Goal: Task Accomplishment & Management: Manage account settings

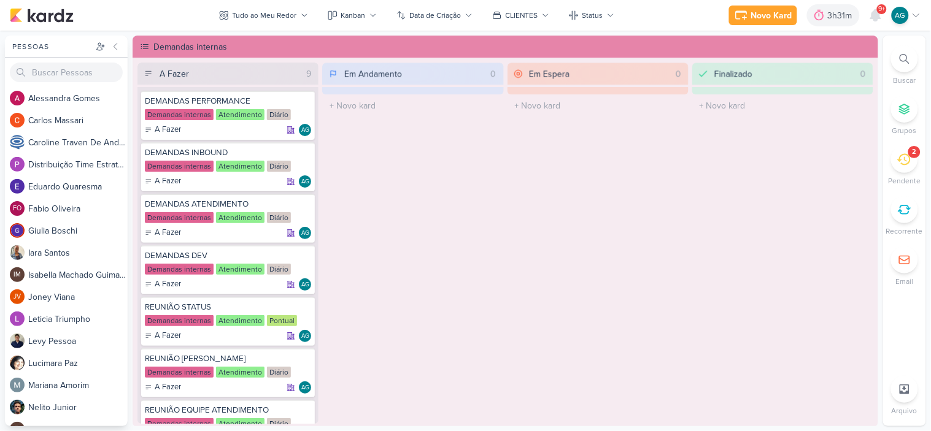
scroll to position [818, 0]
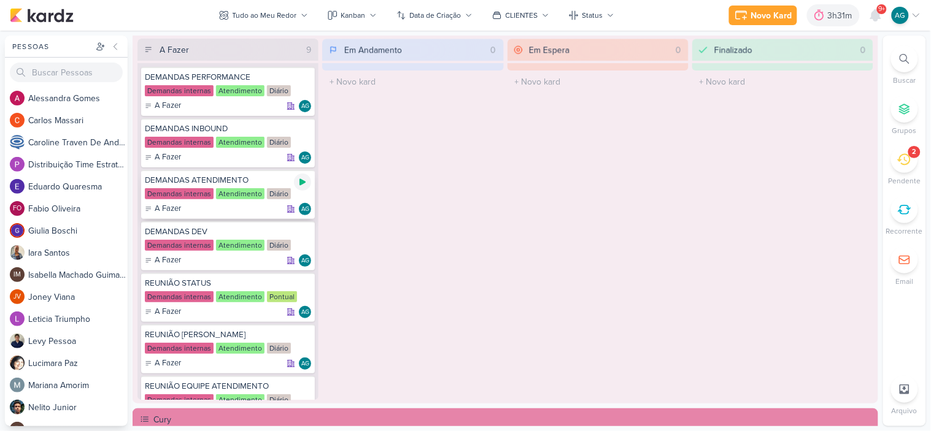
click at [299, 180] on icon at bounding box center [302, 182] width 6 height 7
click at [899, 63] on div at bounding box center [904, 58] width 27 height 27
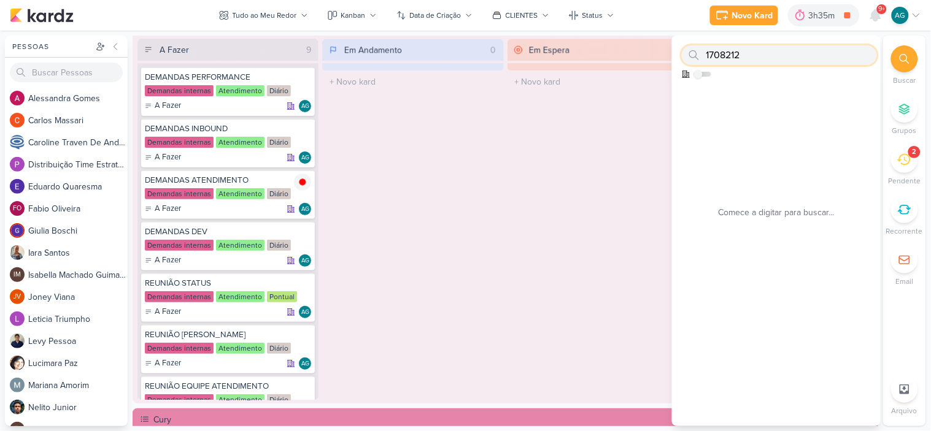
type input "1708212"
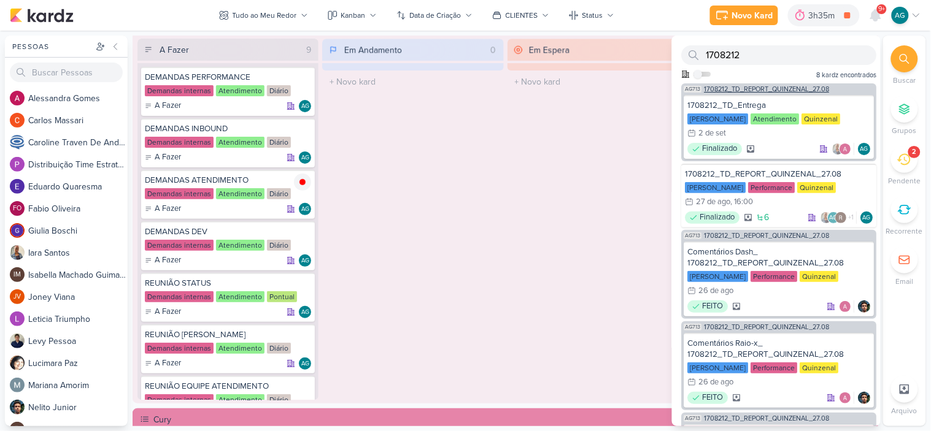
click at [768, 87] on span "1708212_TD_REPORT_QUINZENAL_27.08" at bounding box center [766, 89] width 125 height 7
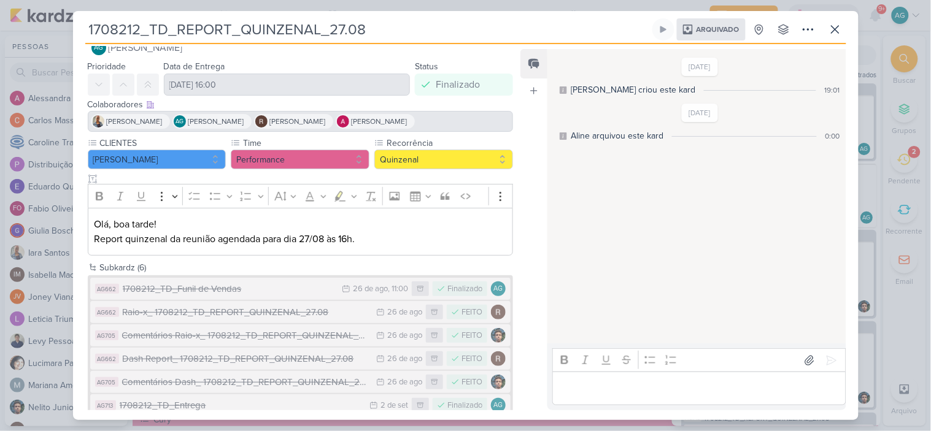
scroll to position [45, 0]
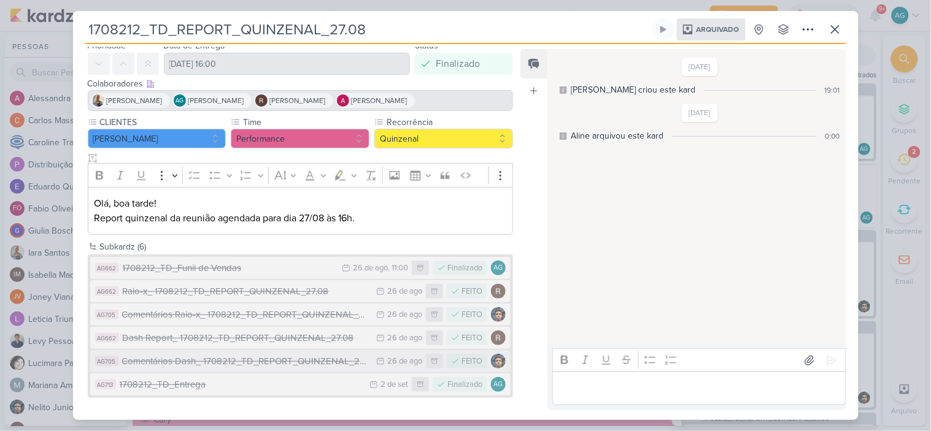
click at [261, 355] on div "Comentários Dash_ 1708212_TD_REPORT_QUINZENAL_27.08" at bounding box center [246, 362] width 248 height 14
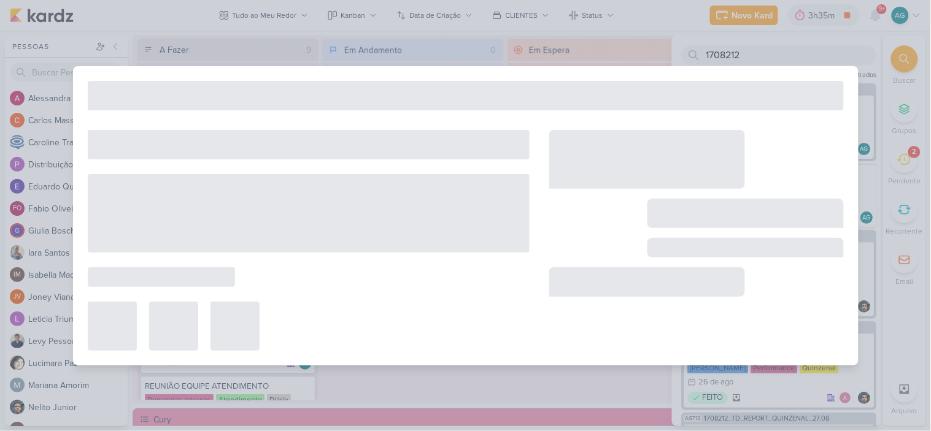
type input "Comentários Dash_ 1708212_TD_REPORT_QUINZENAL_27.08"
type input "26 de agosto de 2025 às 23:59"
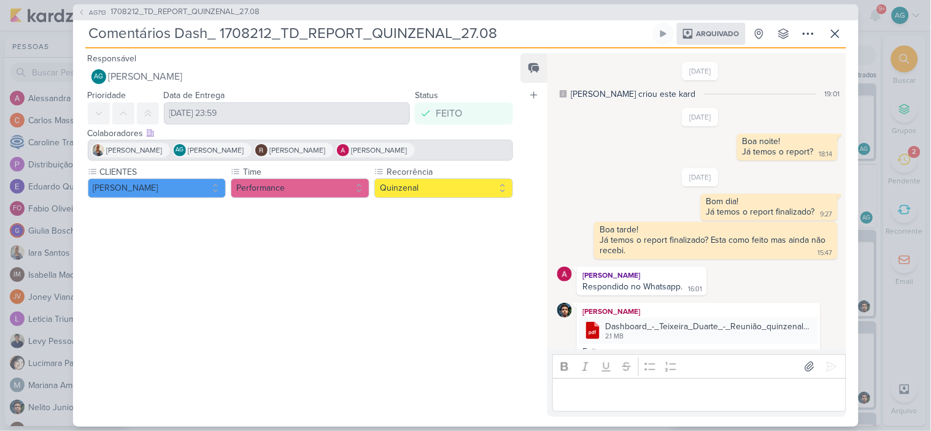
scroll to position [66, 0]
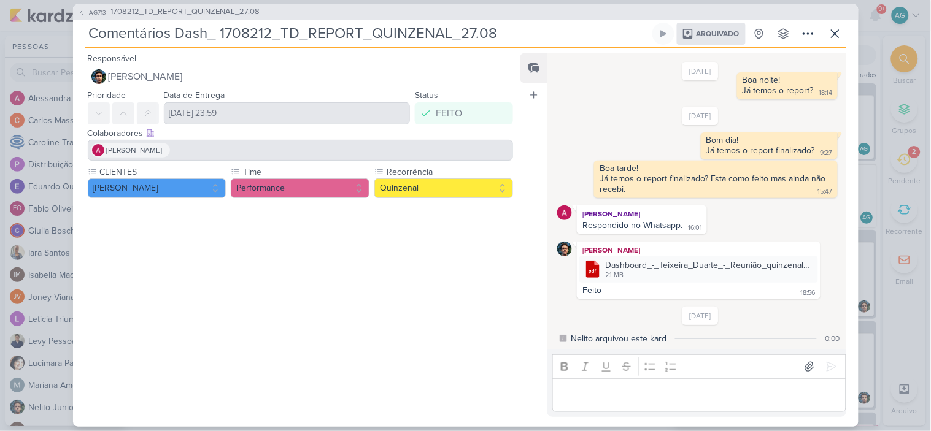
click at [211, 9] on span "1708212_TD_REPORT_QUINZENAL_27.08" at bounding box center [185, 12] width 149 height 12
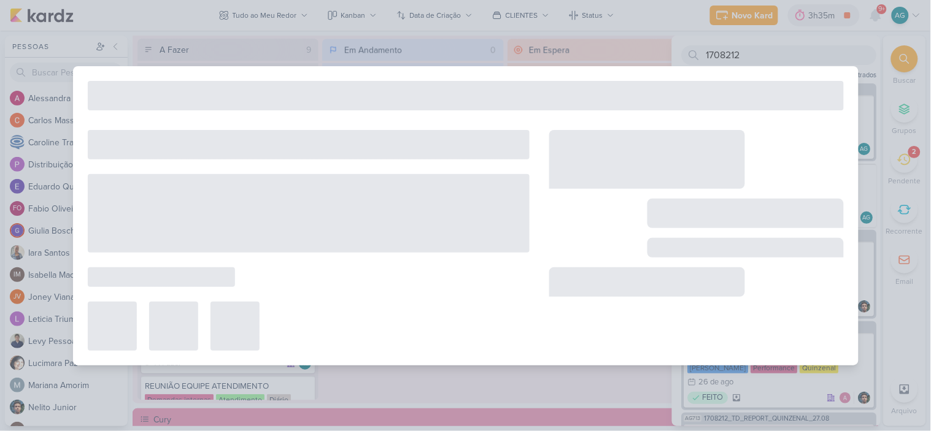
type input "1708212_TD_REPORT_QUINZENAL_27.08"
type input "27 de agosto de 2025 às 16:00"
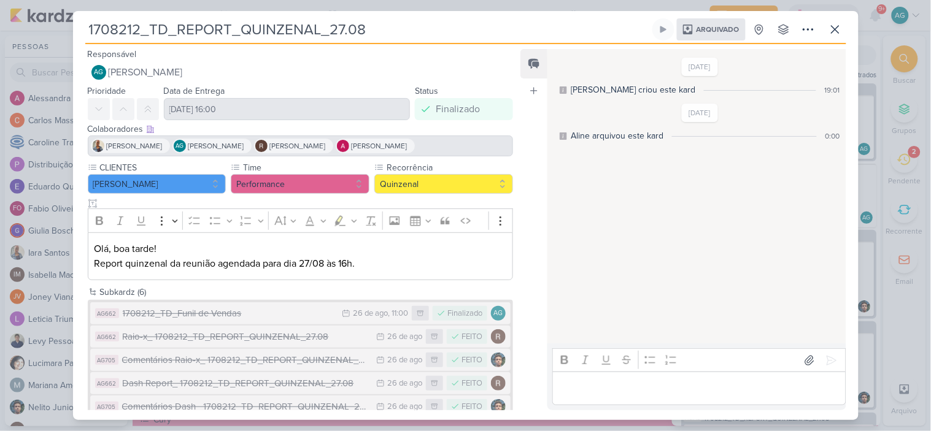
click at [47, 17] on div "1708212_TD_REPORT_QUINZENAL_27.08 Arquivado" at bounding box center [465, 215] width 931 height 431
click at [809, 31] on icon at bounding box center [808, 29] width 15 height 15
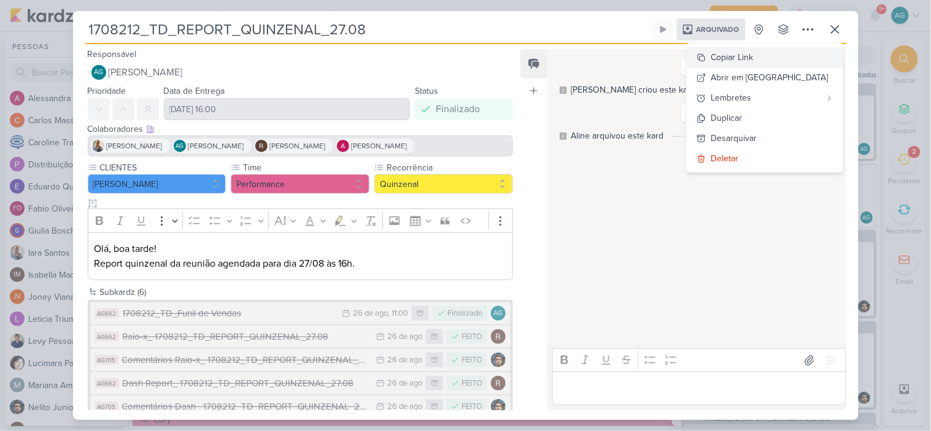
click at [753, 64] on div "Copiar Link" at bounding box center [732, 57] width 42 height 13
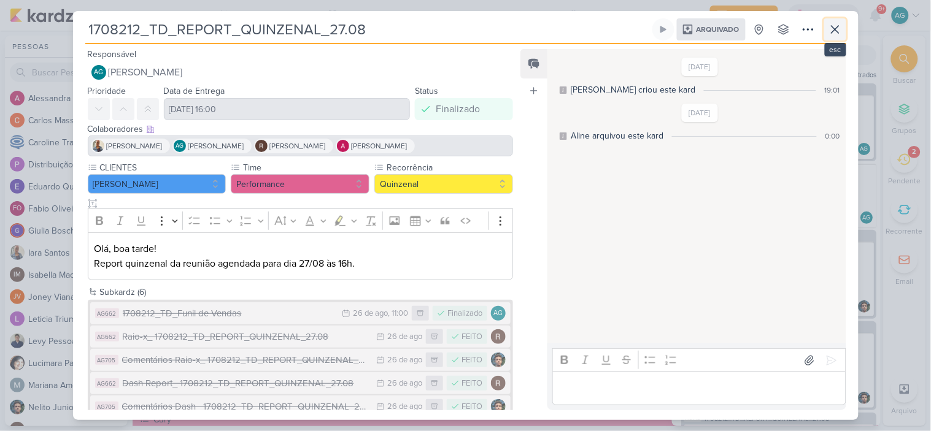
click at [835, 26] on icon at bounding box center [835, 29] width 15 height 15
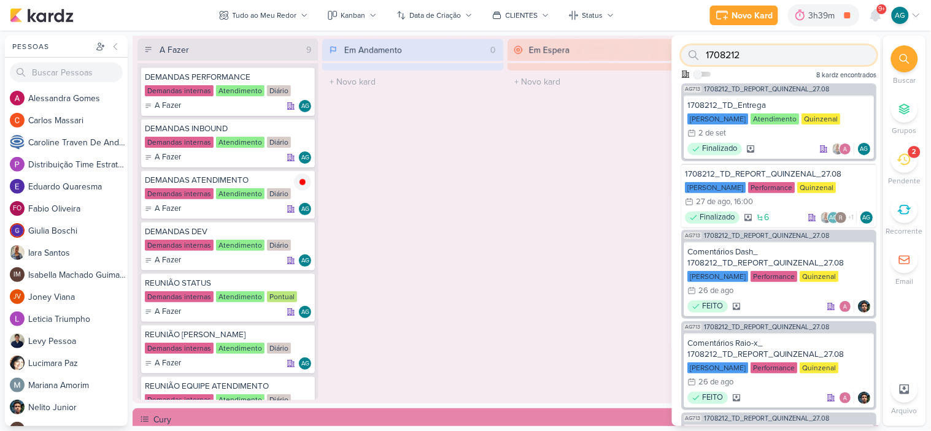
drag, startPoint x: 764, startPoint y: 56, endPoint x: 664, endPoint y: 55, distance: 100.6
click at [664, 55] on div "Pessoas Pessoas A l e s s a n d r a G o m e s C a r l o s M a s s a r i C a r o…" at bounding box center [465, 231] width 931 height 391
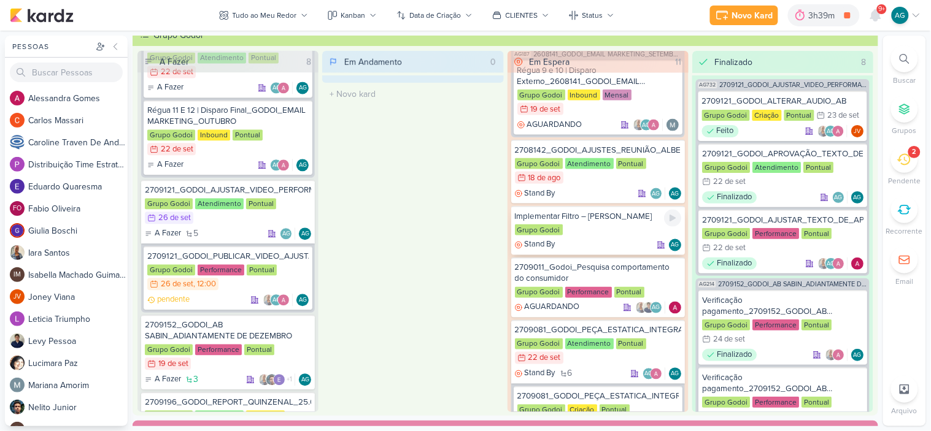
scroll to position [409, 0]
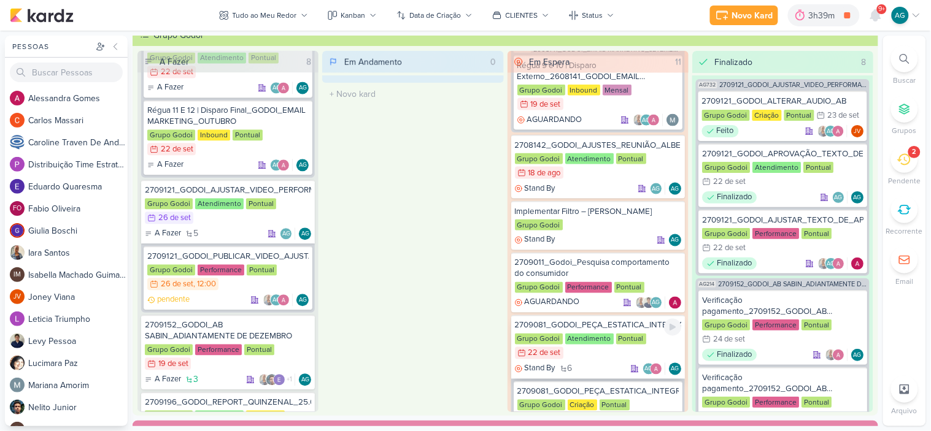
click at [599, 320] on div "2709081_GODOI_PEÇA_ESTATICA_INTEGRAÇÃO" at bounding box center [598, 325] width 166 height 11
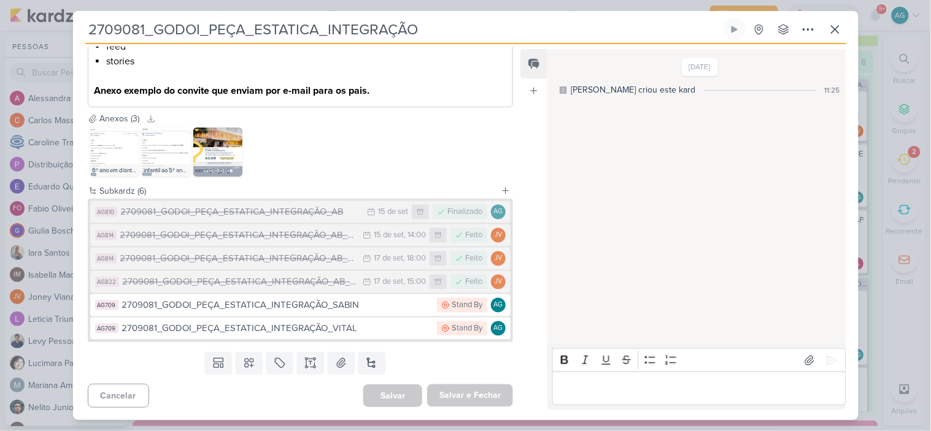
scroll to position [500, 0]
click at [804, 32] on icon at bounding box center [808, 29] width 15 height 15
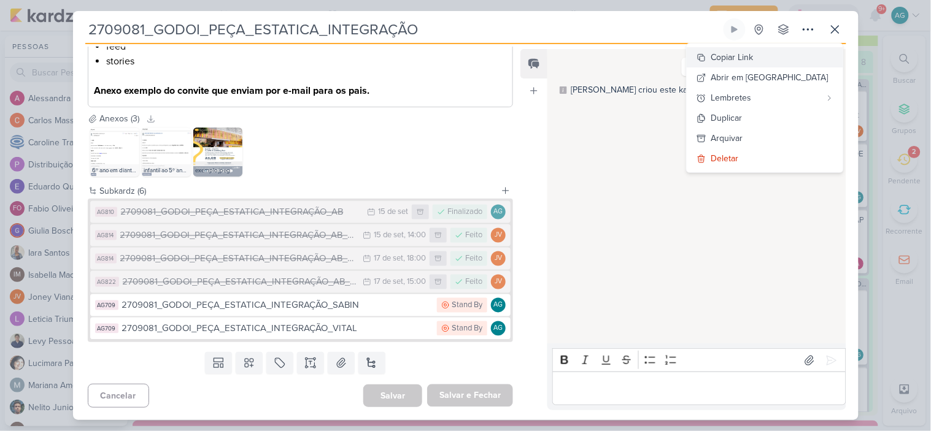
click at [753, 55] on div "Copiar Link" at bounding box center [732, 57] width 42 height 13
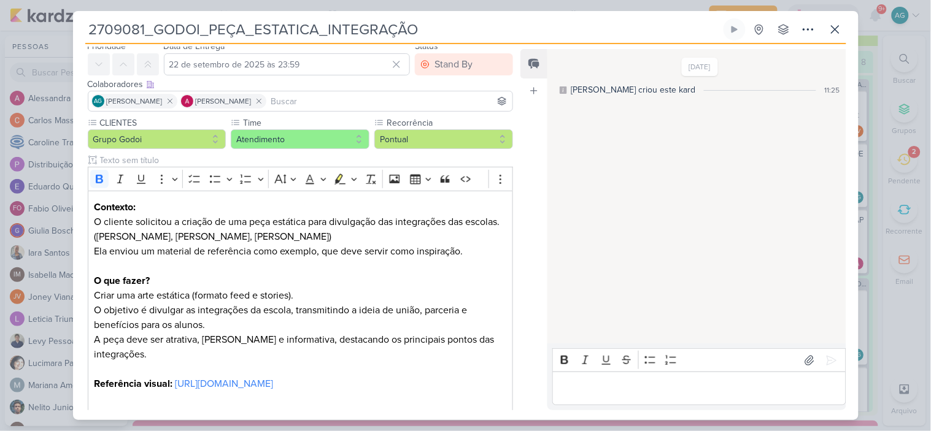
scroll to position [0, 0]
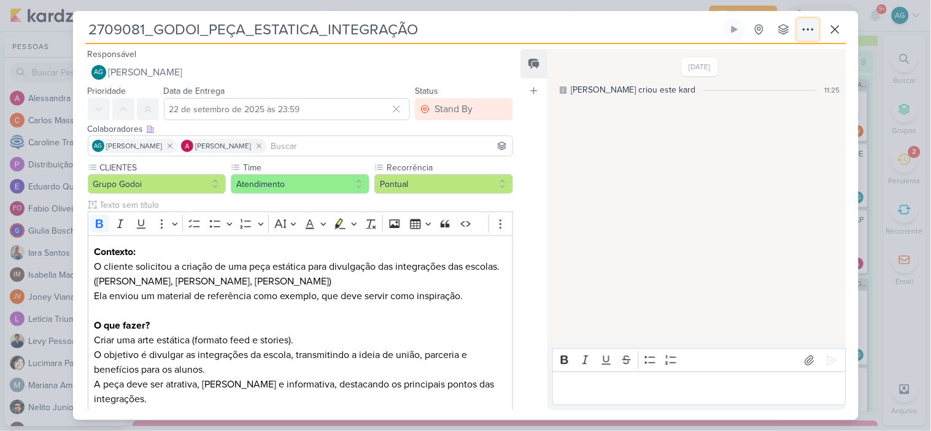
click at [809, 29] on icon at bounding box center [808, 29] width 15 height 15
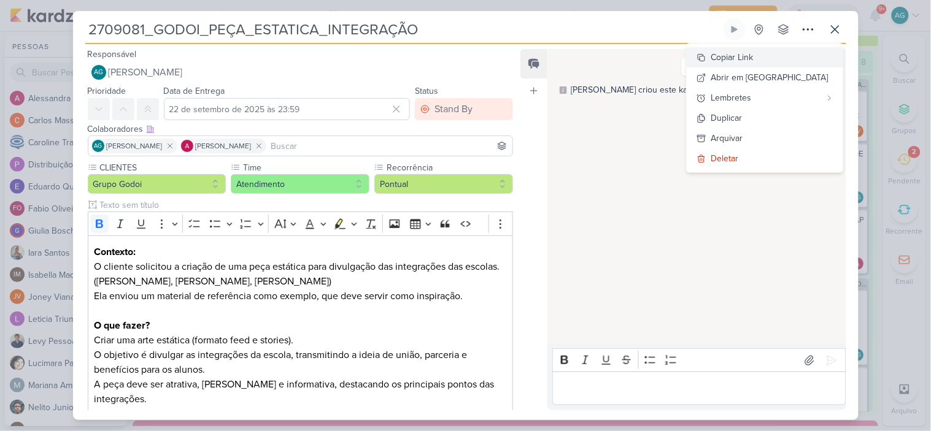
click at [753, 59] on div "Copiar Link" at bounding box center [732, 57] width 42 height 13
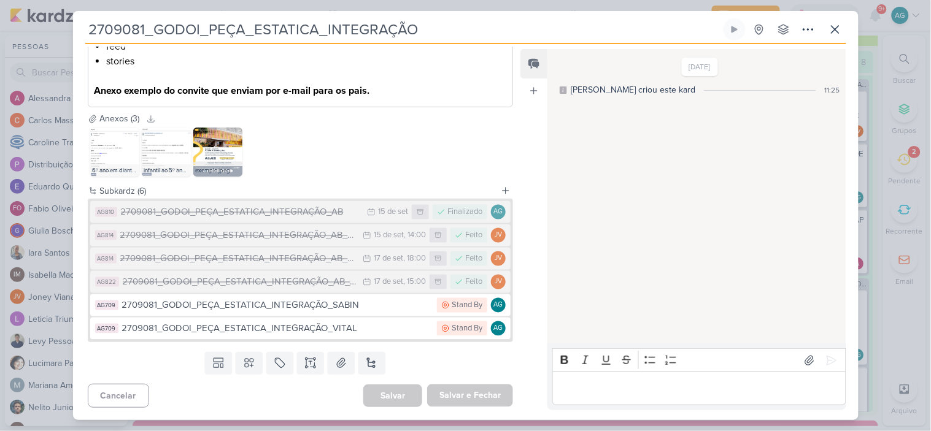
scroll to position [500, 0]
click at [320, 261] on div "2709081_GODOI_PEÇA_ESTATICA_INTEGRAÇÃO_AB_V3" at bounding box center [238, 259] width 237 height 14
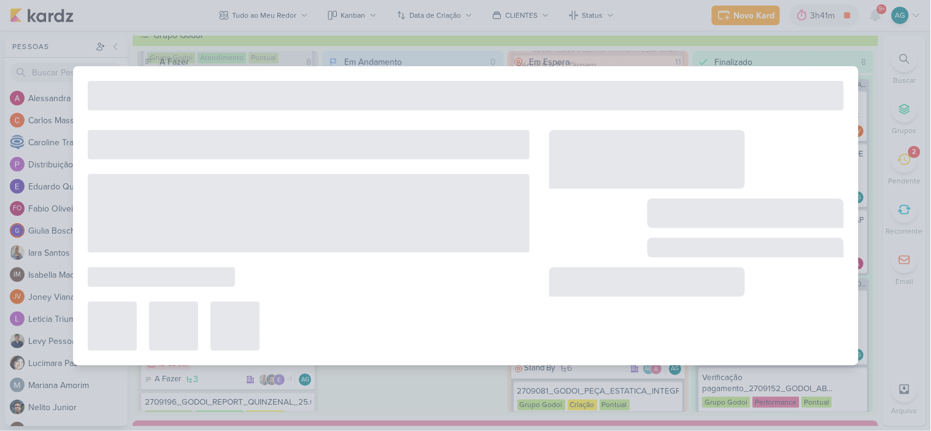
type input "2709081_GODOI_PEÇA_ESTATICA_INTEGRAÇÃO_AB_V3"
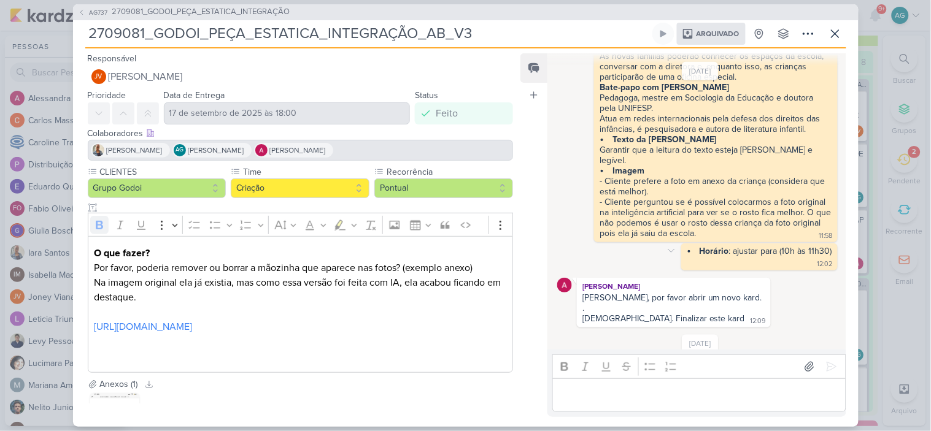
scroll to position [0, 0]
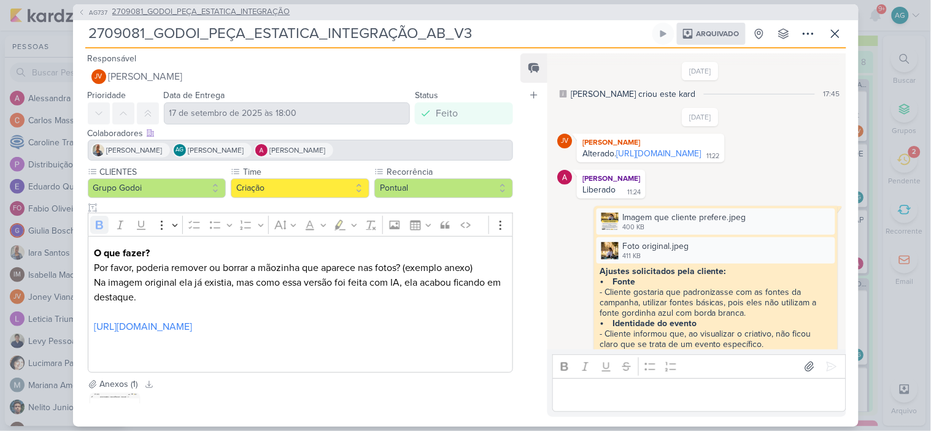
click at [174, 15] on span "2709081_GODOI_PEÇA_ESTATICA_INTEGRAÇÃO" at bounding box center [201, 12] width 178 height 12
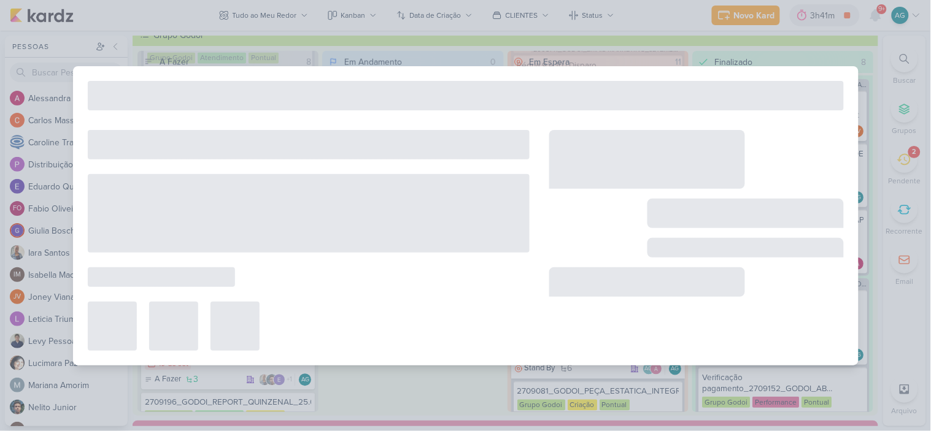
type input "2709081_GODOI_PEÇA_ESTATICA_INTEGRAÇÃO"
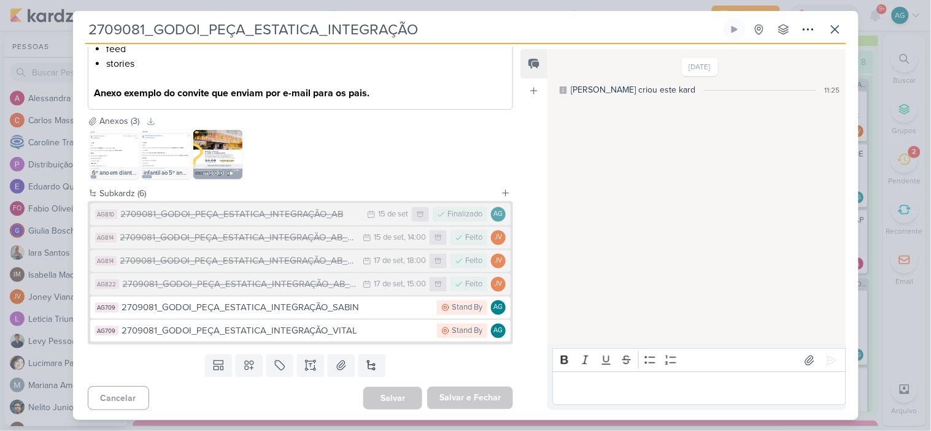
scroll to position [500, 0]
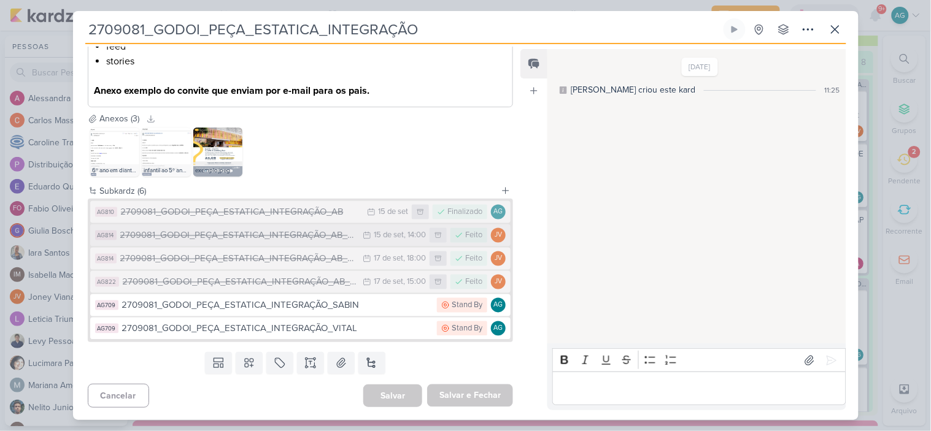
click at [317, 237] on div "2709081_GODOI_PEÇA_ESTATICA_INTEGRAÇÃO_AB_V2" at bounding box center [238, 236] width 237 height 14
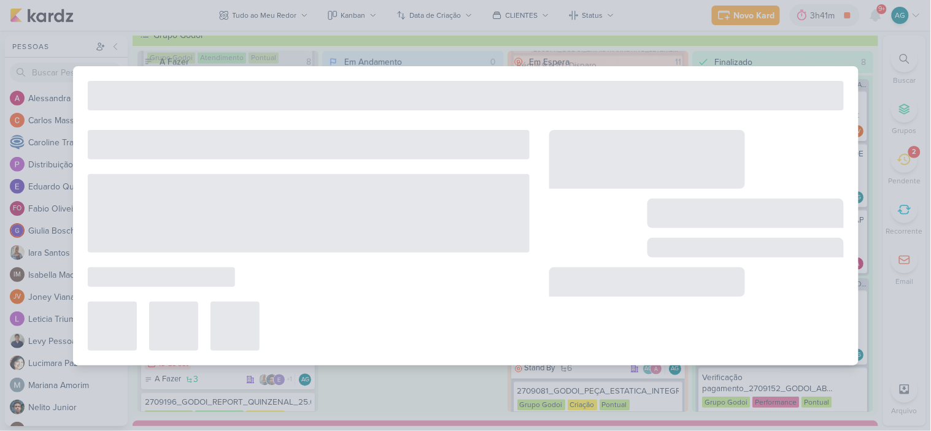
type input "2709081_GODOI_PEÇA_ESTATICA_INTEGRAÇÃO_AB_V2"
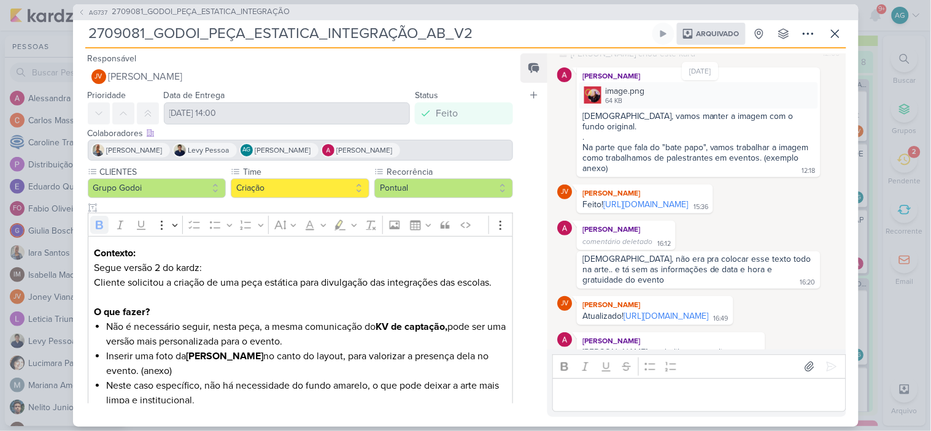
scroll to position [0, 0]
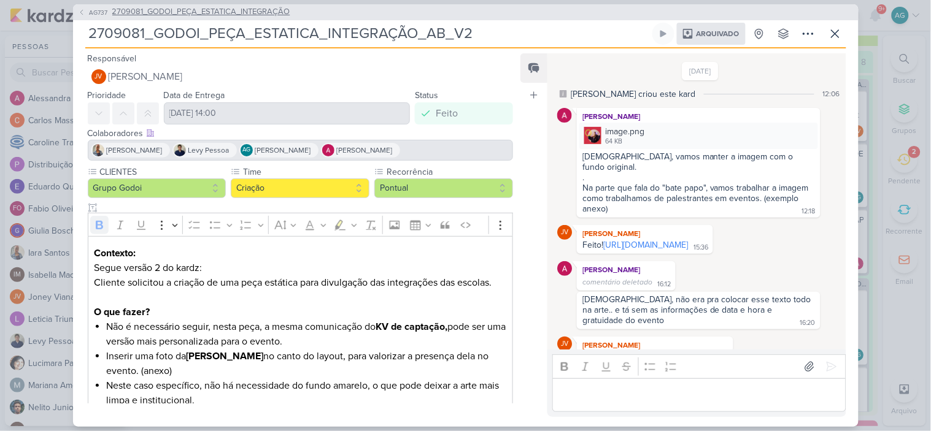
click at [218, 10] on span "2709081_GODOI_PEÇA_ESTATICA_INTEGRAÇÃO" at bounding box center [201, 12] width 178 height 12
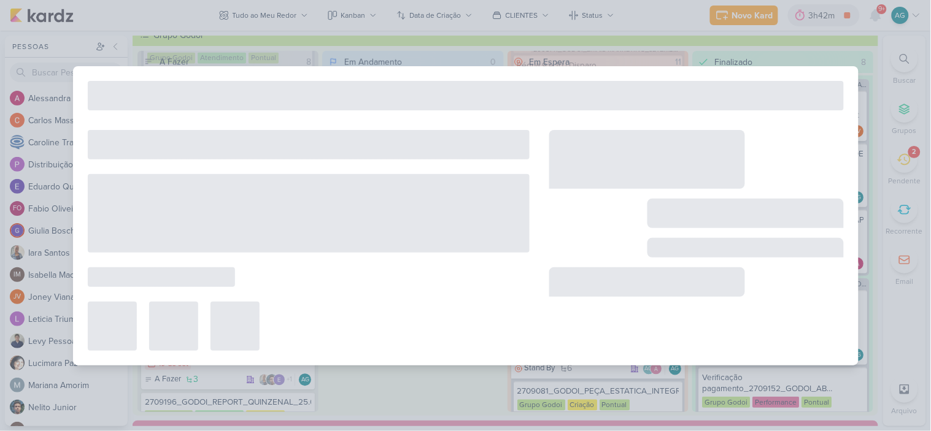
type input "2709081_GODOI_PEÇA_ESTATICA_INTEGRAÇÃO"
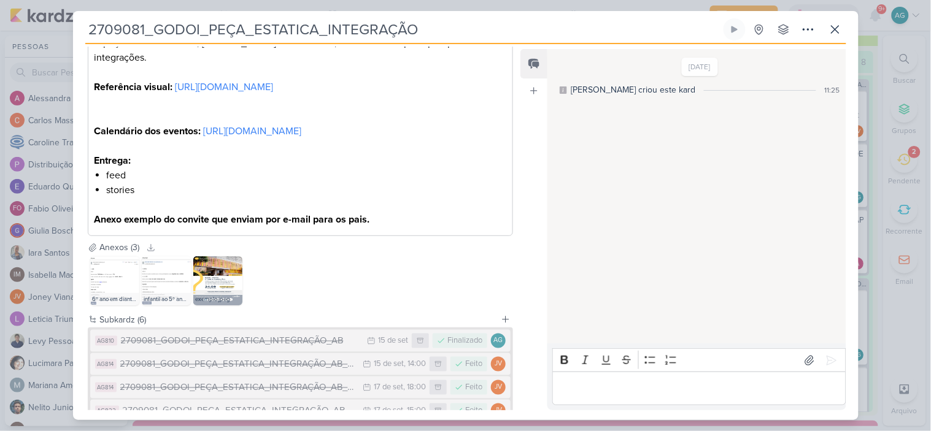
scroll to position [477, 0]
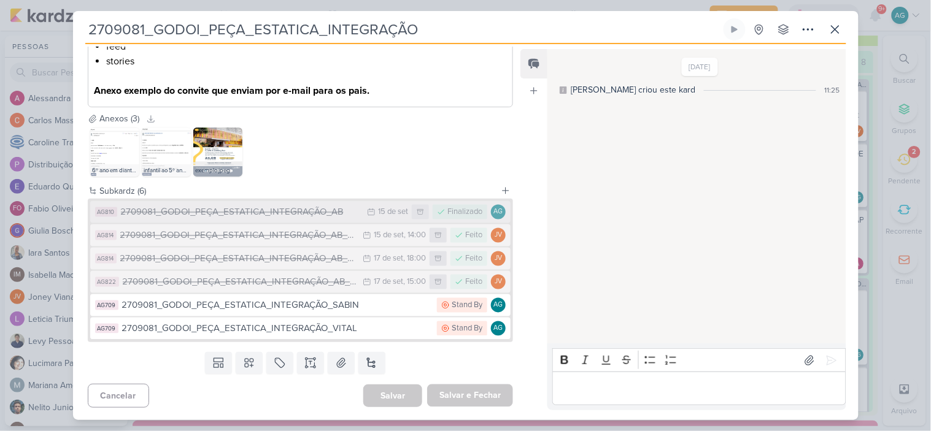
click at [298, 220] on div "2709081_GODOI_PEÇA_ESTATICA_INTEGRAÇÃO_AB" at bounding box center [241, 213] width 240 height 14
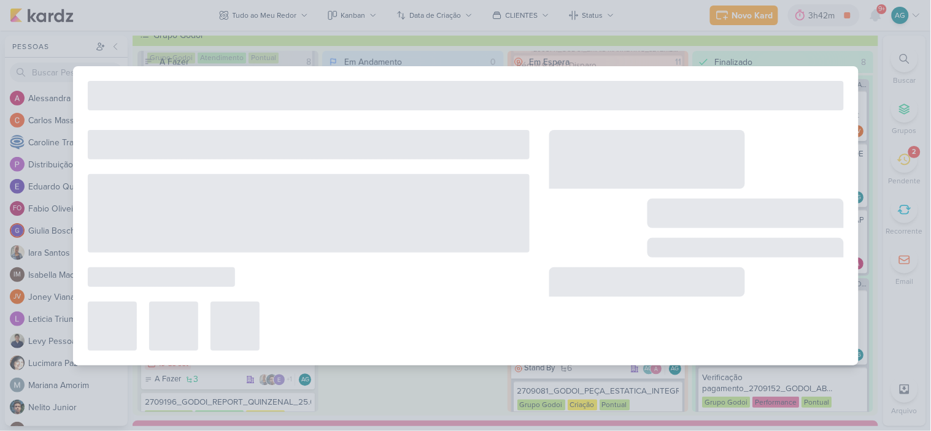
type input "2709081_GODOI_PEÇA_ESTATICA_INTEGRAÇÃO_AB"
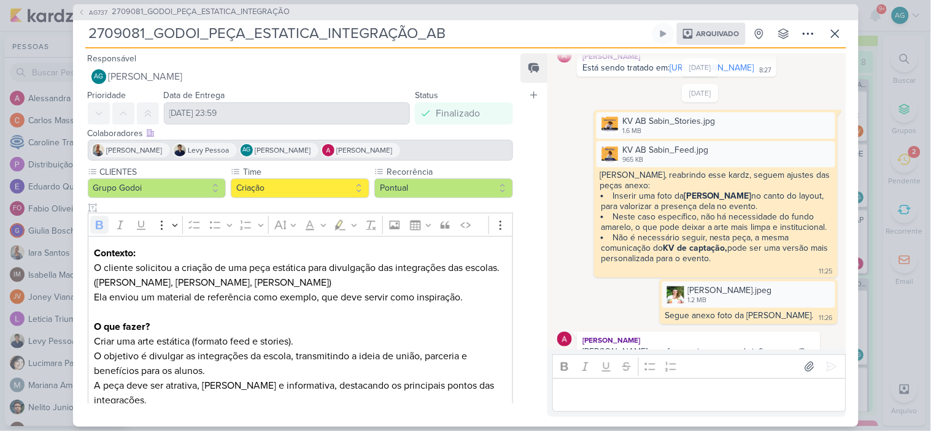
scroll to position [97, 0]
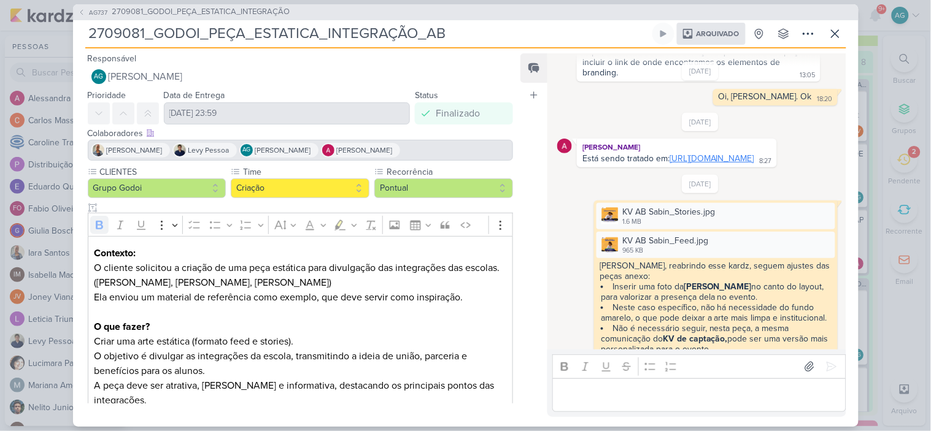
click at [702, 164] on link "https://app.kardz.app/kard-window/fuMGi7iIQ5o30OOFavB3cn1ETGBOBegiy3HAIDhpc8ef5…" at bounding box center [711, 158] width 85 height 10
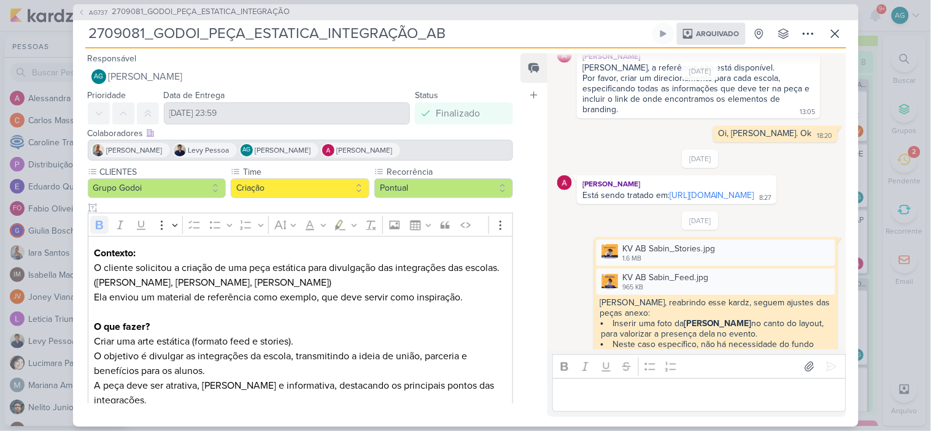
scroll to position [0, 0]
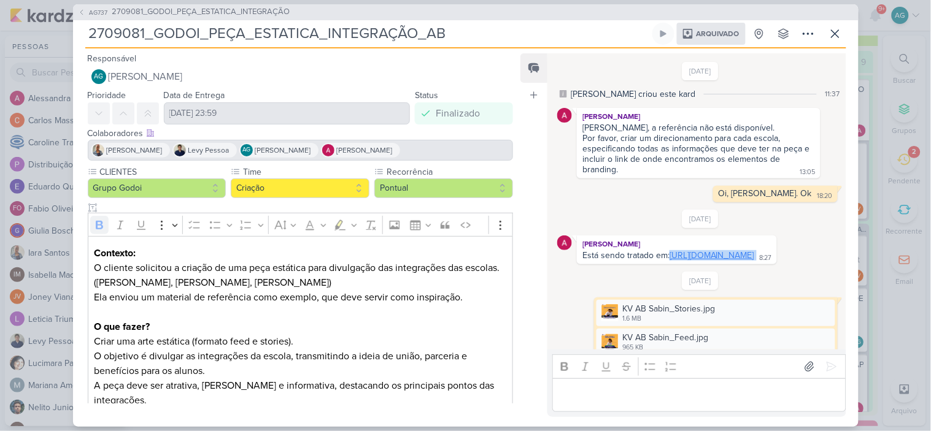
drag, startPoint x: 701, startPoint y: 280, endPoint x: 671, endPoint y: 255, distance: 38.8
click at [671, 255] on div "Está sendo tratado em: https://app.kardz.app/kard-window/fuMGi7iIQ5o30OOFavB3cn…" at bounding box center [676, 256] width 195 height 12
copy div "https://app.kardz.app/kard-window/fuMGi7iIQ5o30OOFavB3cn1ETGBOBegiy3HAIDhpc8ef5…"
click at [836, 29] on icon at bounding box center [835, 33] width 15 height 15
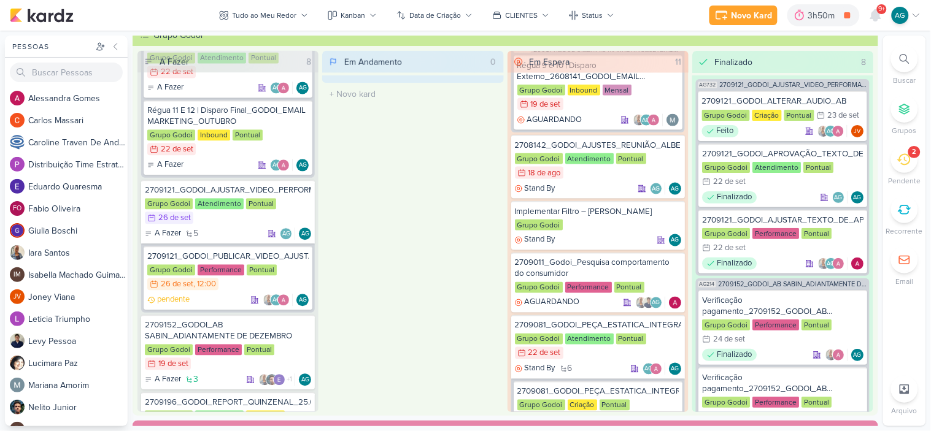
click at [902, 56] on icon at bounding box center [904, 59] width 10 height 10
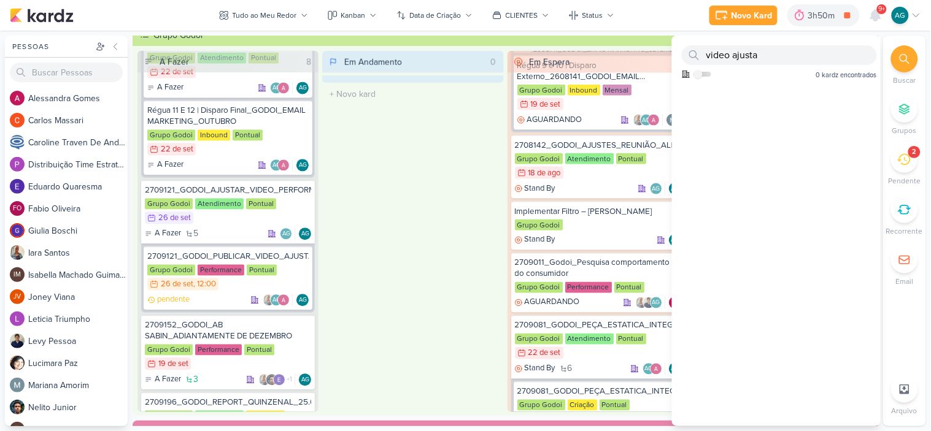
click at [902, 164] on icon at bounding box center [903, 160] width 13 height 12
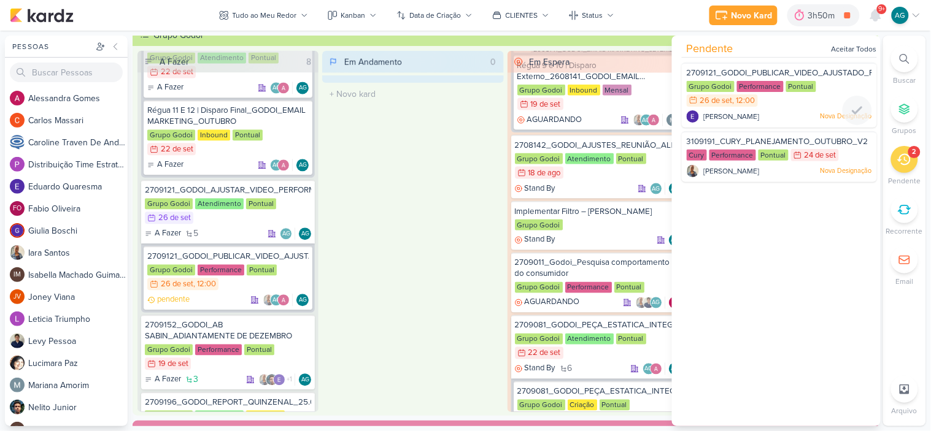
click at [769, 69] on span "2709121_GODOI_PUBLICAR_VIDEO_AJUSTADO_PERFORMANCE_AB" at bounding box center [815, 73] width 257 height 10
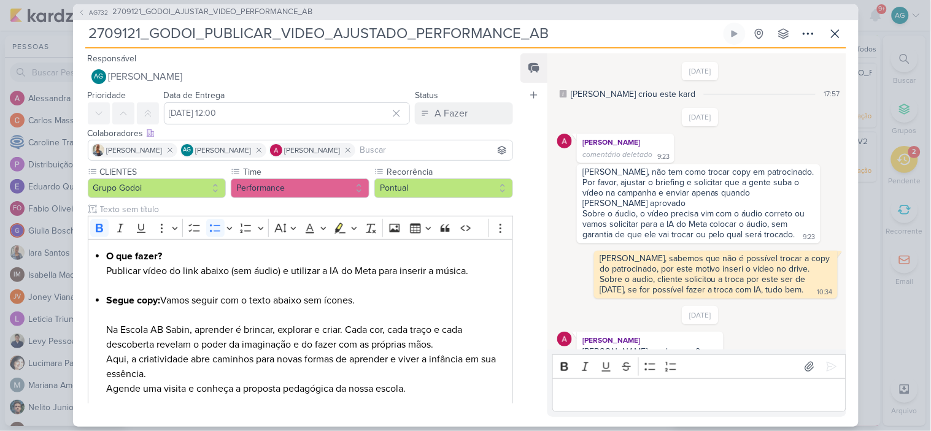
scroll to position [782, 0]
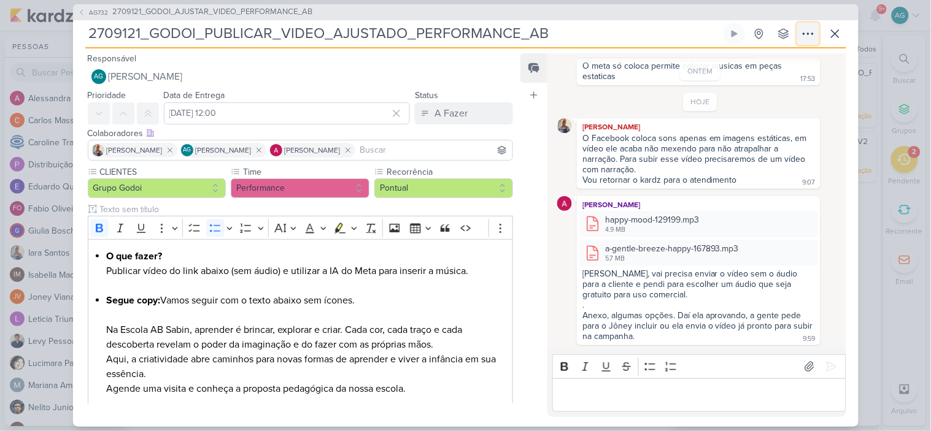
click at [801, 35] on icon at bounding box center [808, 33] width 15 height 15
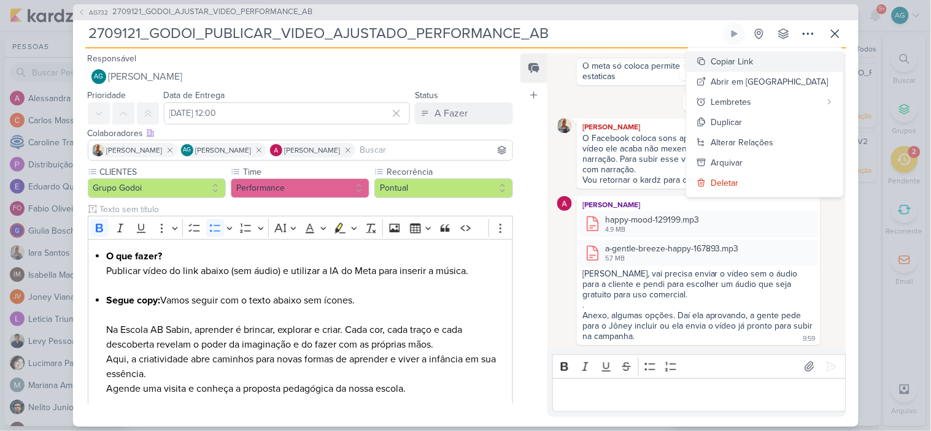
click at [753, 63] on div "Copiar Link" at bounding box center [732, 61] width 42 height 13
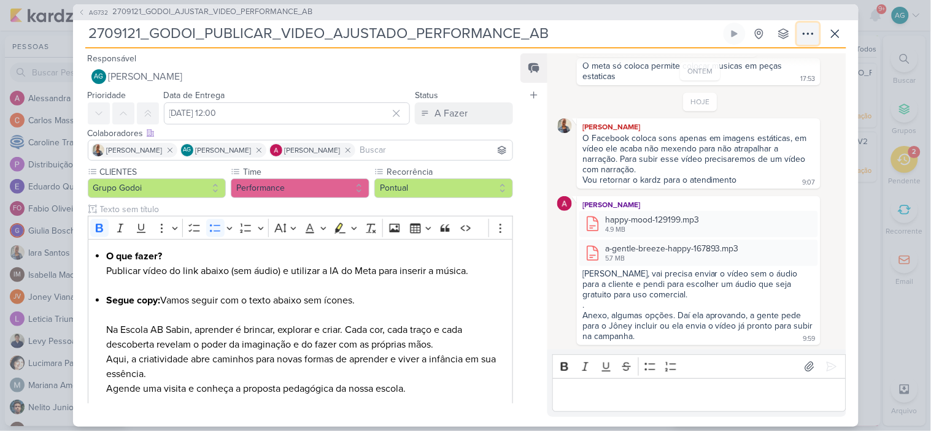
click at [804, 35] on icon at bounding box center [808, 33] width 15 height 15
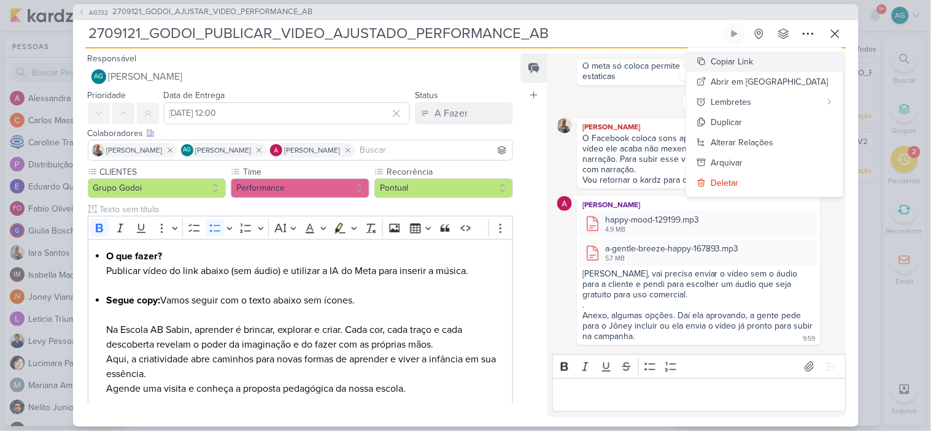
click at [753, 63] on div "Copiar Link" at bounding box center [732, 61] width 42 height 13
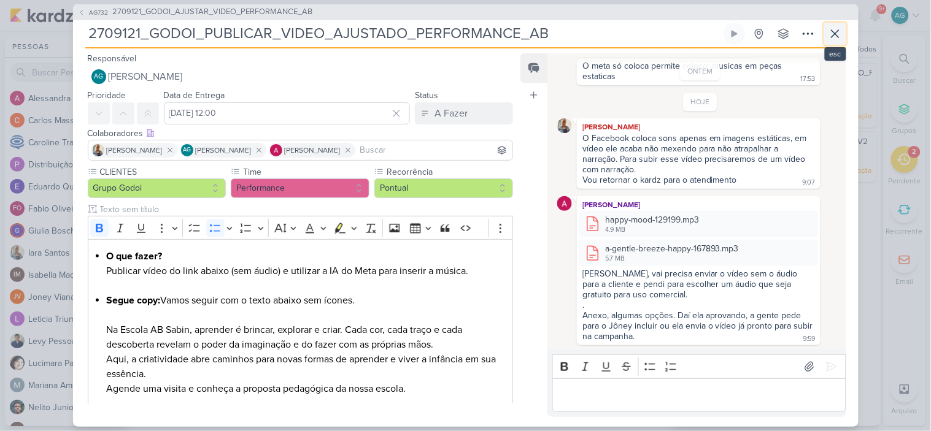
click at [836, 33] on icon at bounding box center [835, 33] width 15 height 15
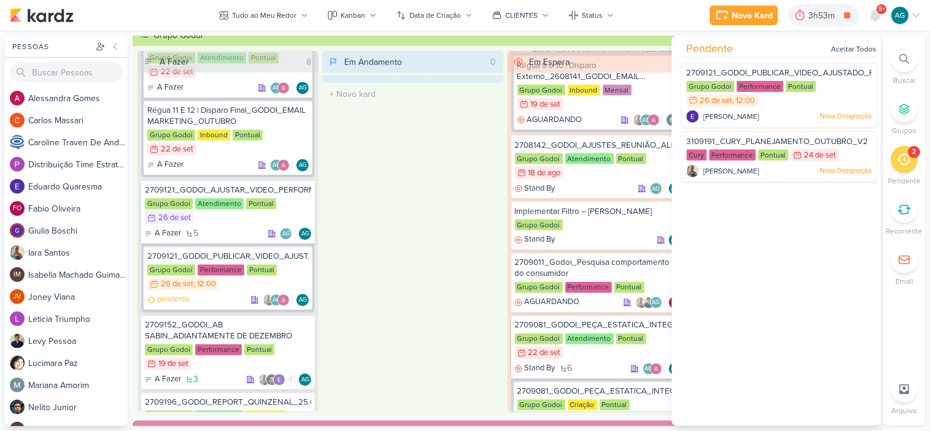
click at [909, 55] on icon at bounding box center [904, 59] width 10 height 10
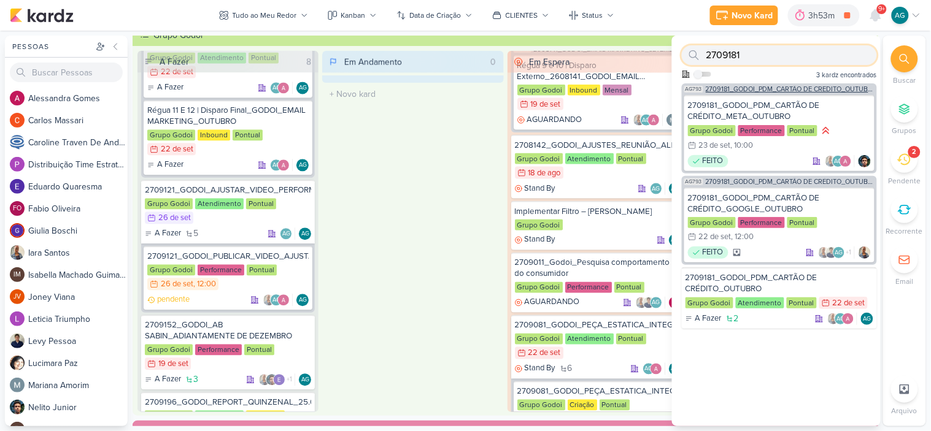
type input "2709181"
click at [758, 88] on span "2709181_GODOI_PDM_CARTÃO DE CRÉDITO_OUTUBRO" at bounding box center [790, 89] width 169 height 7
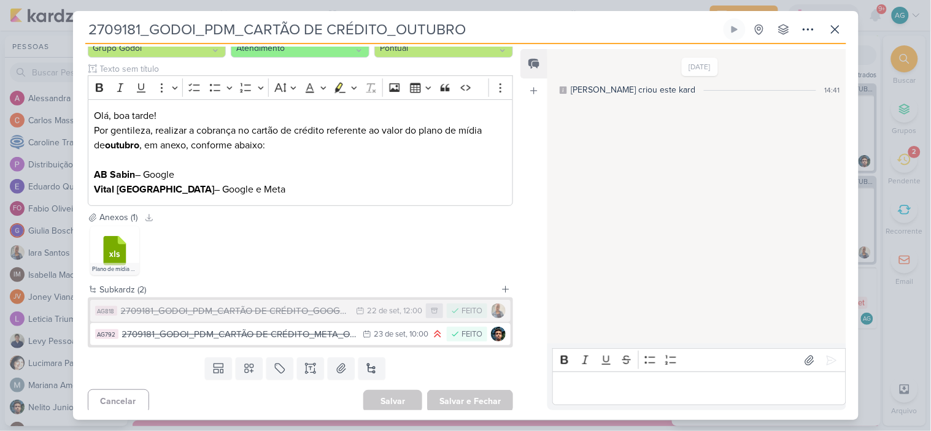
scroll to position [142, 0]
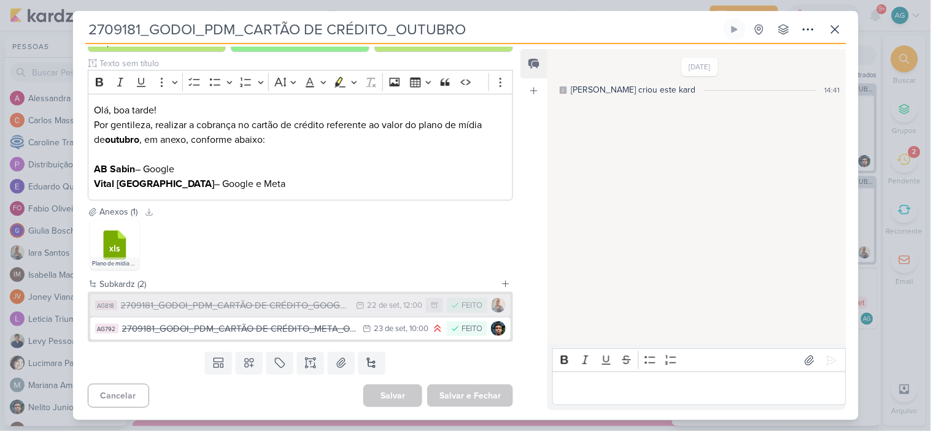
click at [305, 304] on div "2709181_GODOI_PDM_CARTÃO DE CRÉDITO_GOOGLE_OUTUBRO" at bounding box center [235, 306] width 229 height 14
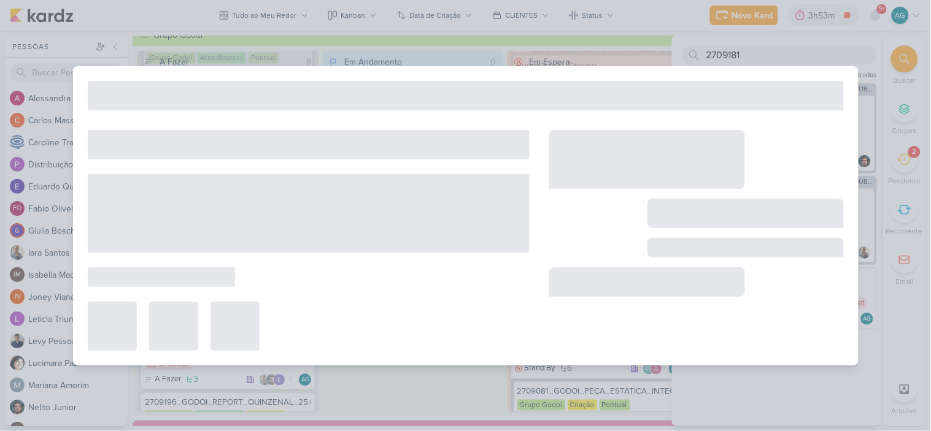
type input "2709181_GODOI_PDM_CARTÃO DE CRÉDITO_GOOGLE_OUTUBRO"
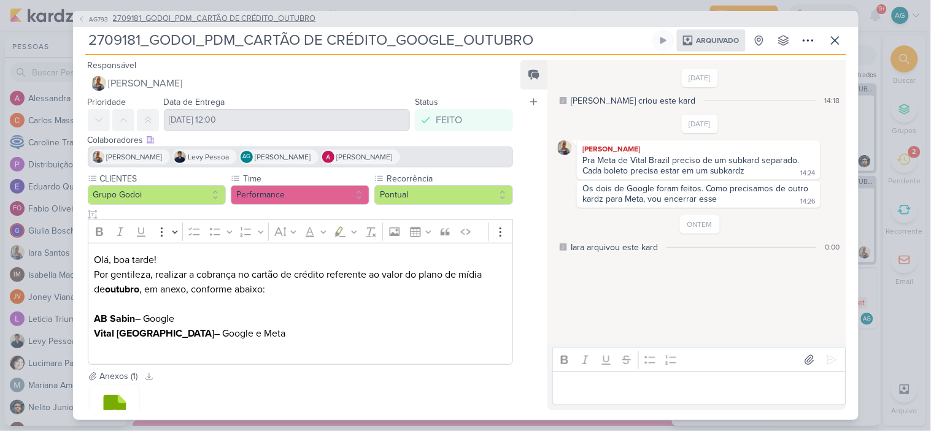
click at [245, 20] on span "2709181_GODOI_PDM_CARTÃO DE CRÉDITO_OUTUBRO" at bounding box center [214, 19] width 203 height 12
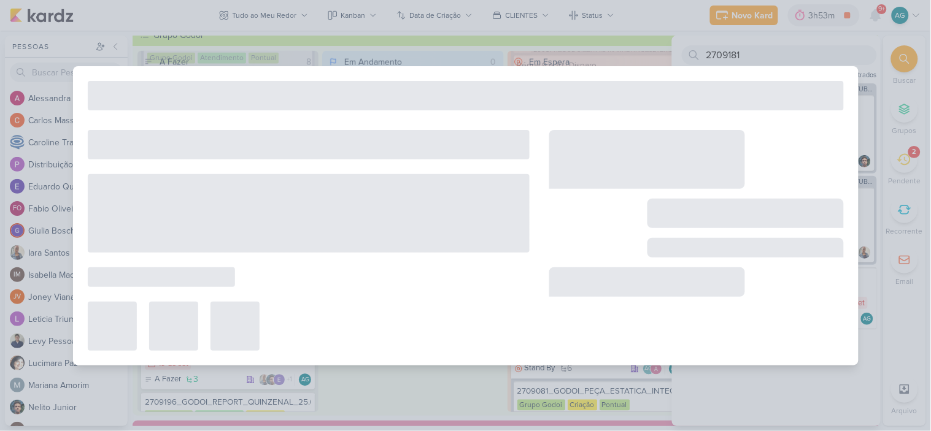
type input "2709181_GODOI_PDM_CARTÃO DE CRÉDITO_OUTUBRO"
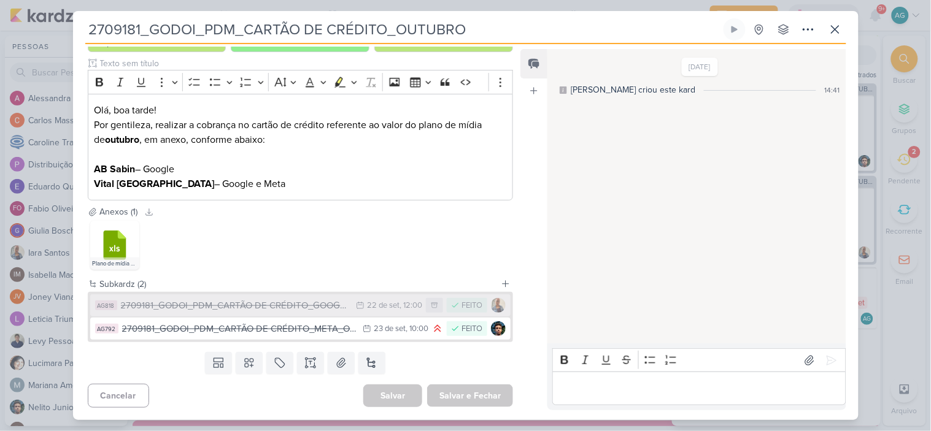
click at [259, 303] on div "2709181_GODOI_PDM_CARTÃO DE CRÉDITO_GOOGLE_OUTUBRO" at bounding box center [235, 306] width 229 height 14
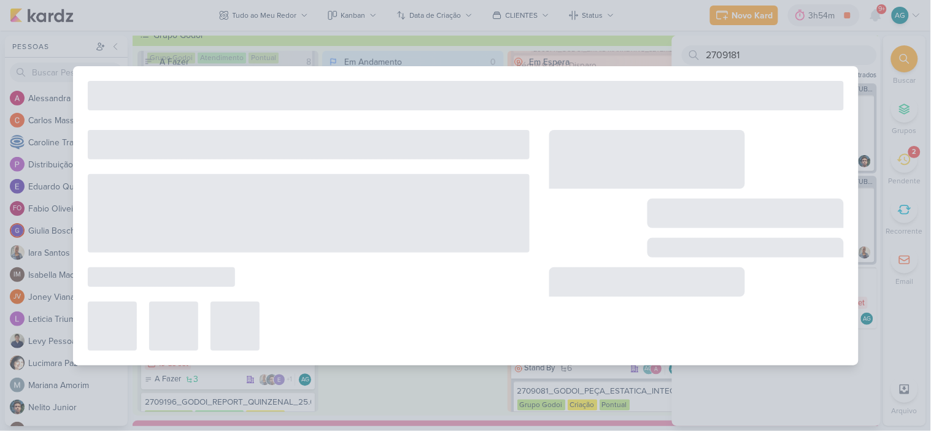
type input "2709181_GODOI_PDM_CARTÃO DE CRÉDITO_GOOGLE_OUTUBRO"
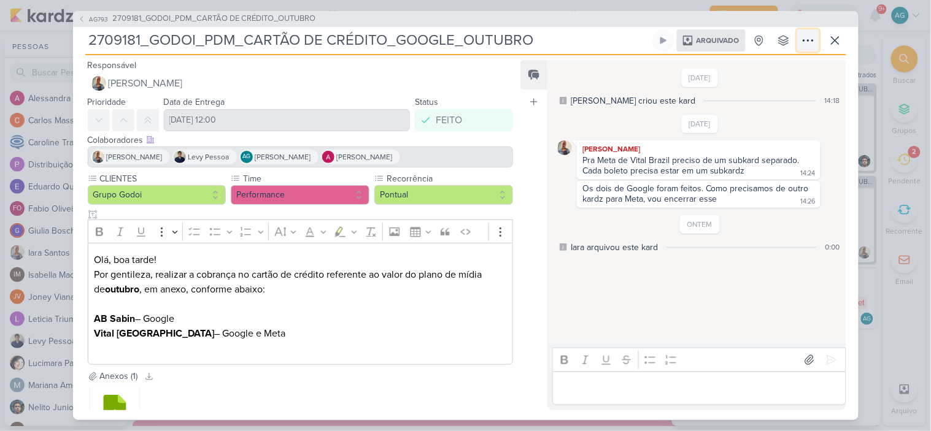
click at [809, 44] on icon at bounding box center [808, 40] width 15 height 15
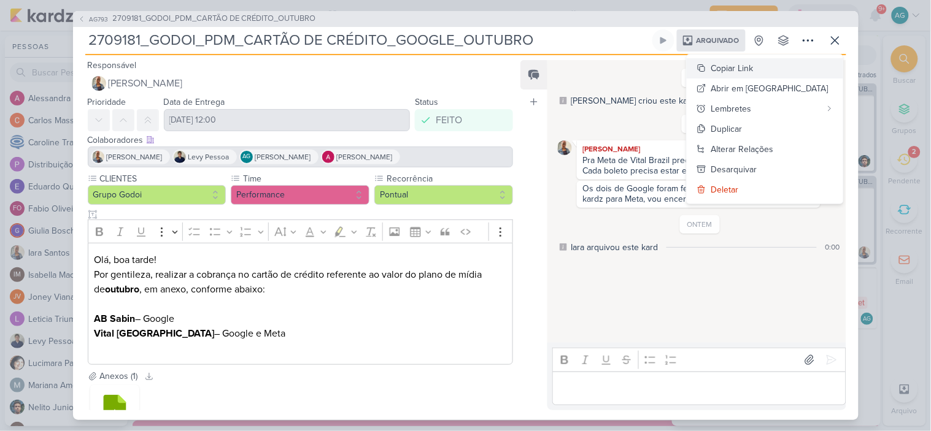
click at [753, 69] on div "Copiar Link" at bounding box center [732, 68] width 42 height 13
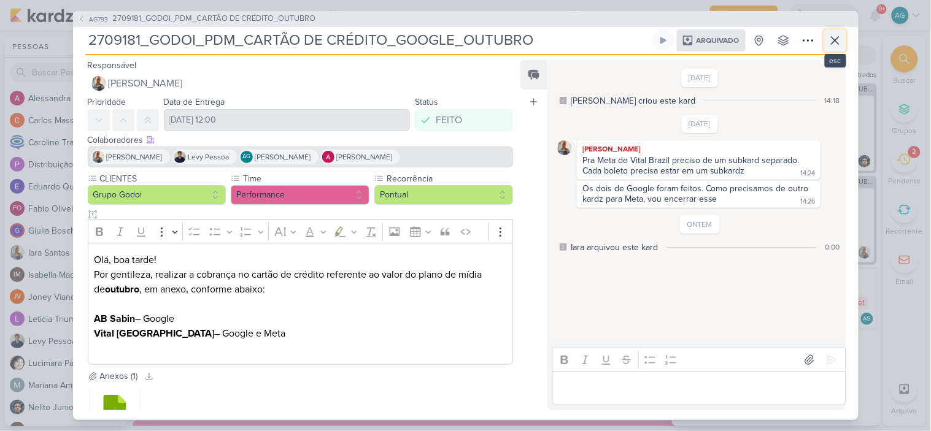
click at [842, 41] on icon at bounding box center [835, 40] width 15 height 15
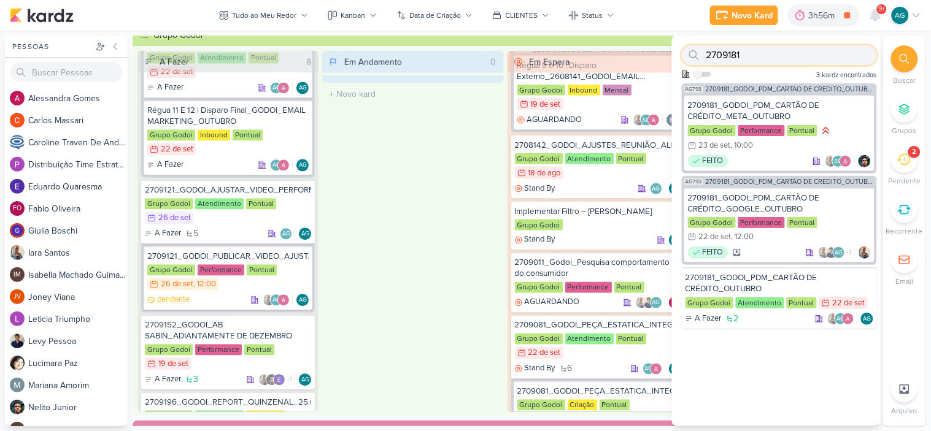
click at [802, 58] on input "2709181" at bounding box center [779, 55] width 195 height 20
drag, startPoint x: 802, startPoint y: 58, endPoint x: 682, endPoint y: 56, distance: 120.3
click at [682, 56] on div "2709181" at bounding box center [779, 55] width 195 height 20
click at [750, 55] on input "2709181" at bounding box center [779, 55] width 195 height 20
type input "2709191"
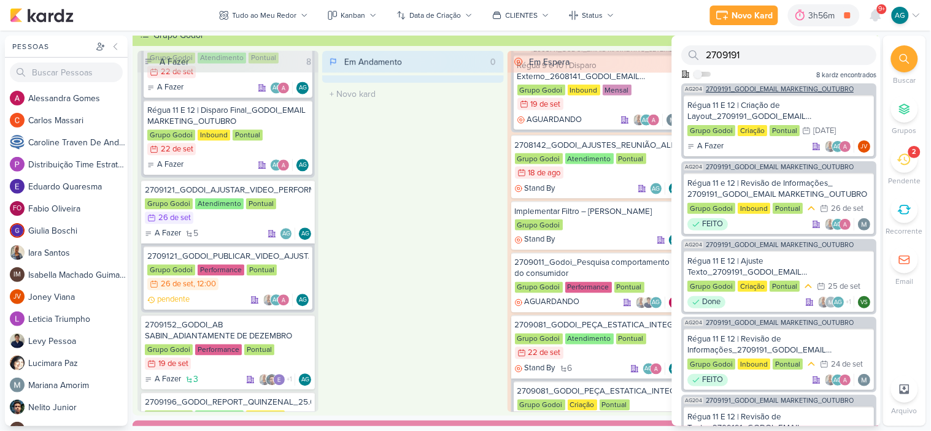
click at [767, 90] on span "2709191_GODOI_EMAIL MARKETING_OUTUBRO" at bounding box center [780, 89] width 148 height 7
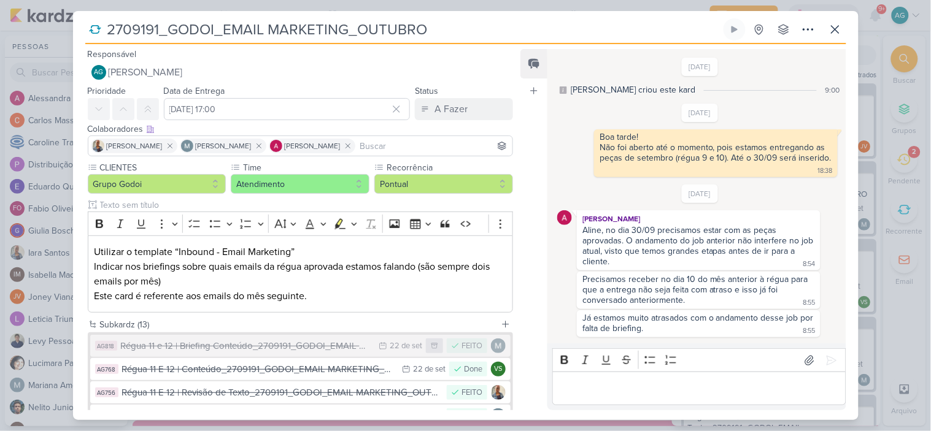
scroll to position [2, 0]
click at [812, 31] on icon at bounding box center [808, 29] width 15 height 15
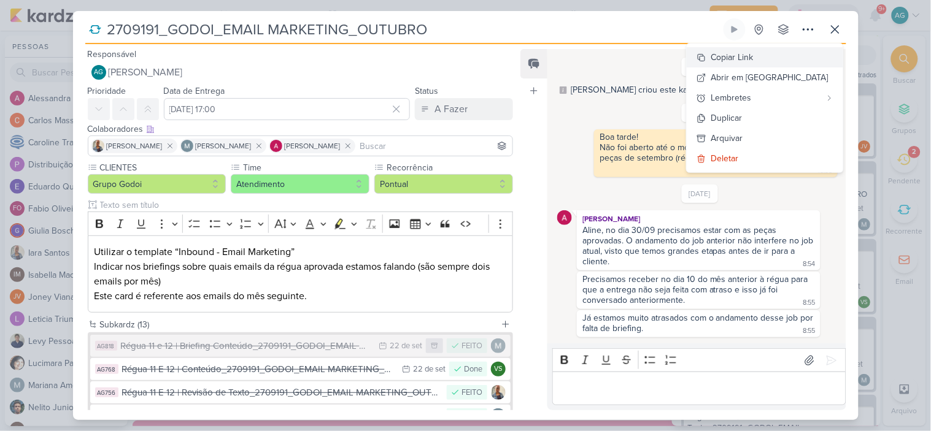
click at [753, 53] on div "Copiar Link" at bounding box center [732, 57] width 42 height 13
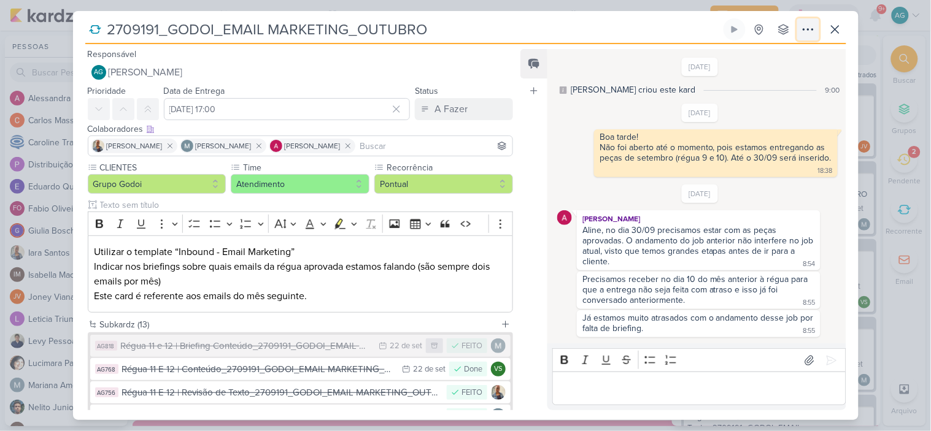
click at [806, 28] on icon at bounding box center [808, 29] width 15 height 15
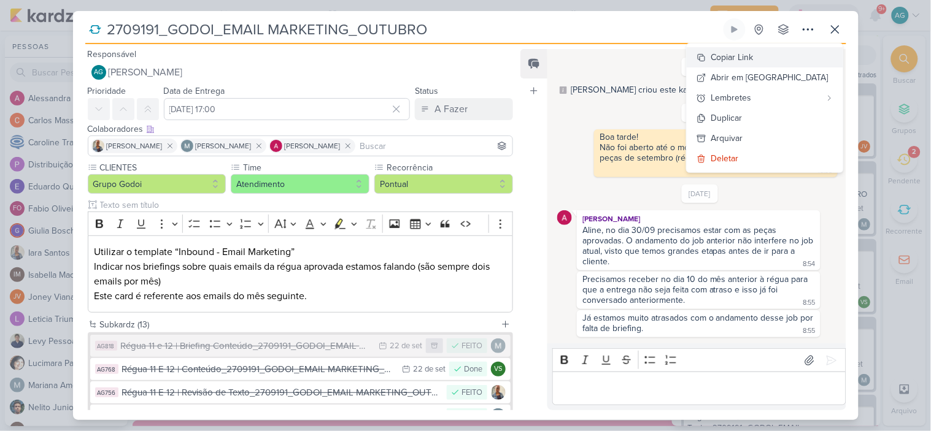
click at [793, 48] on button "Copiar Link" at bounding box center [765, 57] width 156 height 20
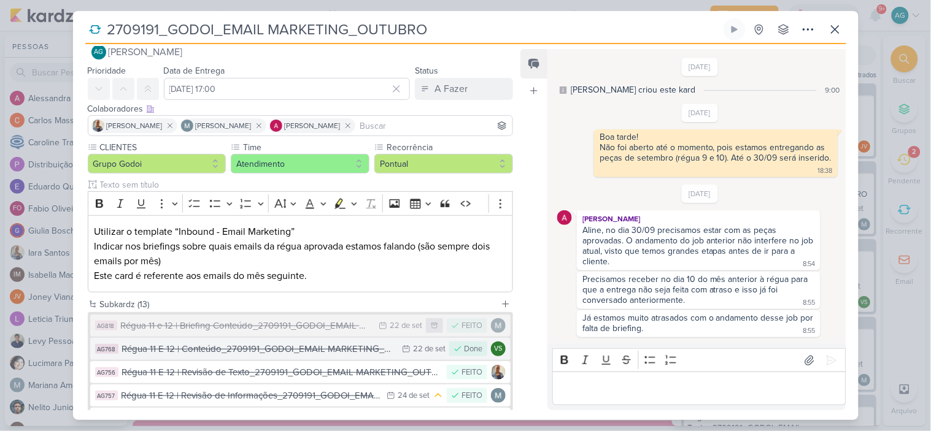
scroll to position [0, 0]
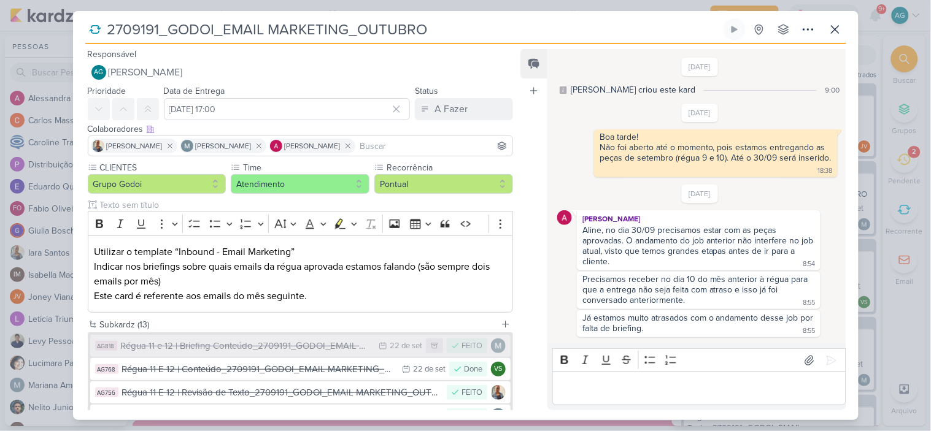
click at [290, 345] on div "Régua 11 e 12 | Briefing Conteúdo_2709191_GODOI_EMAIL MARKETING_OUTUBRO" at bounding box center [247, 346] width 252 height 14
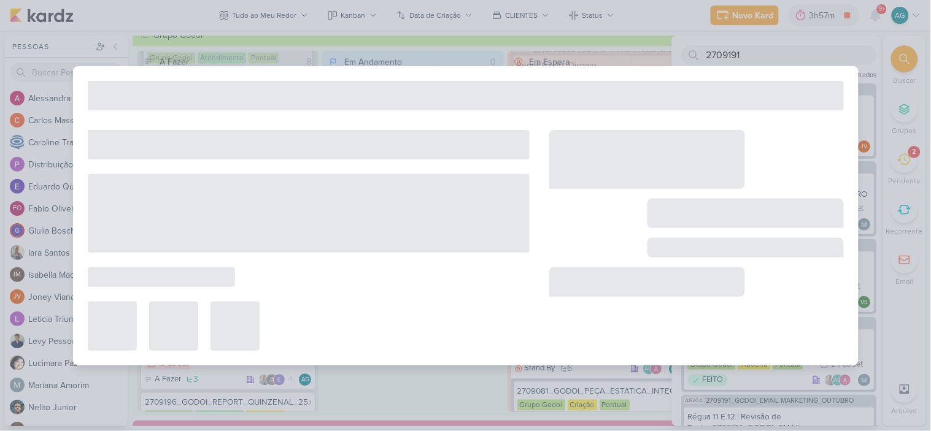
type input "Régua 11 e 12 | Briefing Conteúdo_2709191_GODOI_EMAIL MARKETING_OUTUBRO"
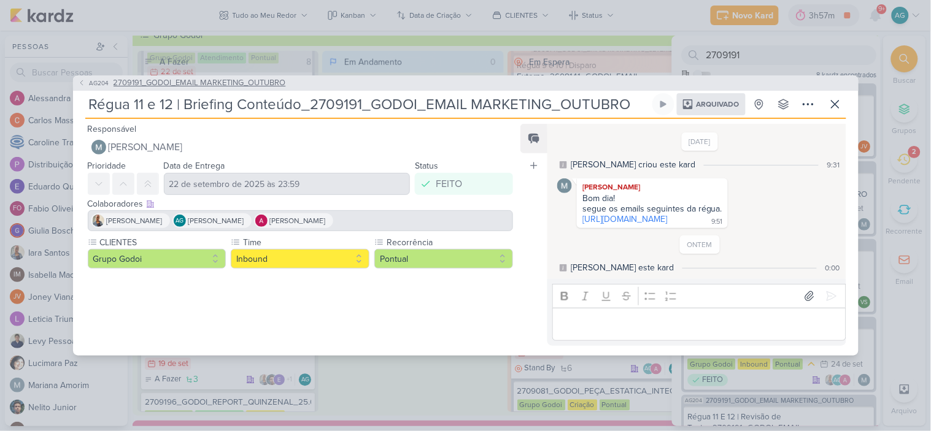
click at [247, 77] on span "2709191_GODOI_EMAIL MARKETING_OUTUBRO" at bounding box center [199, 83] width 172 height 12
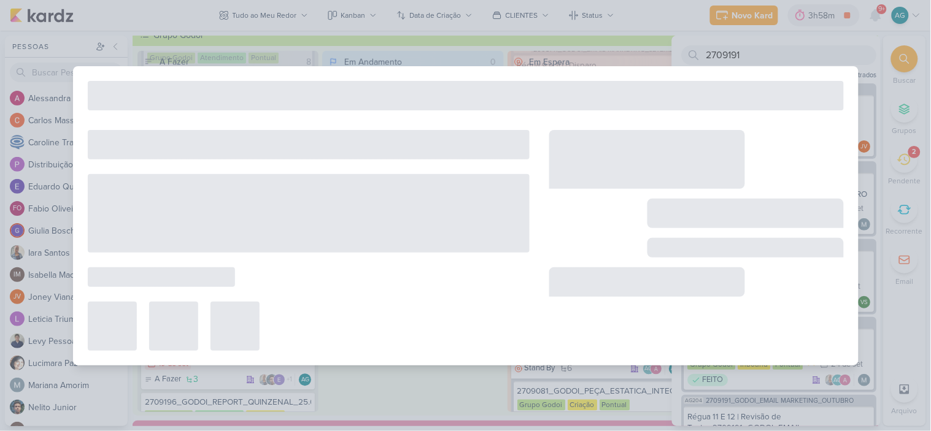
type input "2709191_GODOI_EMAIL MARKETING_OUTUBRO"
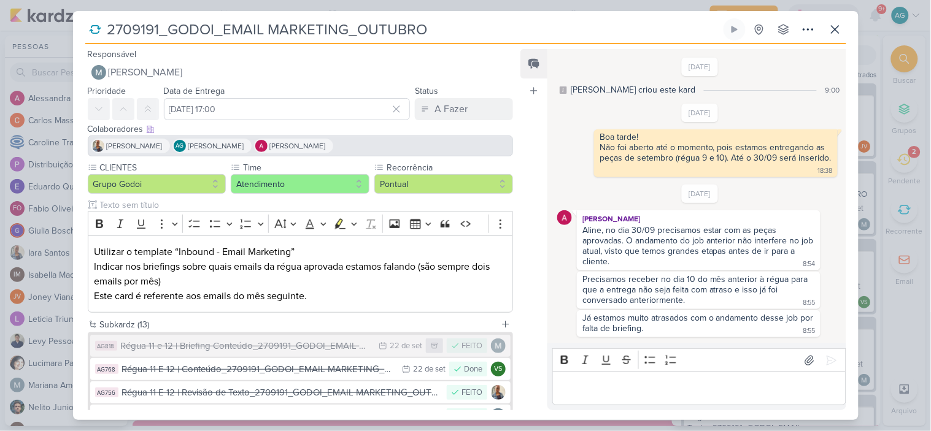
scroll to position [2, 0]
click at [836, 29] on icon at bounding box center [834, 29] width 7 height 7
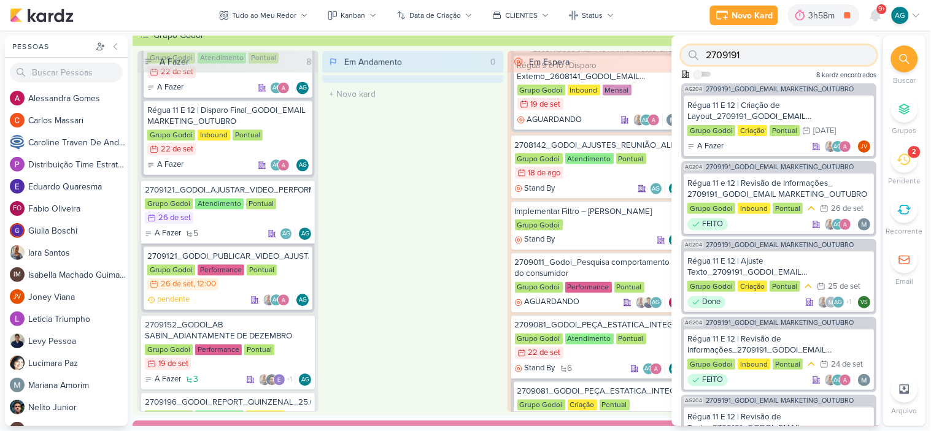
drag, startPoint x: 769, startPoint y: 56, endPoint x: 638, endPoint y: 56, distance: 131.3
click at [638, 56] on div "Pessoas Pessoas A l e s s a n d r a G o m e s C a r l o s M a s s a r i C a r o…" at bounding box center [465, 231] width 931 height 391
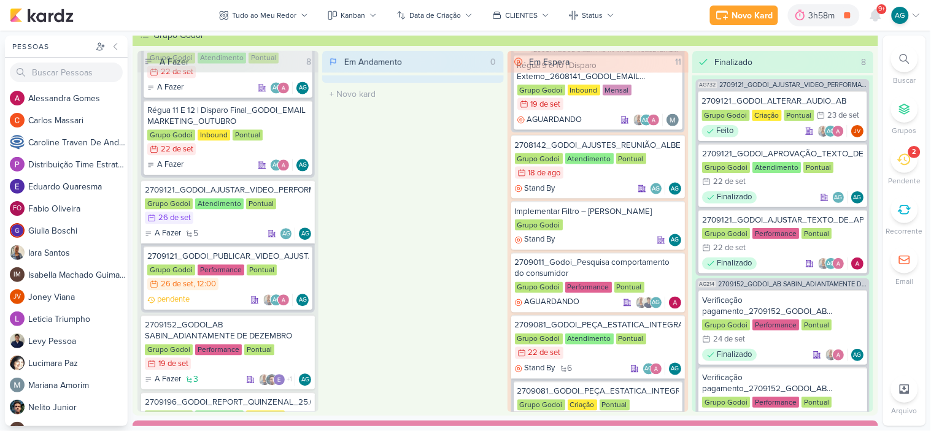
click at [904, 63] on icon at bounding box center [904, 59] width 10 height 10
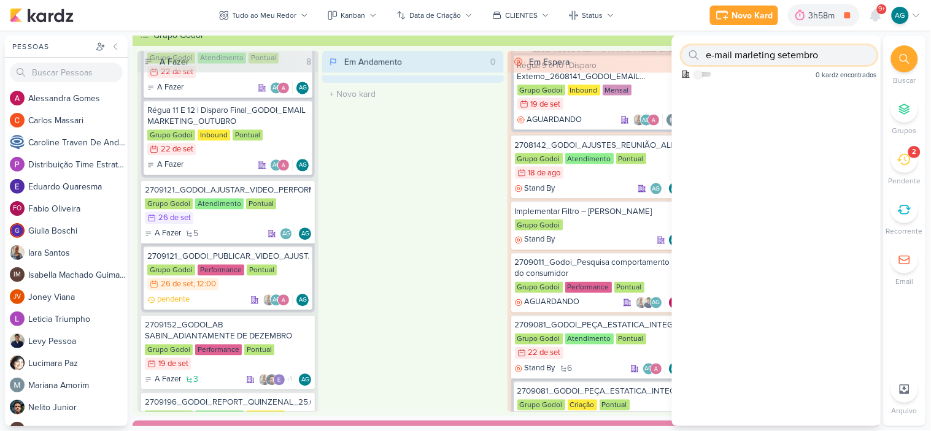
click at [756, 53] on input "e-mail marleting setembro" at bounding box center [779, 55] width 195 height 20
click at [830, 59] on input "e-mail marketing setembro" at bounding box center [779, 55] width 195 height 20
drag, startPoint x: 839, startPoint y: 55, endPoint x: 783, endPoint y: 50, distance: 55.5
click at [783, 50] on input "e-mail marketing setembro" at bounding box center [779, 55] width 195 height 20
drag, startPoint x: 736, startPoint y: 56, endPoint x: 675, endPoint y: 48, distance: 61.3
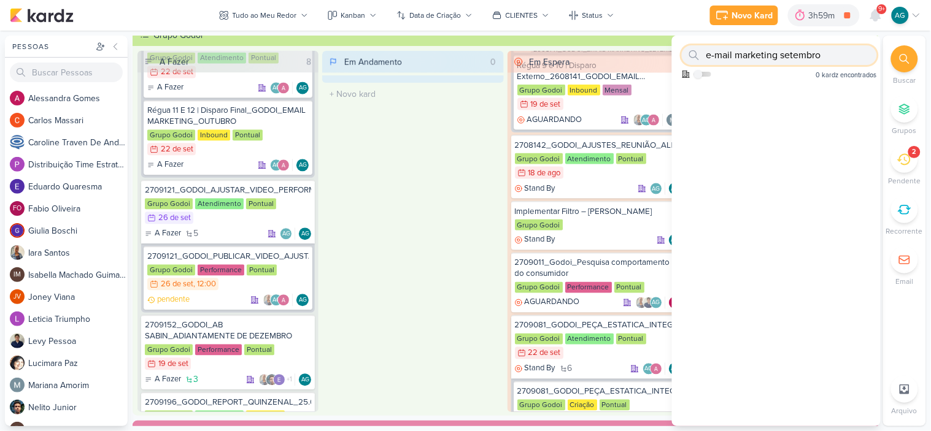
click at [675, 48] on div "e-mail marketing setembro Como admin, ative para buscar em todos os kardz da or…" at bounding box center [776, 60] width 209 height 48
drag, startPoint x: 806, startPoint y: 54, endPoint x: 672, endPoint y: 56, distance: 133.8
click at [672, 56] on div "marketing setembro Como admin, ative para buscar em todos os kardz da organizaç…" at bounding box center [776, 60] width 209 height 48
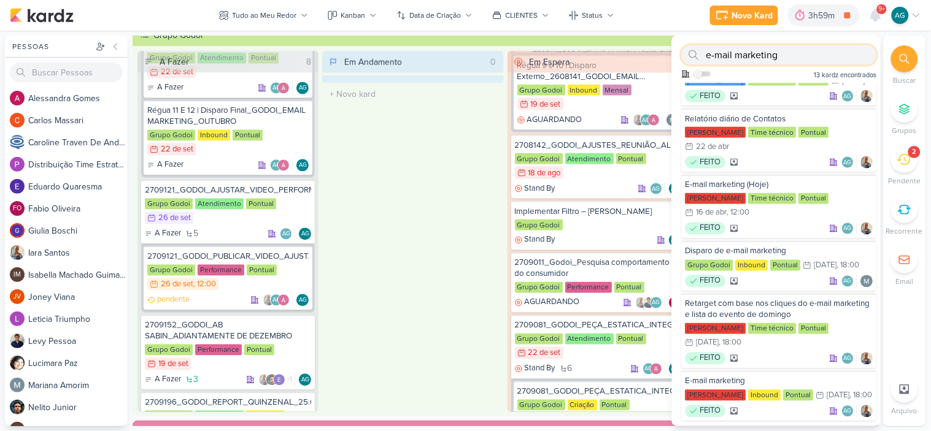
scroll to position [425, 0]
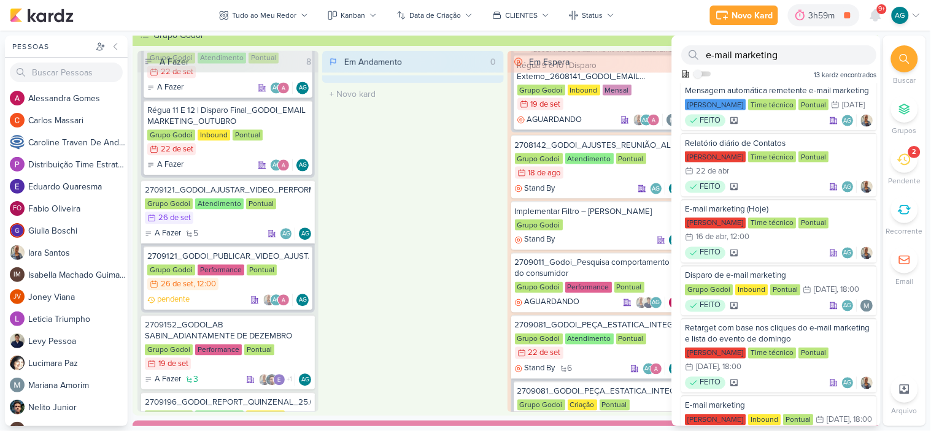
click at [470, 158] on div "Em Andamento 0 O título do kard deve ter menos que 100 caracteres" at bounding box center [412, 231] width 181 height 361
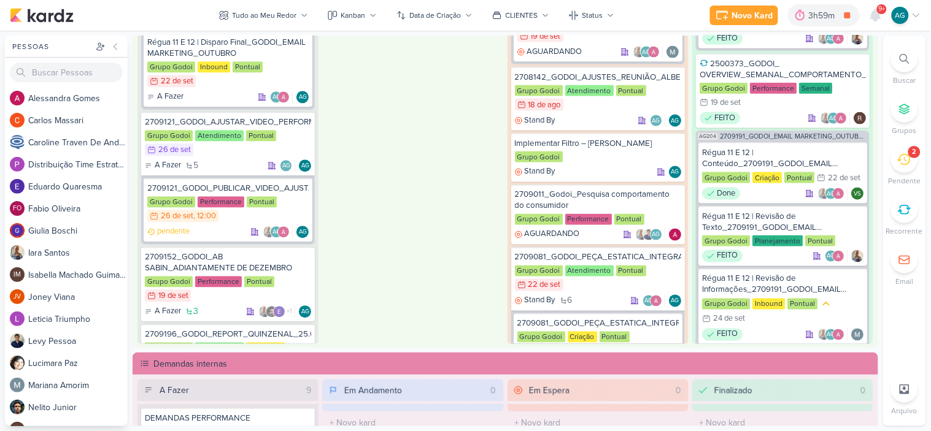
scroll to position [0, 0]
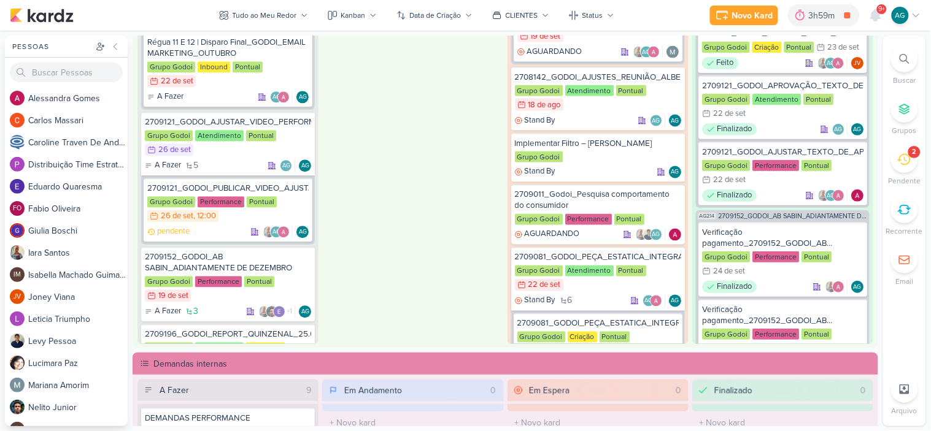
click at [905, 63] on icon at bounding box center [904, 59] width 10 height 10
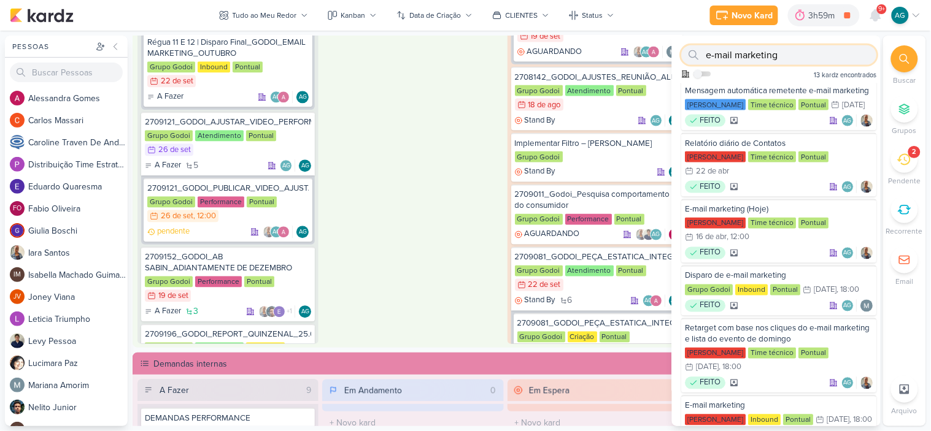
click at [841, 60] on input "e-mail marketing" at bounding box center [779, 55] width 195 height 20
drag, startPoint x: 841, startPoint y: 60, endPoint x: 679, endPoint y: 60, distance: 162.0
click at [679, 60] on div "e-mail marketing Como admin, ative para buscar em todos os kardz da organização…" at bounding box center [776, 60] width 209 height 48
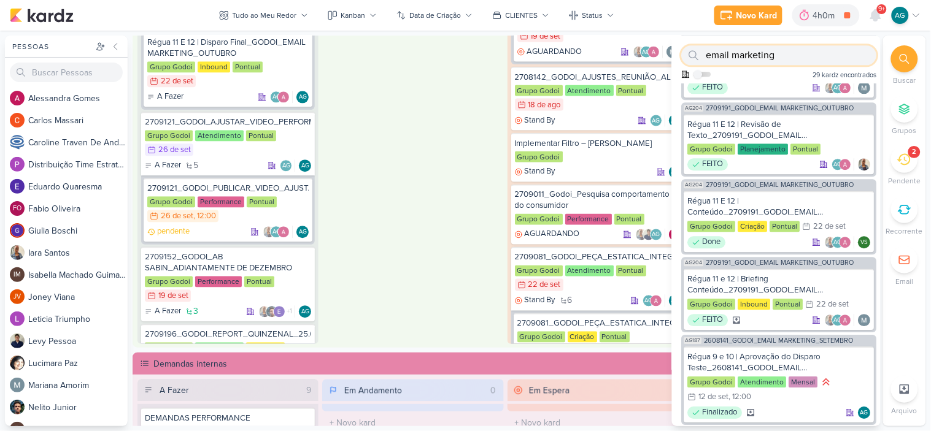
scroll to position [765, 0]
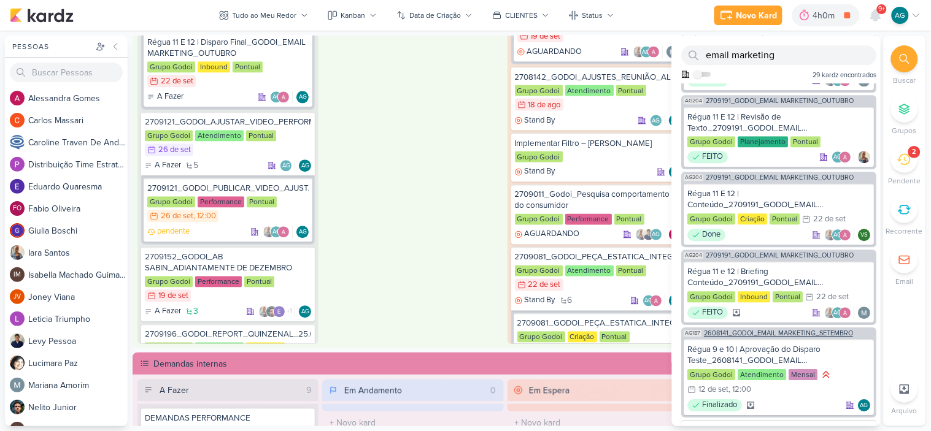
click at [763, 337] on span "2608141_GODOI_EMAIL MARKETING_SETEMBRO" at bounding box center [778, 333] width 149 height 7
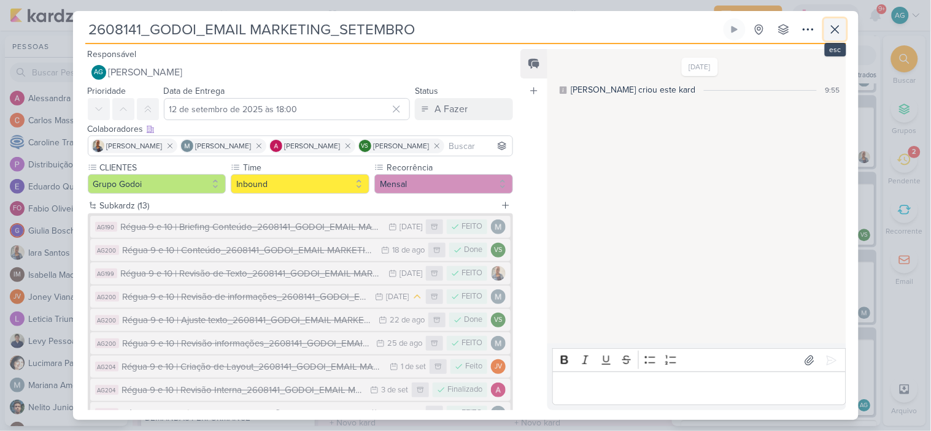
click at [834, 31] on icon at bounding box center [835, 29] width 15 height 15
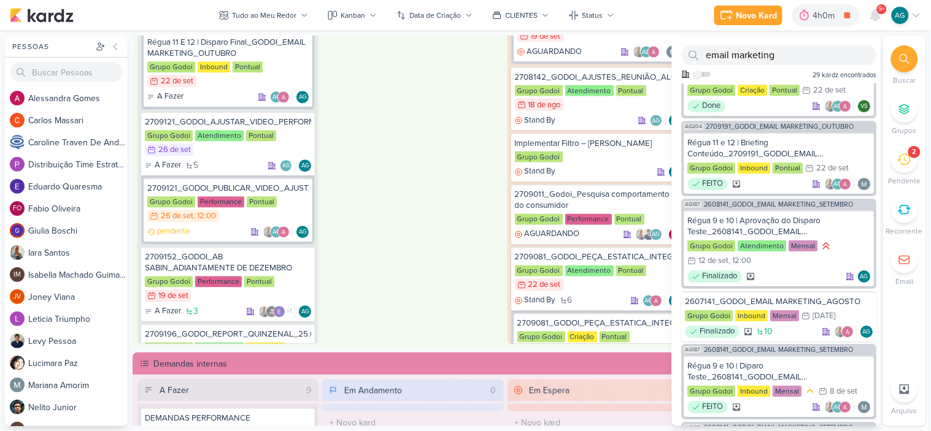
scroll to position [902, 0]
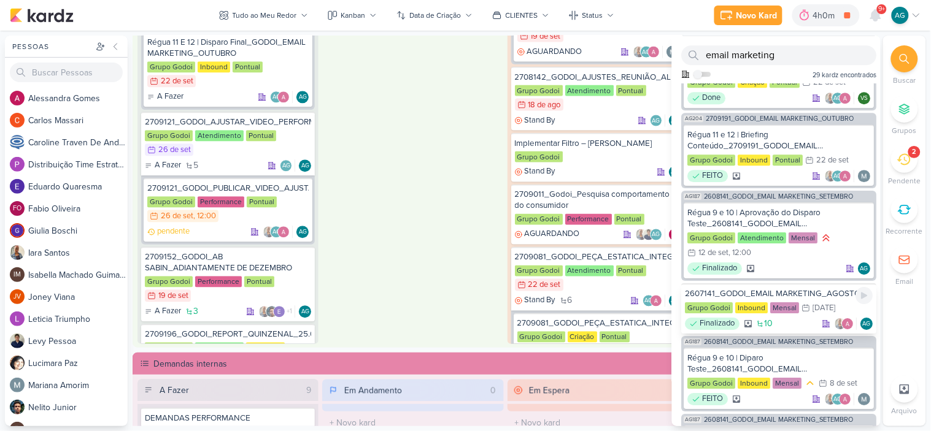
click at [777, 299] on div "2607141_GODOI_EMAIL MARKETING_AGOSTO" at bounding box center [779, 293] width 188 height 11
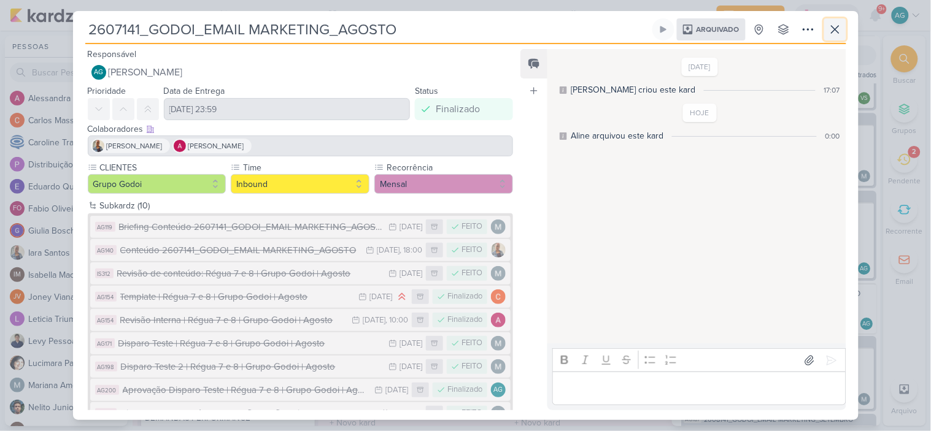
click at [844, 26] on button at bounding box center [835, 29] width 22 height 22
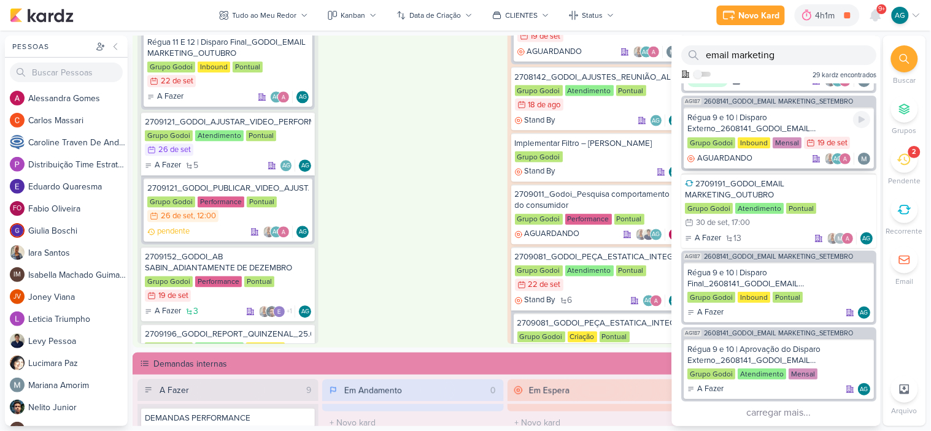
scroll to position [1235, 0]
click at [798, 414] on button "carregar mais..." at bounding box center [779, 412] width 195 height 17
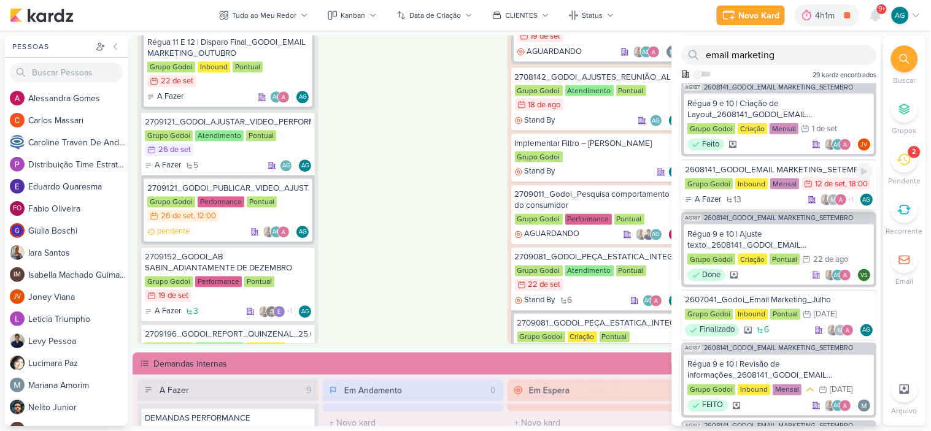
scroll to position [1575, 0]
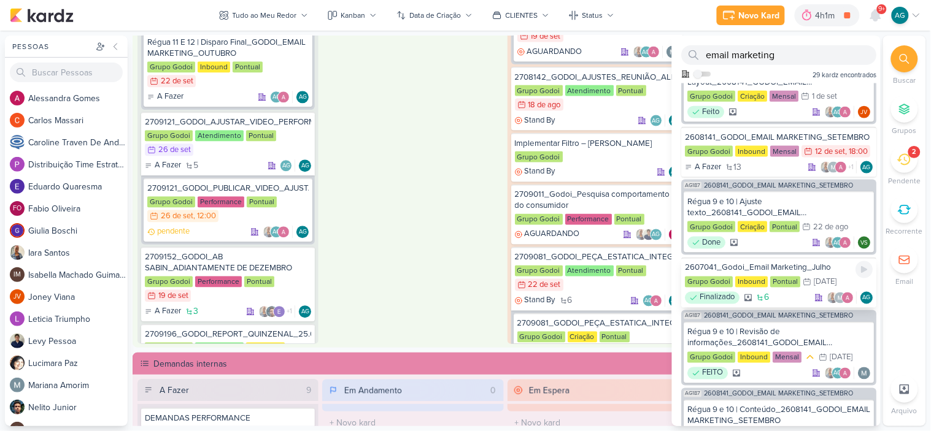
click at [785, 274] on div "2607041_Godoi_Email Marketing_Julho" at bounding box center [779, 268] width 188 height 11
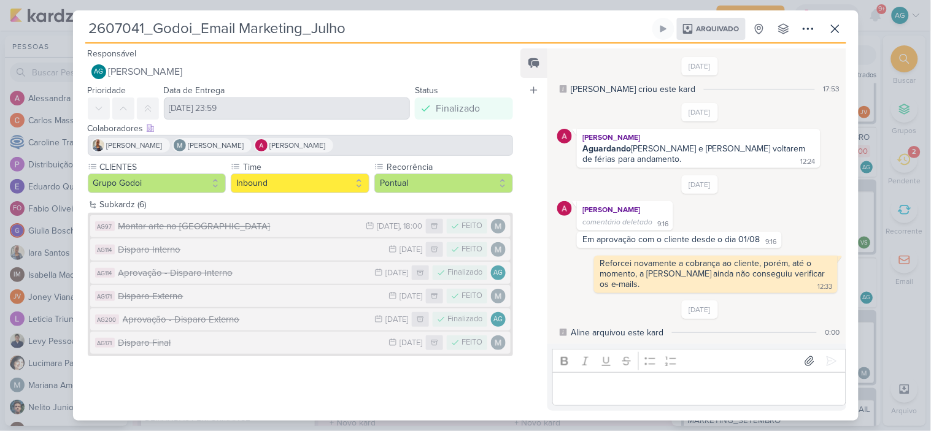
scroll to position [2, 0]
click at [837, 28] on icon at bounding box center [835, 28] width 15 height 15
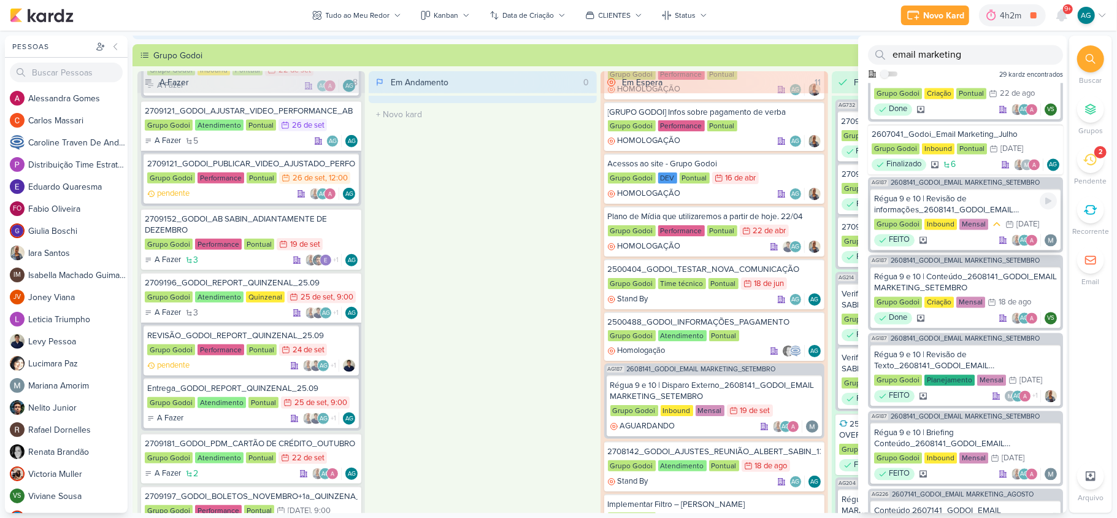
scroll to position [1804, 0]
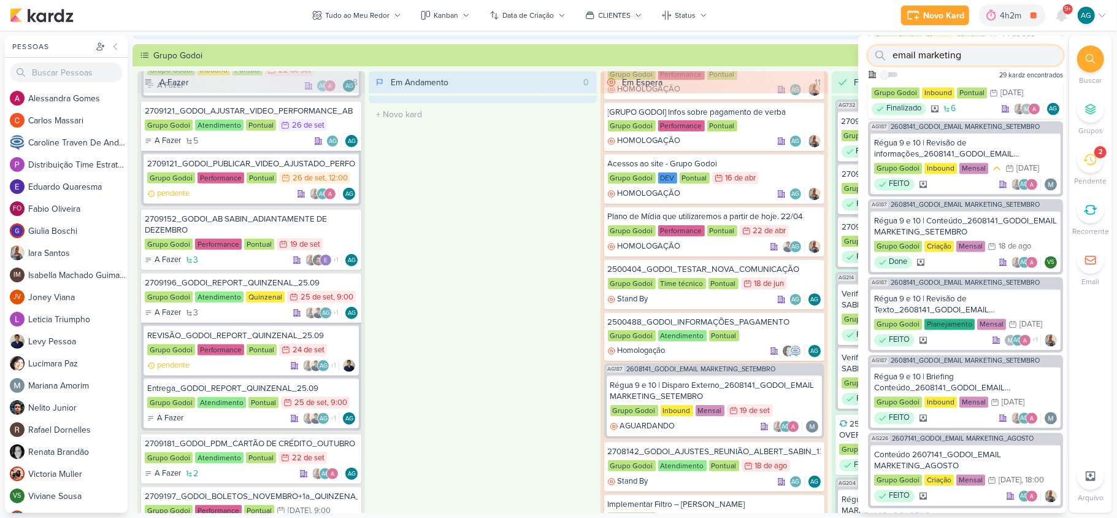
click at [930, 59] on input "email marketing" at bounding box center [965, 55] width 195 height 20
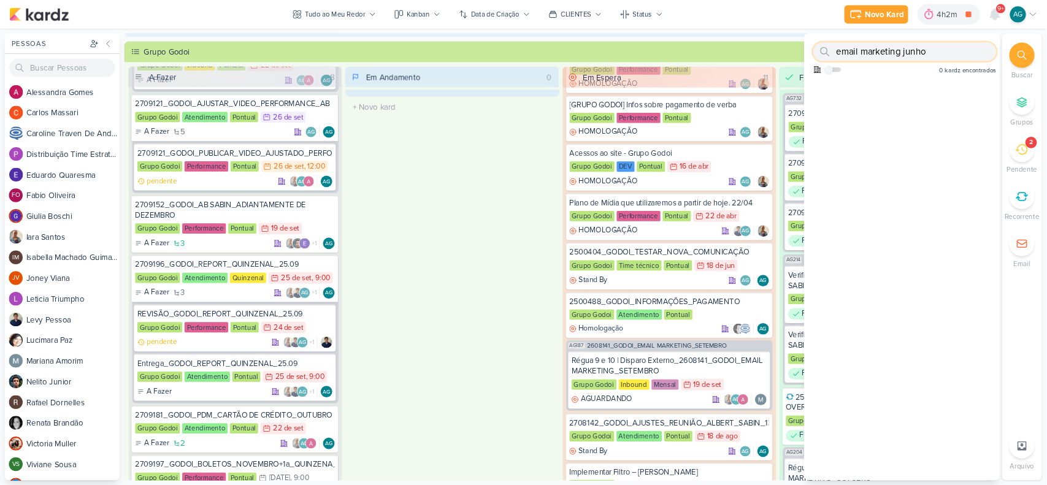
scroll to position [0, 0]
click at [918, 55] on input "email marketing junho" at bounding box center [965, 55] width 195 height 20
click at [930, 57] on input "email marketing junho" at bounding box center [965, 55] width 195 height 20
click at [514, 239] on div "Em Andamento 0 O título do kard deve ter menos que 100 caracteres" at bounding box center [483, 295] width 228 height 448
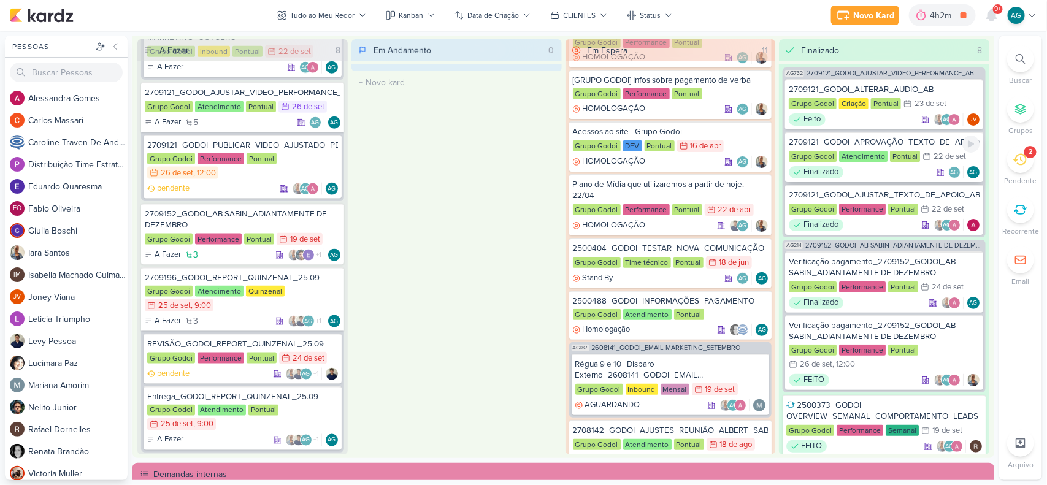
scroll to position [49, 0]
click at [930, 57] on icon at bounding box center [1021, 59] width 10 height 10
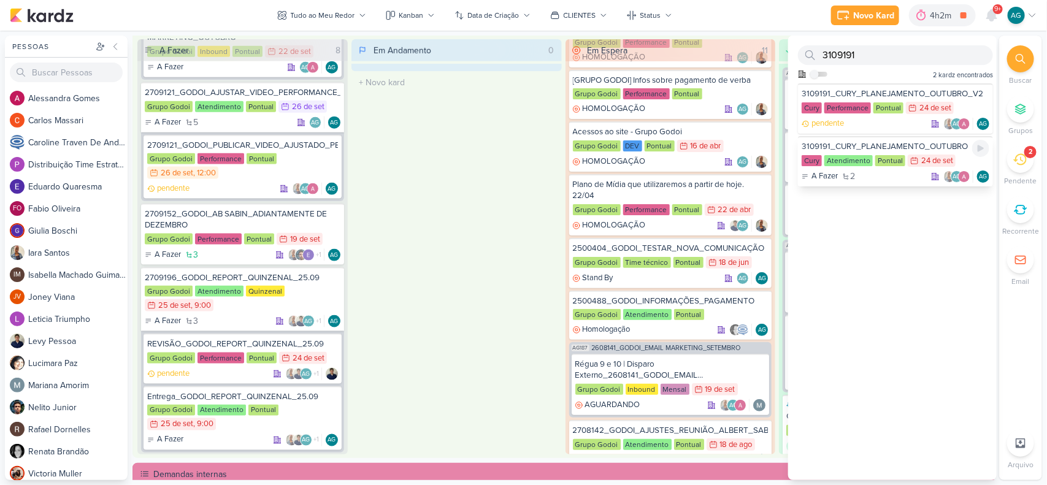
click at [918, 141] on div "3109191_CURY_PLANEJAMENTO_OUTUBRO" at bounding box center [896, 146] width 188 height 11
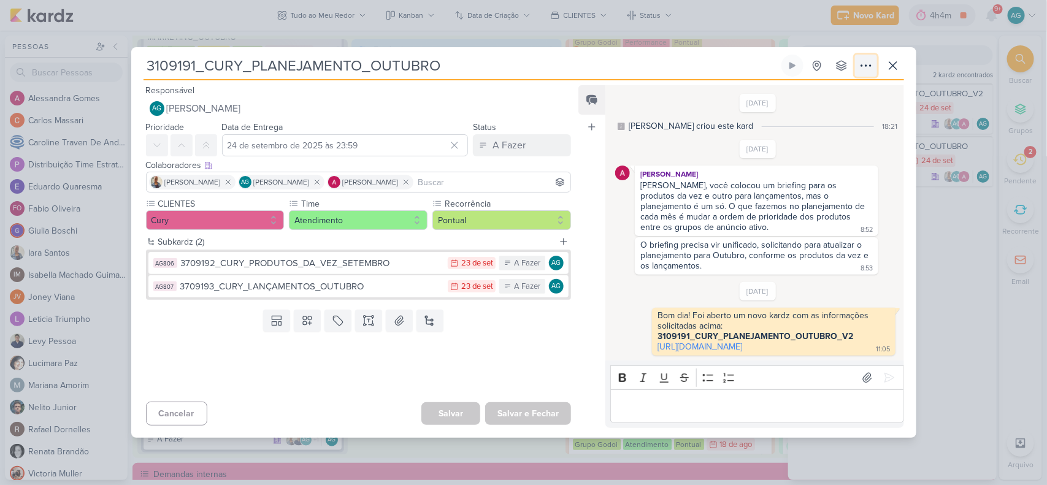
click at [869, 58] on icon at bounding box center [866, 65] width 15 height 15
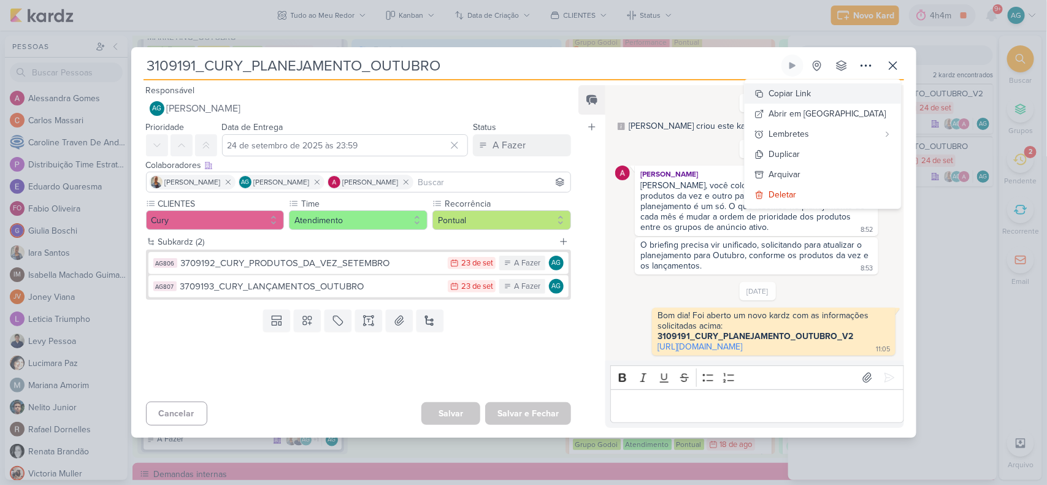
click at [812, 87] on div "Copiar Link" at bounding box center [790, 93] width 42 height 13
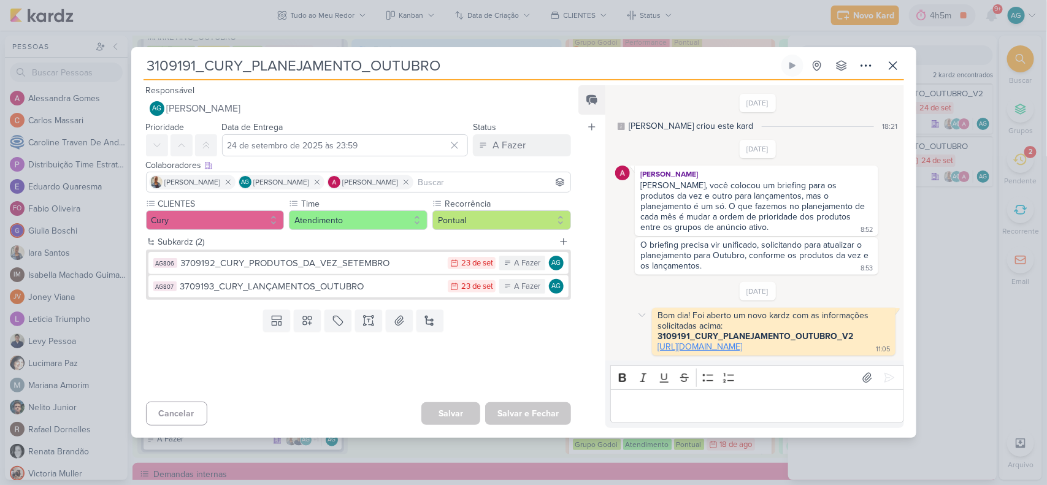
click at [696, 348] on link "https://app.kardz.app/kard-window/htnvk8422AU61FUIqYqVYGA3rzDeUVILHvESgh7DlS1JV…" at bounding box center [700, 347] width 85 height 10
click at [896, 58] on icon at bounding box center [893, 65] width 15 height 15
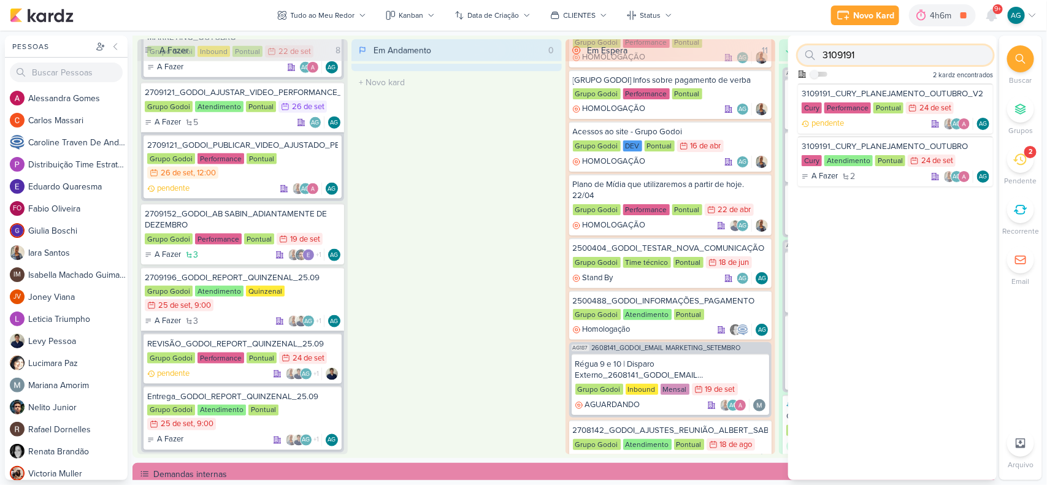
drag, startPoint x: 915, startPoint y: 56, endPoint x: 771, endPoint y: 51, distance: 144.9
click at [771, 51] on div "Pessoas Pessoas A l e s s a n d r a G o m e s C a r l o s M a s s a r i C a r o…" at bounding box center [523, 258] width 1047 height 445
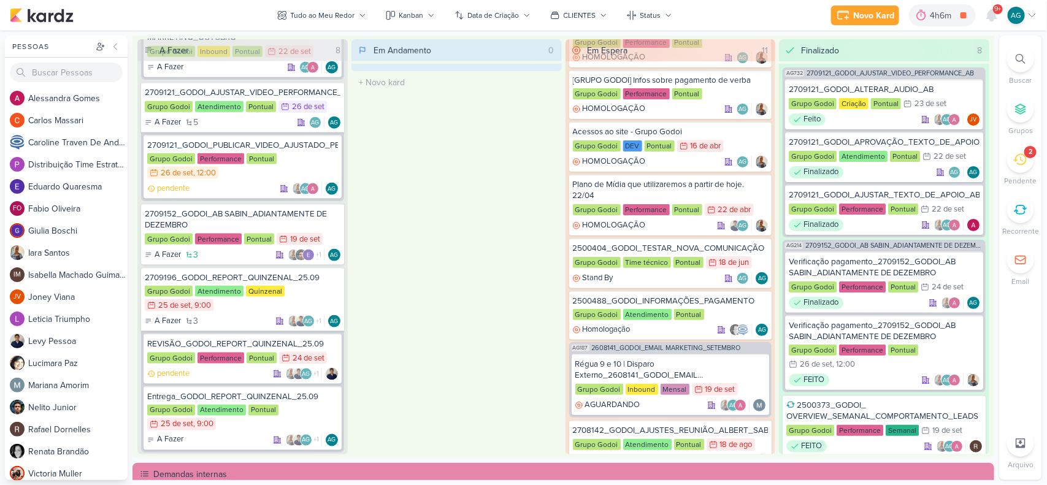
click at [930, 65] on div at bounding box center [1020, 58] width 27 height 27
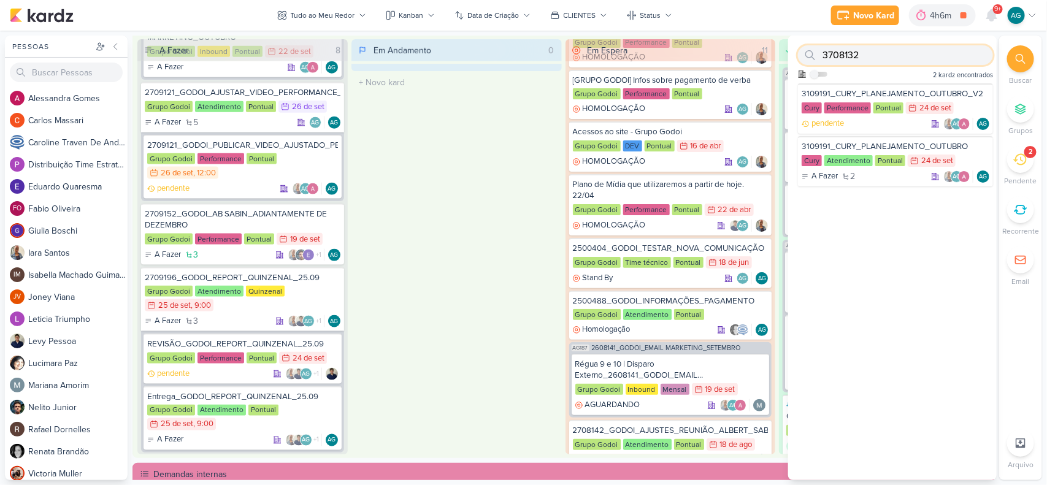
type input "3708132"
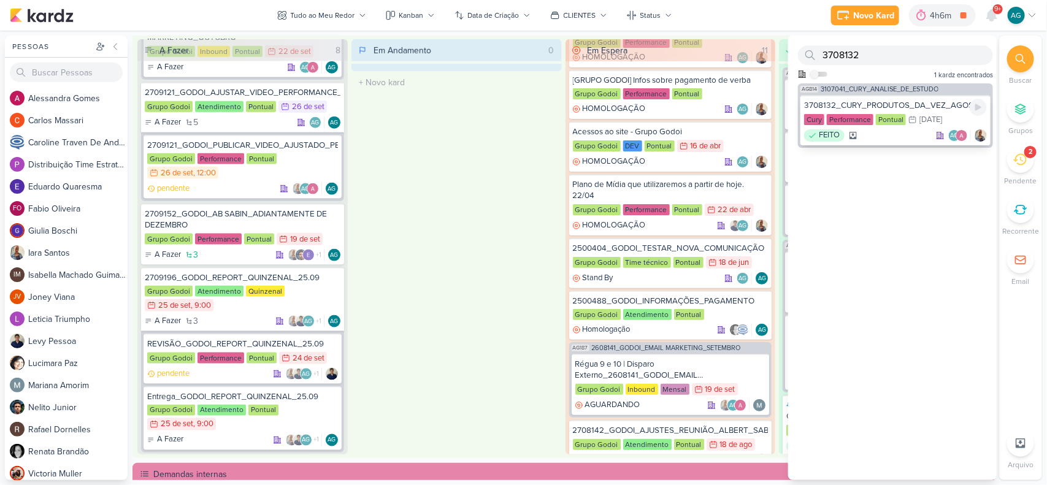
click at [930, 102] on div "3708132_CURY_PRODUTOS_DA_VEZ_AGOSTO" at bounding box center [895, 105] width 183 height 11
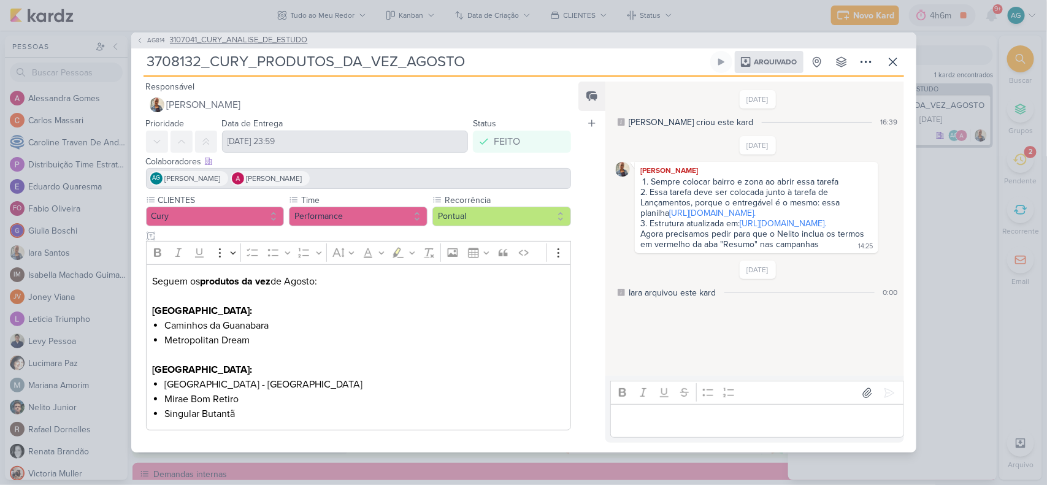
click at [295, 38] on span "3107041_CURY_ANALISE_DE_ESTUDO" at bounding box center [239, 40] width 138 height 12
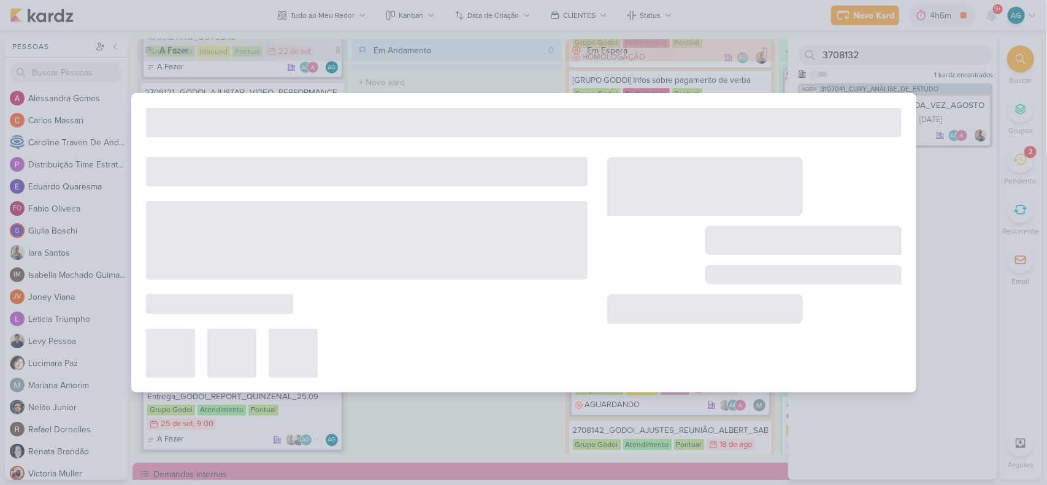
type input "3107041_CURY_ANALISE_DE_ESTUDO"
type input "8 de agosto de 2025 às 23:59"
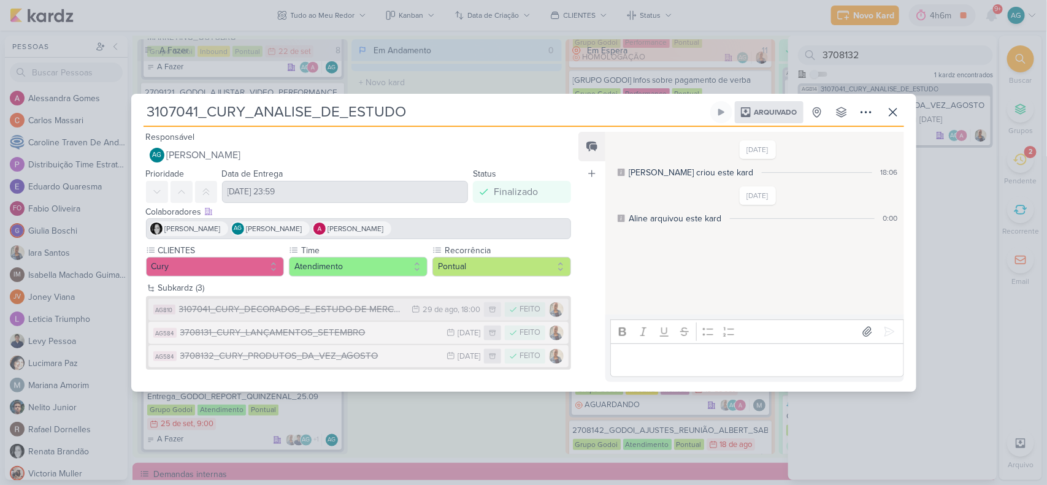
click at [352, 308] on div "3107041_CURY_DECORADOS_E_ESTUDO DE MERCADO_HOMOLOGAÇÃO" at bounding box center [292, 309] width 227 height 14
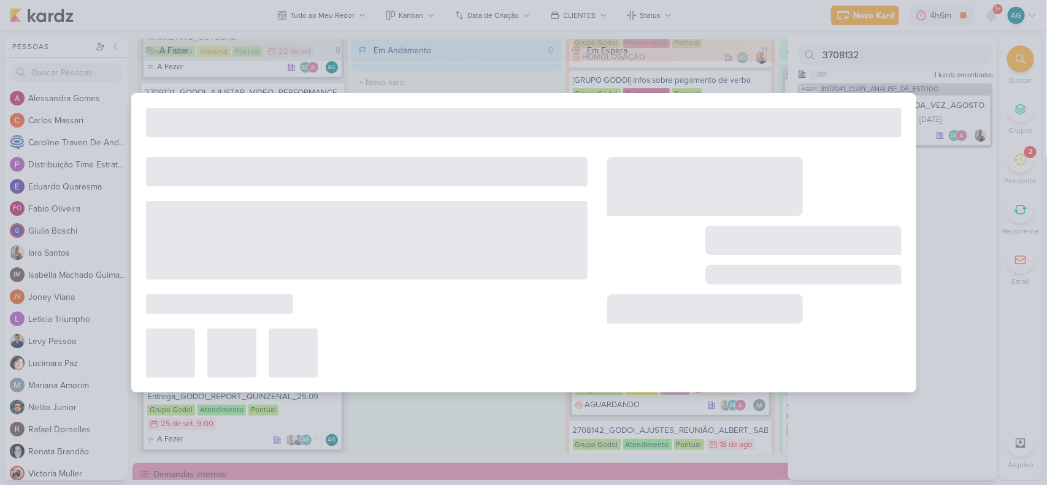
type input "3107041_CURY_DECORADOS_E_ESTUDO DE MERCADO_HOMOLOGAÇÃO"
type input "29 de agosto de 2025 às 18:00"
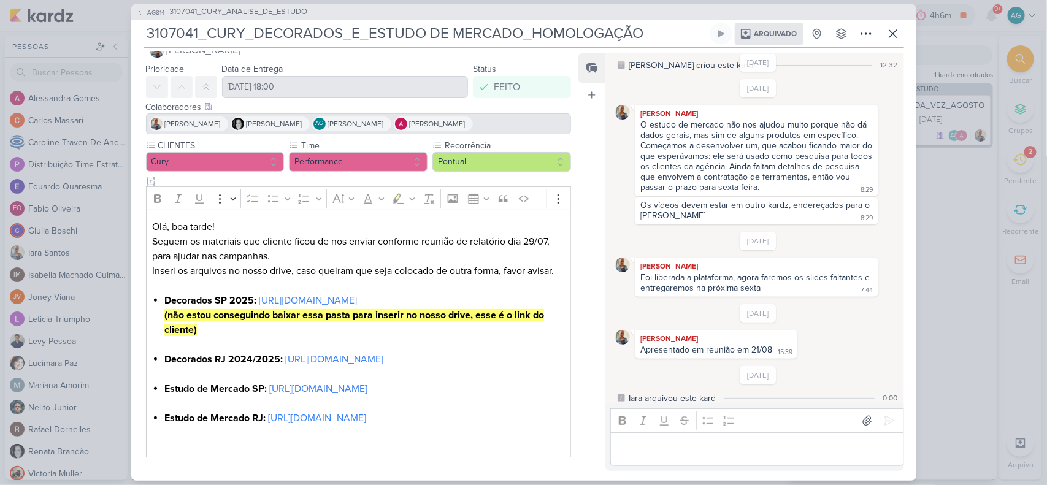
scroll to position [0, 0]
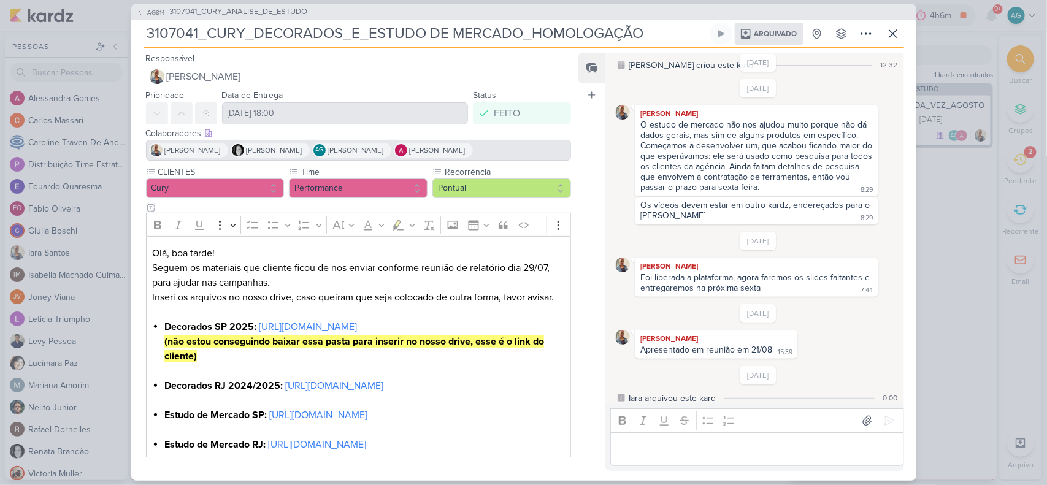
click at [279, 12] on span "3107041_CURY_ANALISE_DE_ESTUDO" at bounding box center [239, 12] width 138 height 12
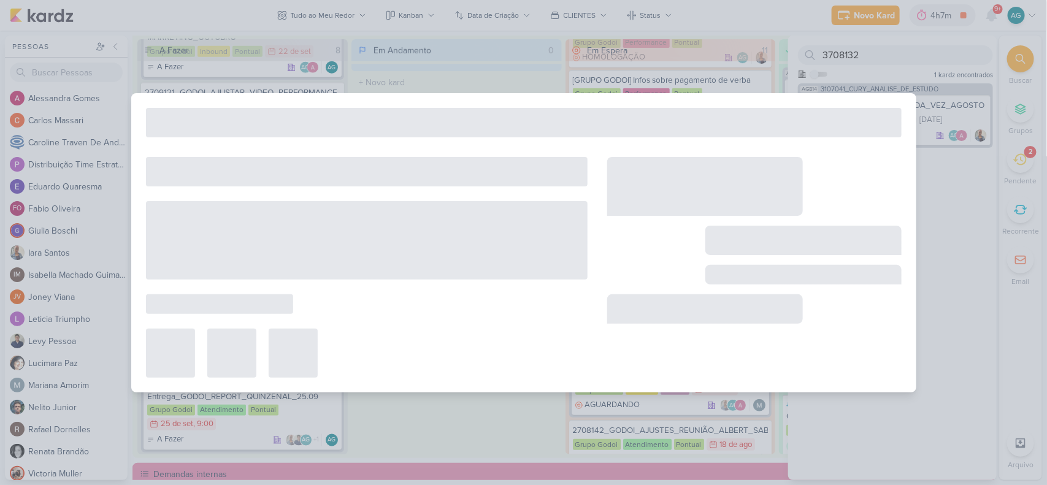
type input "3107041_CURY_ANALISE_DE_ESTUDO"
type input "8 de agosto de 2025 às 23:59"
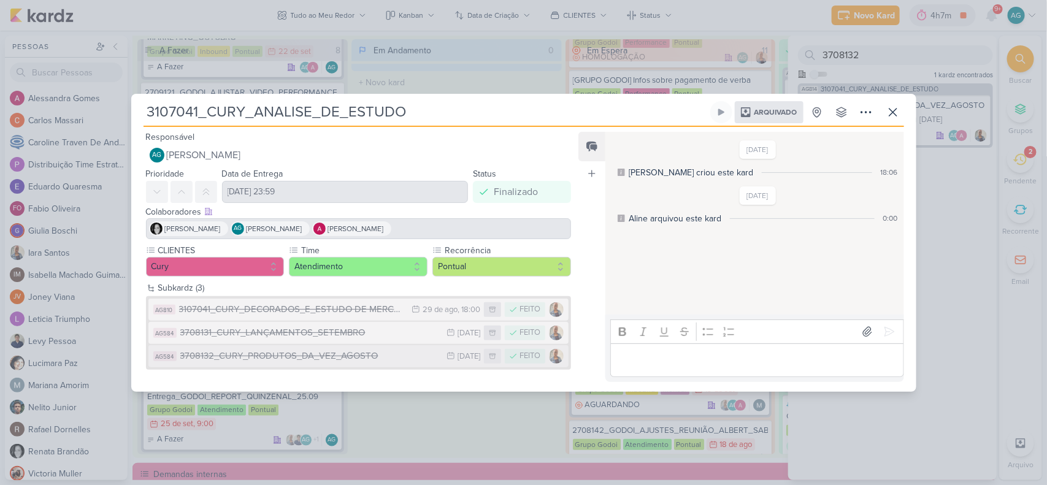
click at [370, 354] on div "3708132_CURY_PRODUTOS_DA_VEZ_AGOSTO" at bounding box center [310, 356] width 261 height 14
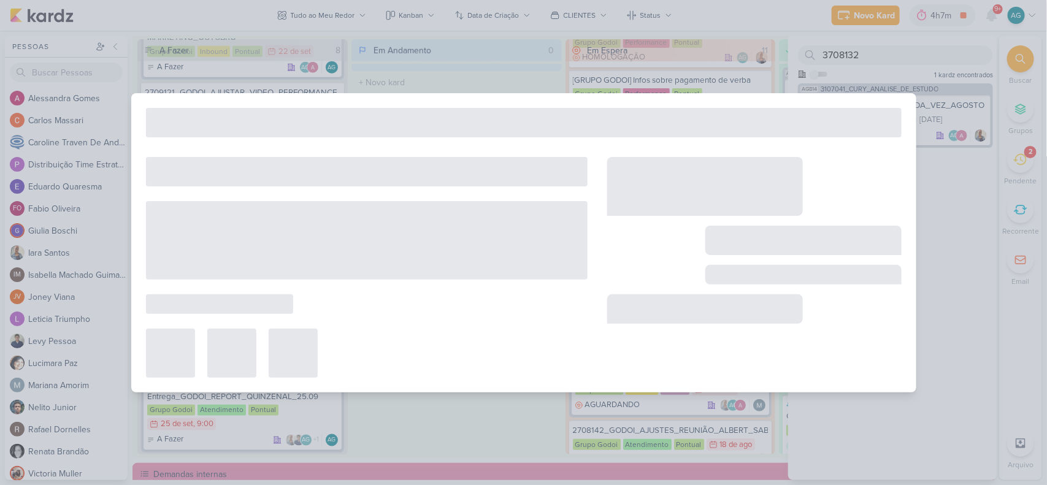
type input "3708132_CURY_PRODUTOS_DA_VEZ_AGOSTO"
type input "15 de agosto de 2025 às 23:59"
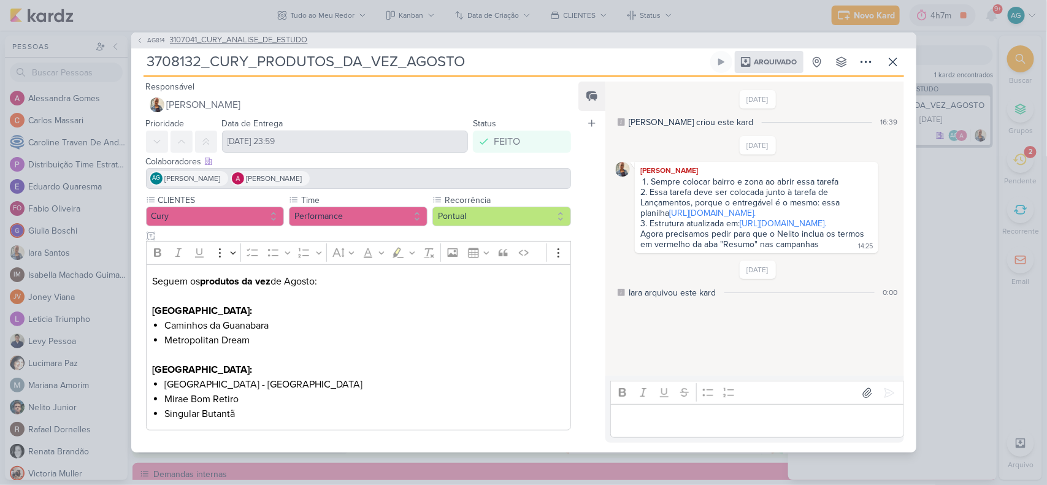
click at [299, 42] on span "3107041_CURY_ANALISE_DE_ESTUDO" at bounding box center [239, 40] width 138 height 12
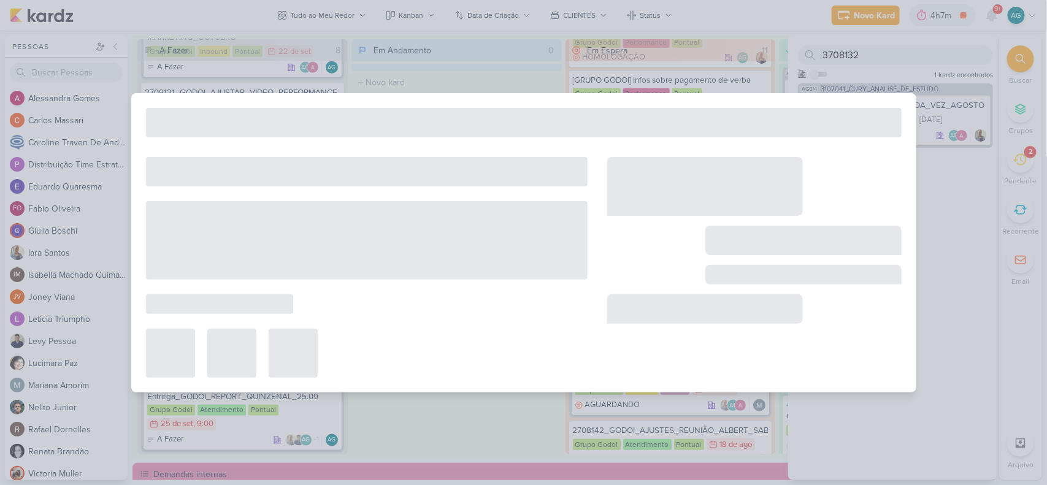
type input "3107041_CURY_ANALISE_DE_ESTUDO"
type input "8 de agosto de 2025 às 23:59"
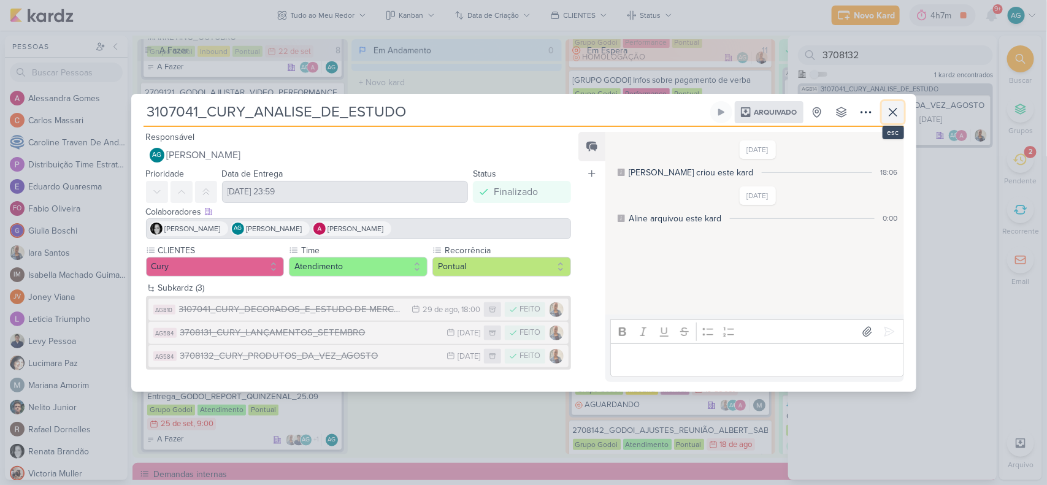
click at [890, 120] on button at bounding box center [893, 112] width 22 height 22
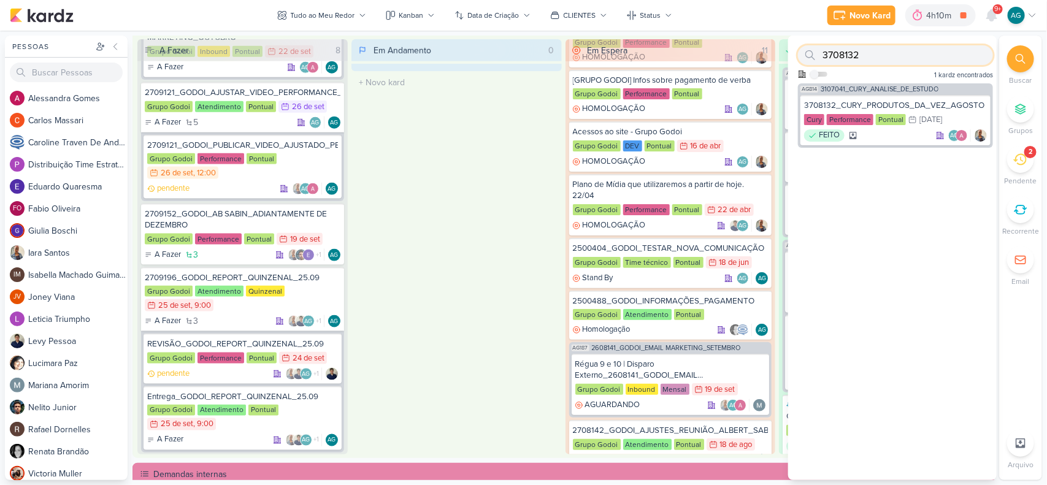
drag, startPoint x: 884, startPoint y: 59, endPoint x: 774, endPoint y: 63, distance: 110.5
click at [774, 63] on div "Pessoas Pessoas A l e s s a n d r a G o m e s C a r l o s M a s s a r i C a r o…" at bounding box center [523, 258] width 1047 height 445
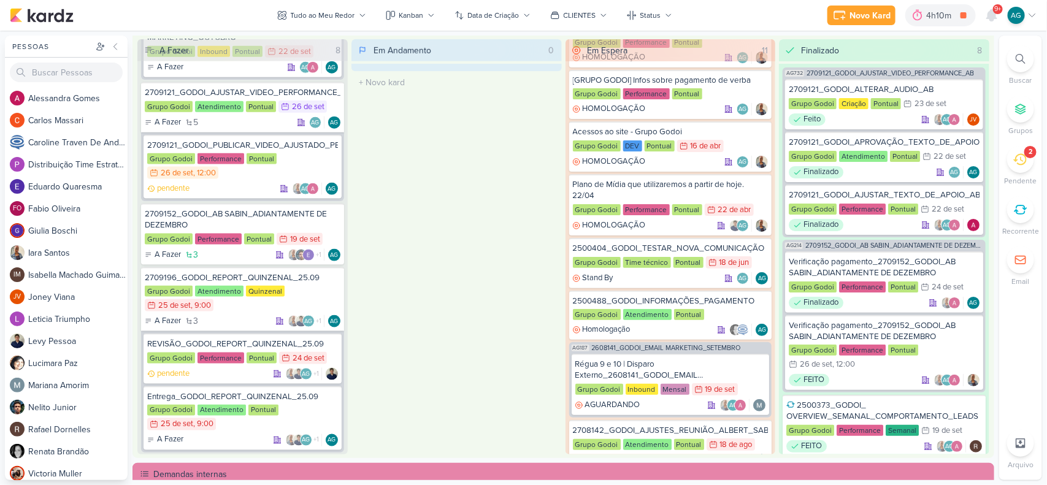
click at [930, 58] on icon at bounding box center [1021, 59] width 10 height 10
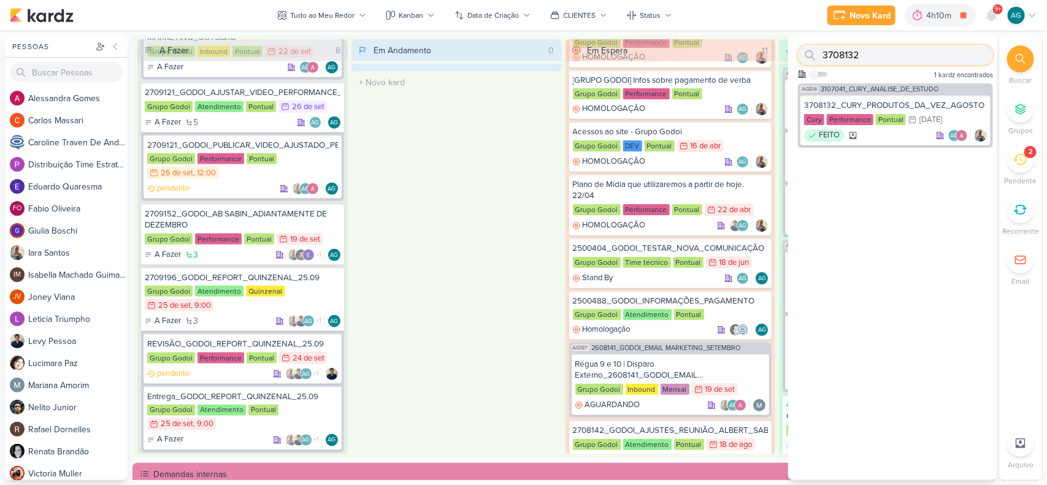
click at [924, 53] on input "3708132" at bounding box center [895, 55] width 195 height 20
type input "3"
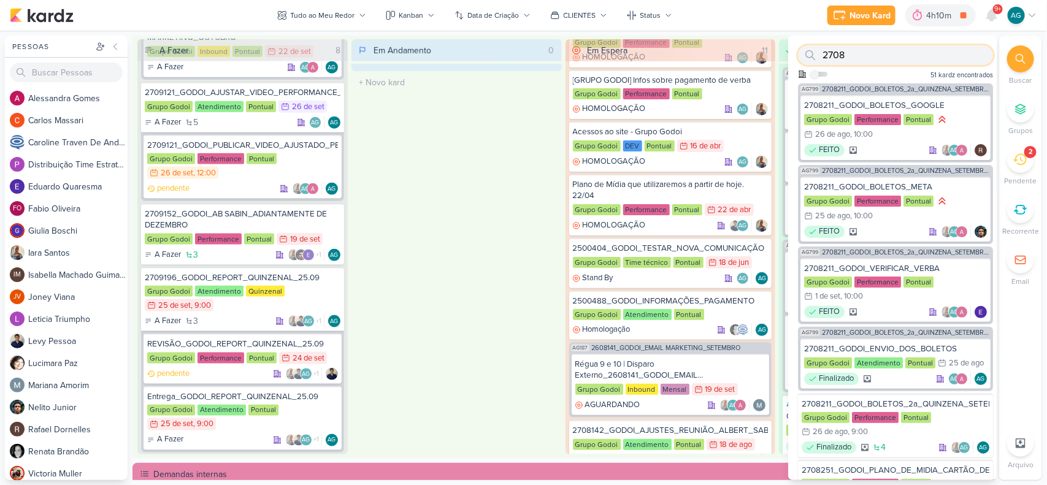
click at [908, 58] on input "2708" at bounding box center [895, 55] width 195 height 20
type input "2708051"
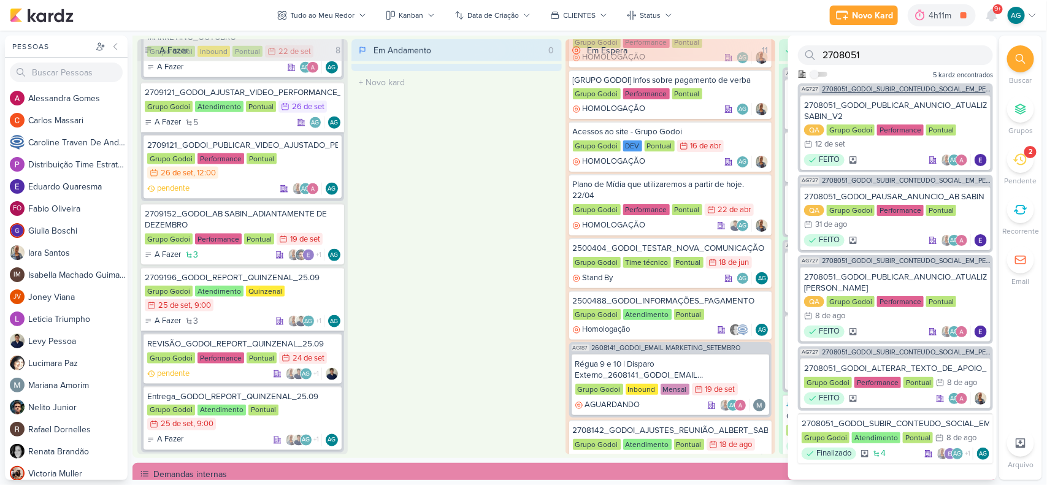
click at [911, 90] on span "2708051_GODOI_SUBIR_CONTEUDO_SOCIAL_EM_PERFORMANCE_AB" at bounding box center [906, 89] width 169 height 7
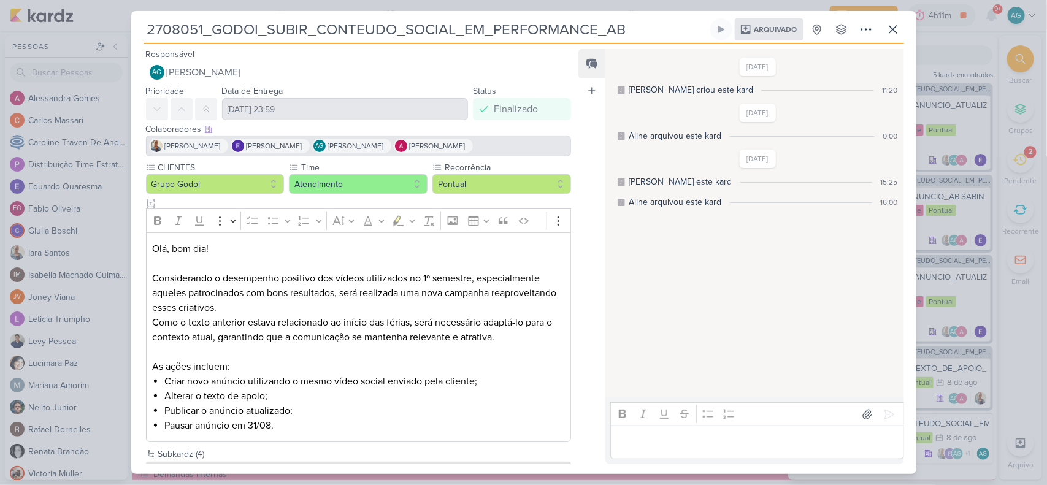
scroll to position [107, 0]
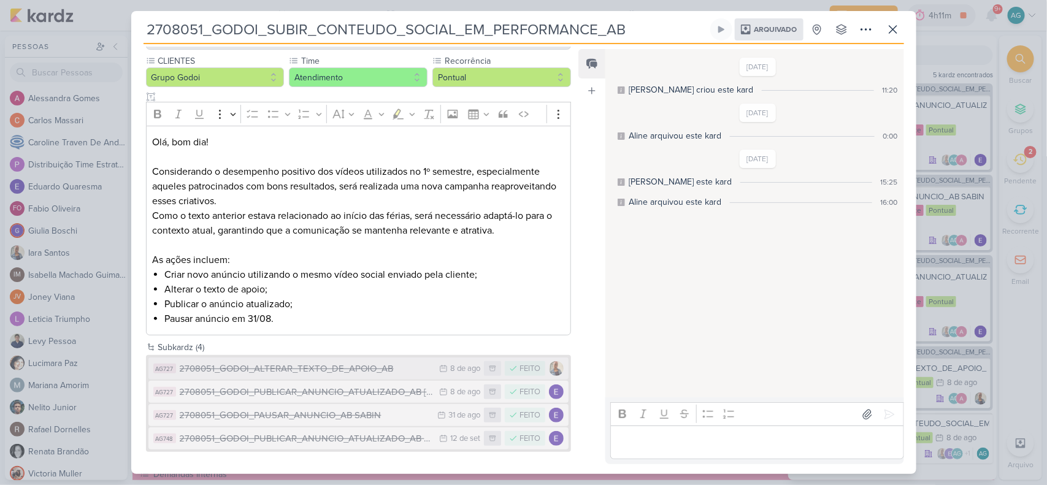
click at [353, 367] on div "2708051_GODOI_ALTERAR_TEXTO_DE_APOIO_AB" at bounding box center [307, 369] width 254 height 14
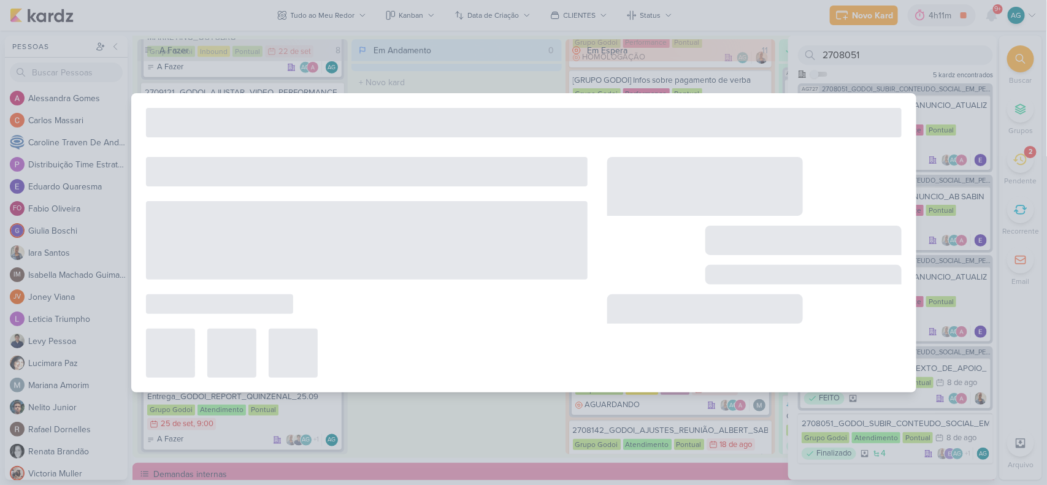
type input "2708051_GODOI_ALTERAR_TEXTO_DE_APOIO_AB"
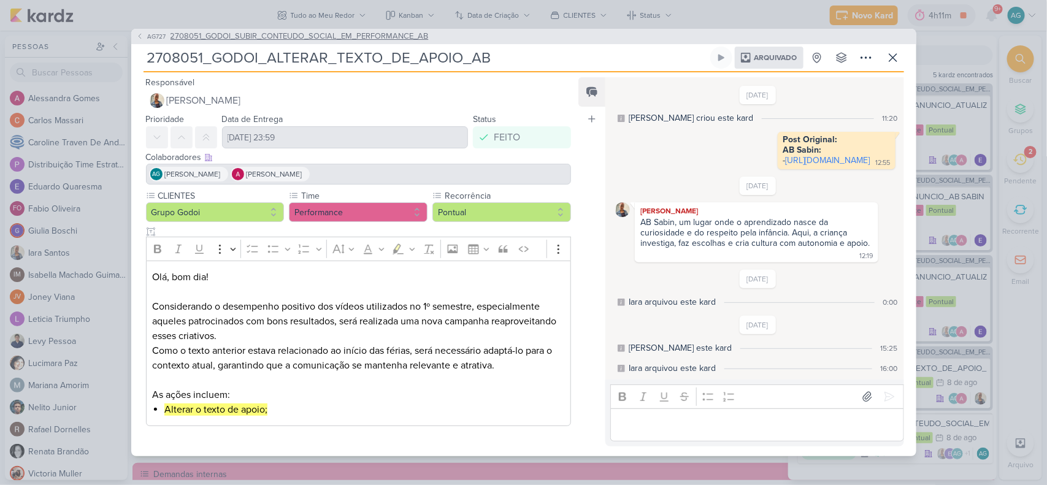
click at [293, 31] on span "2708051_GODOI_SUBIR_CONTEUDO_SOCIAL_EM_PERFORMANCE_AB" at bounding box center [300, 37] width 258 height 12
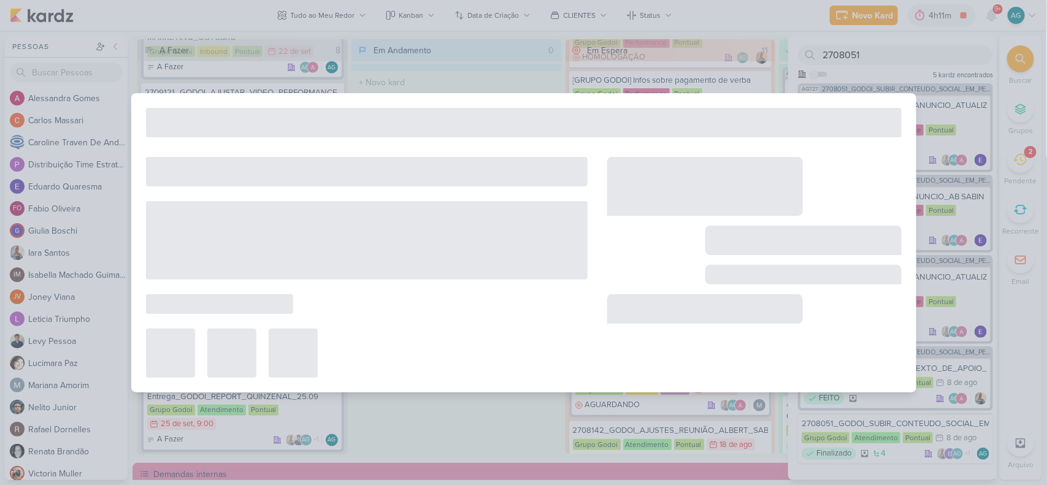
type input "2708051_GODOI_SUBIR_CONTEUDO_SOCIAL_EM_PERFORMANCE_AB"
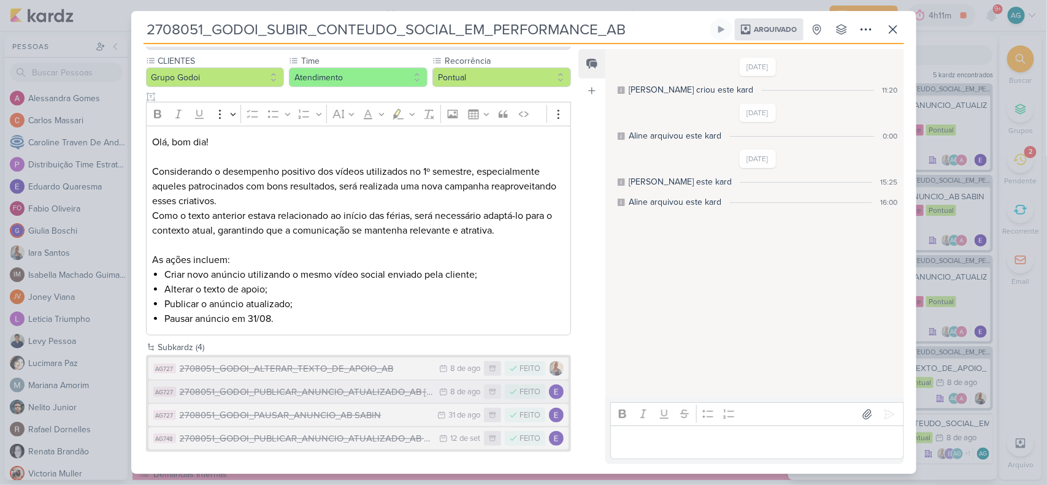
click at [279, 391] on div "2708051_GODOI_PUBLICAR_ANUNCIO_ATUALIZADO_AB SABIN" at bounding box center [307, 392] width 254 height 14
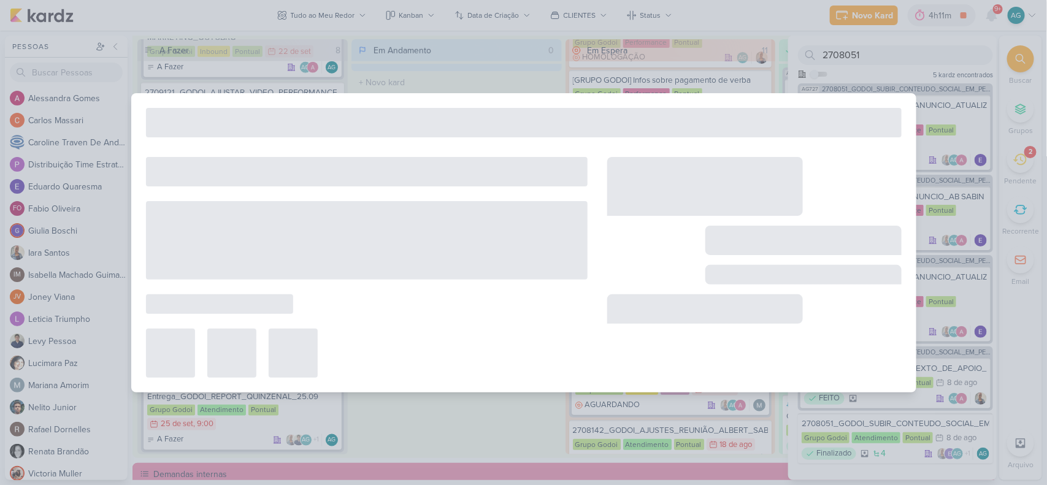
type input "2708051_GODOI_PUBLICAR_ANUNCIO_ATUALIZADO_AB SABIN"
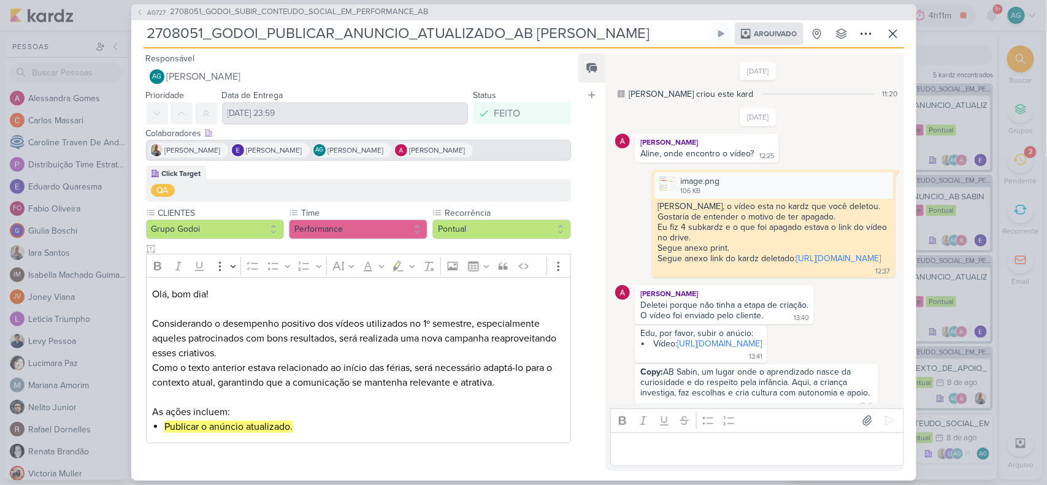
scroll to position [213, 0]
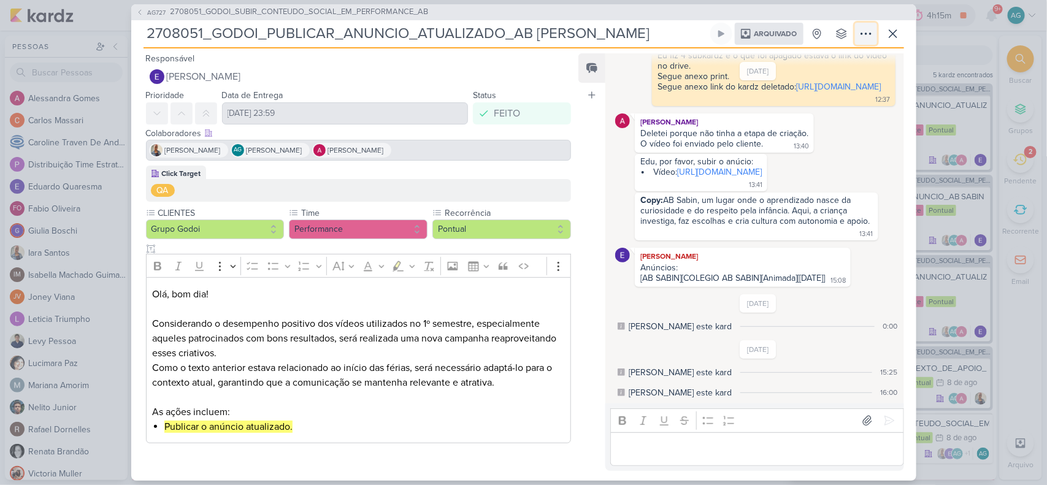
click at [862, 40] on icon at bounding box center [866, 33] width 15 height 15
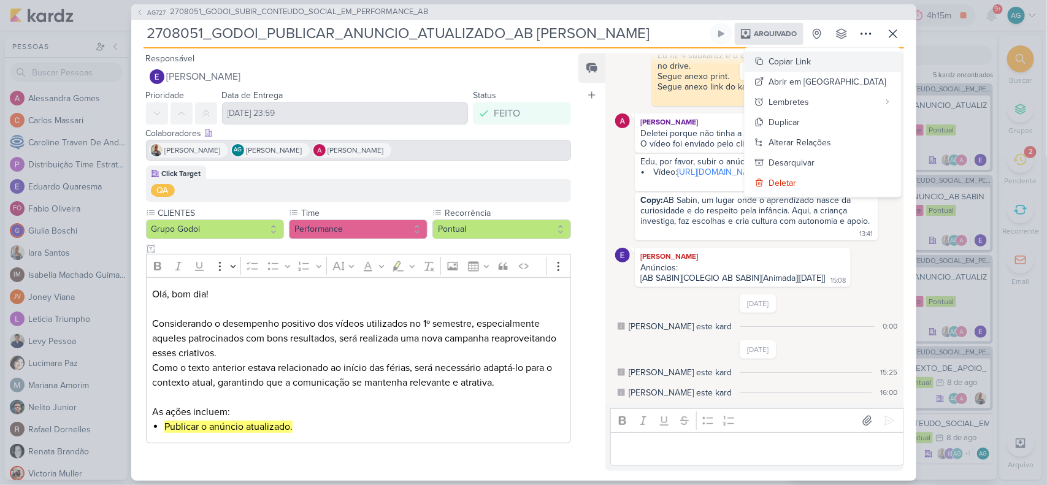
click at [812, 61] on div "Copiar Link" at bounding box center [790, 61] width 42 height 13
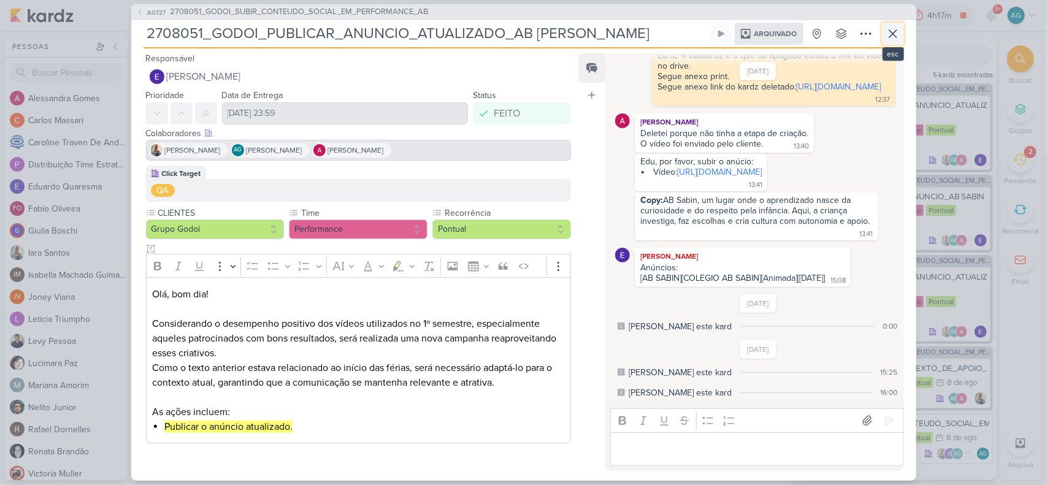
click at [898, 37] on icon at bounding box center [893, 33] width 15 height 15
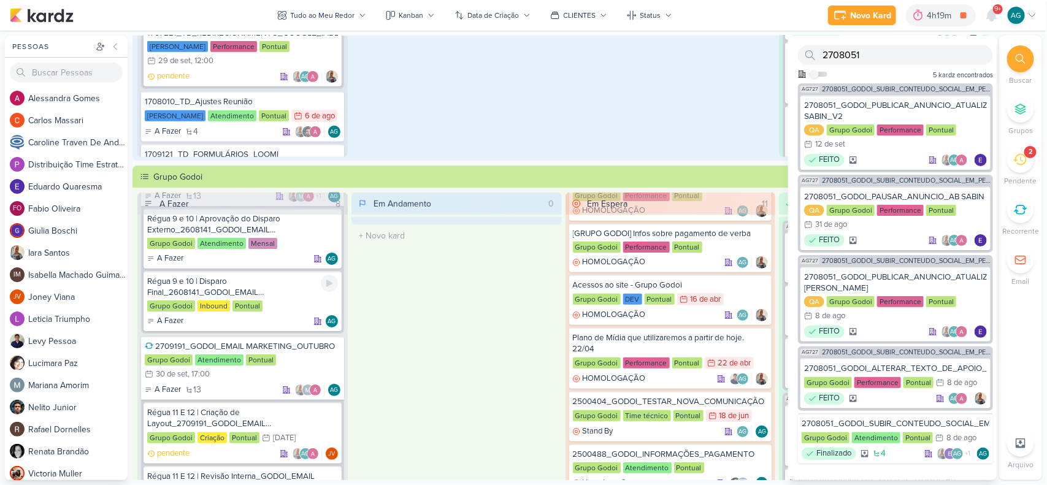
scroll to position [0, 0]
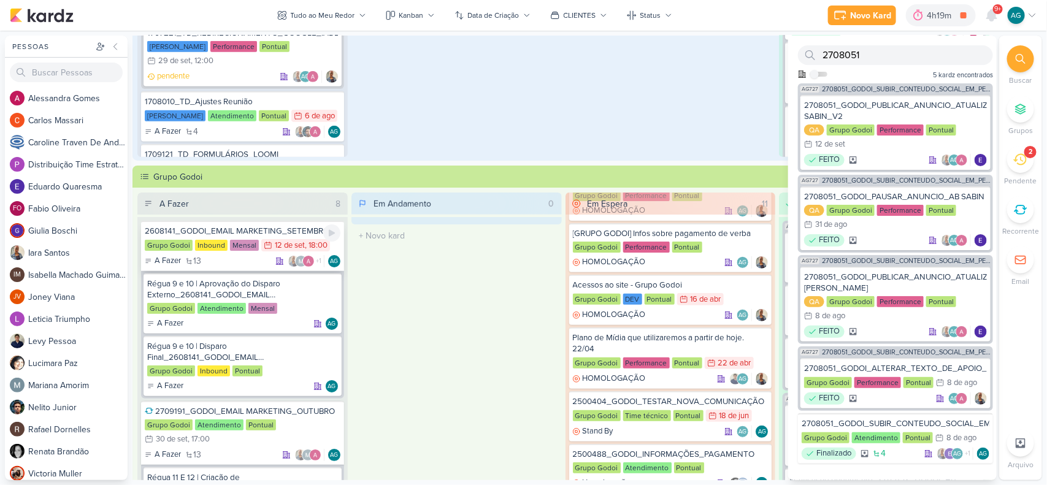
click at [261, 234] on div "2608141_GODOI_EMAIL MARKETING_SETEMBRO" at bounding box center [243, 231] width 196 height 11
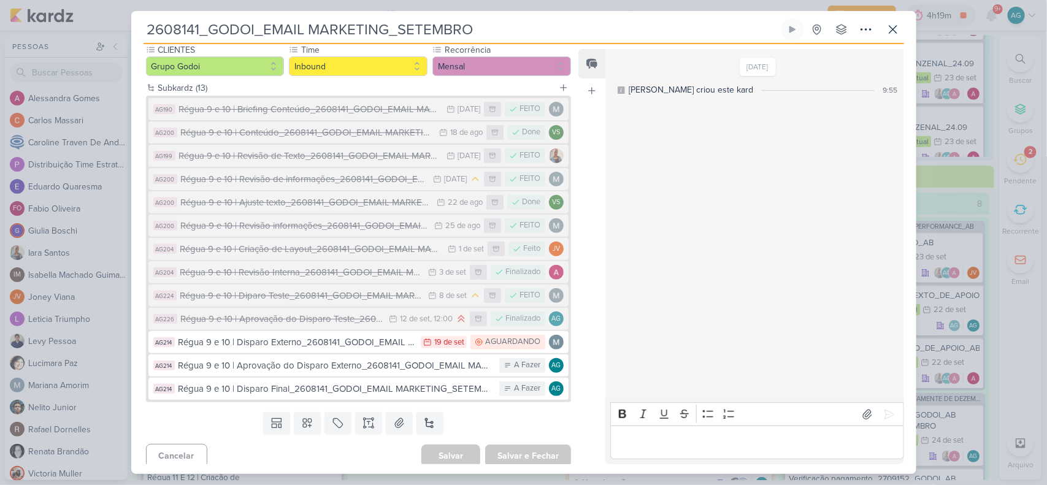
scroll to position [124, 0]
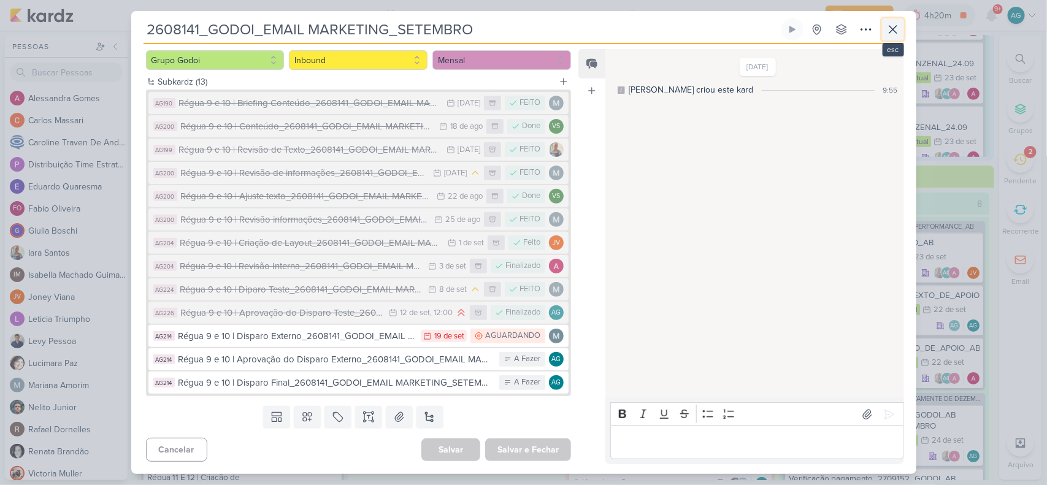
click at [896, 31] on icon at bounding box center [893, 29] width 15 height 15
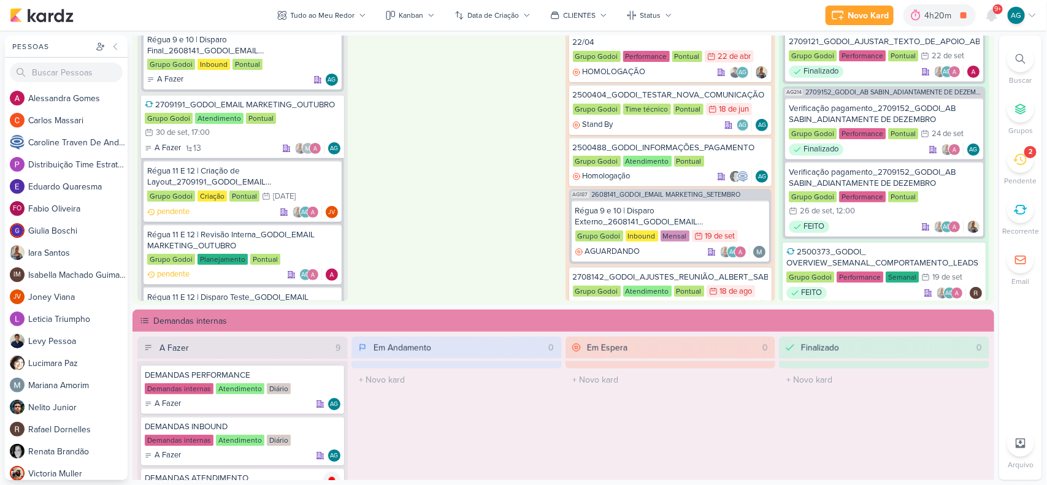
scroll to position [781, 0]
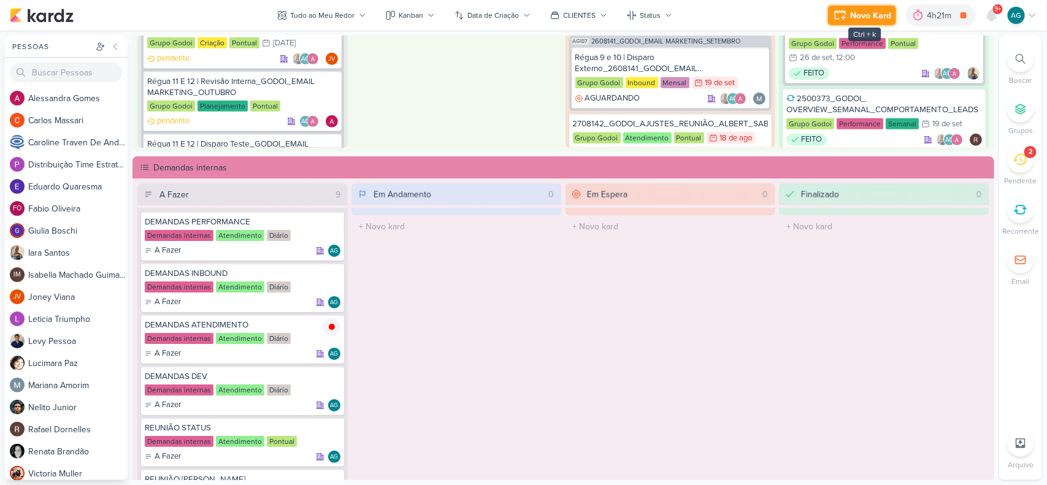
click at [879, 16] on div "Novo Kard" at bounding box center [870, 15] width 41 height 13
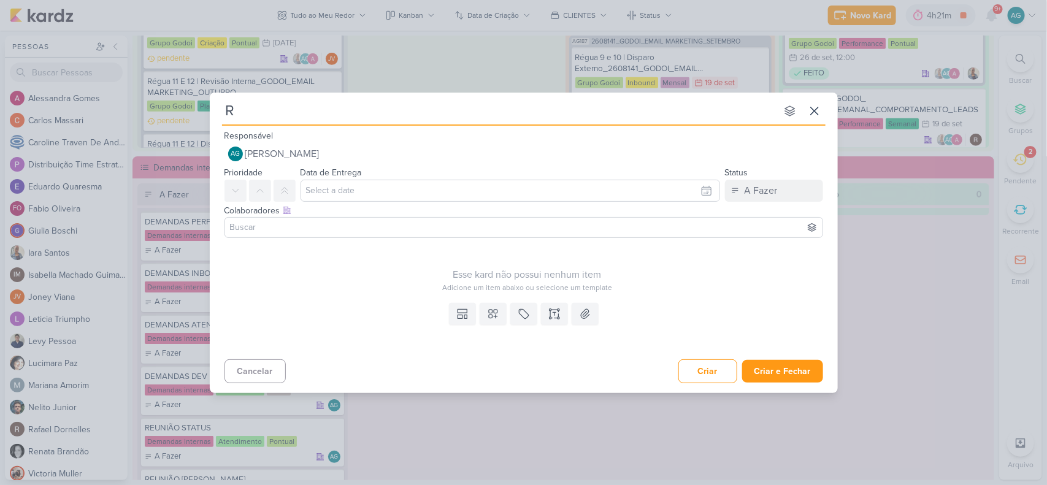
type input "Re"
drag, startPoint x: 268, startPoint y: 118, endPoint x: 201, endPoint y: 117, distance: 66.9
click at [201, 117] on div "Re nenhum grupo disponível esc Responsável AG Aline Gimenez Graciano Nenhum con…" at bounding box center [523, 242] width 1047 height 485
paste input "[TEIXEIRA DUARTE] TREINAMENTO WORDPRESS - SITE"
type input "[TEIXEIRA DUARTE] TREINAMENTO WORDPRESS - SITE"
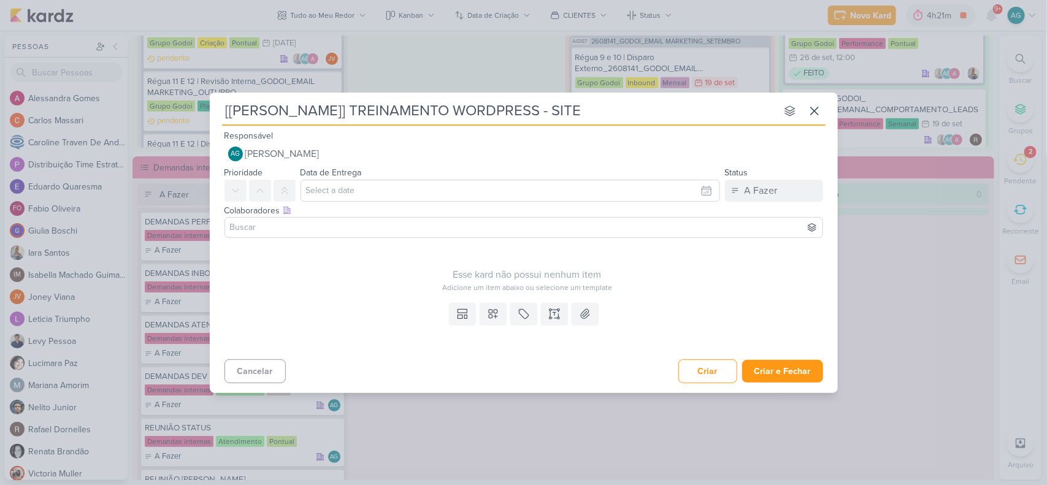
type input "[TEIXEIRA DUARTE] TREINAMENTO WORDPRESS - SITE"
click at [372, 191] on input "text" at bounding box center [511, 191] width 420 height 22
click at [669, 308] on div "25" at bounding box center [665, 308] width 19 height 18
type input "25 de setembro de 2025 às 23:59"
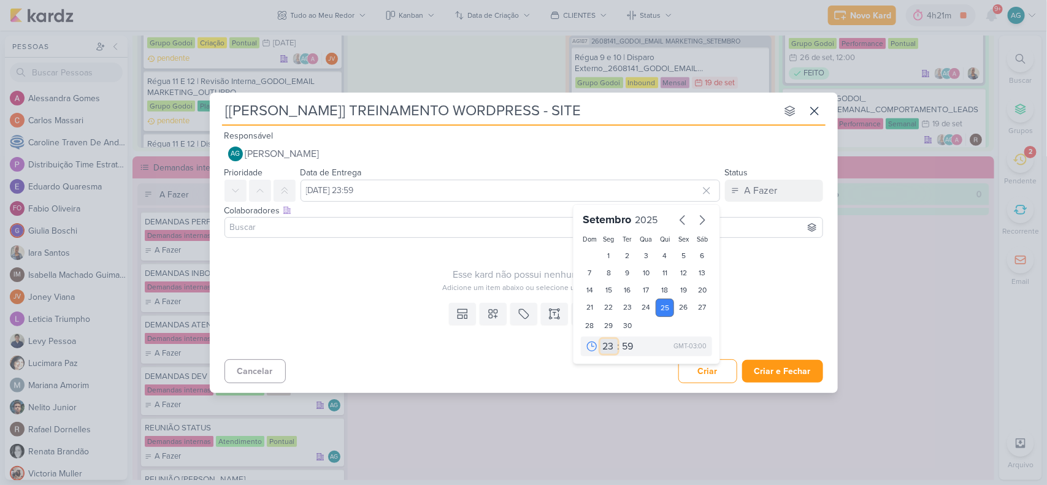
click at [611, 345] on select "00 01 02 03 04 05 06 07 08 09 10 11 12 13 14 15 16 17 18 19 20 21 22 23" at bounding box center [609, 346] width 17 height 15
select select "15"
click at [601, 339] on select "00 01 02 03 04 05 06 07 08 09 10 11 12 13 14 15 16 17 18 19 20 21 22 23" at bounding box center [609, 346] width 17 height 15
type input "25 de setembro de 2025 às 15:59"
click at [628, 345] on select "00 05 10 15 20 25 30 35 40 45 50 55 59" at bounding box center [628, 346] width 17 height 15
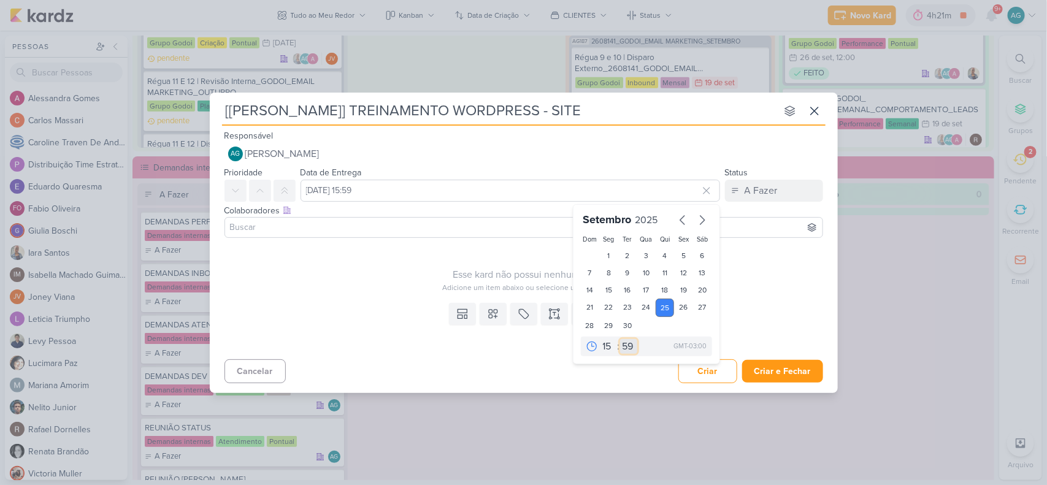
select select "0"
click at [620, 339] on select "00 05 10 15 20 25 30 35 40 45 50 55 59" at bounding box center [628, 346] width 17 height 15
type input "25 de setembro de 2025 às 15:00"
click at [753, 294] on div "Esse kard não possui nenhum item Adicione um item abaixo ou selecione um templa…" at bounding box center [524, 270] width 628 height 55
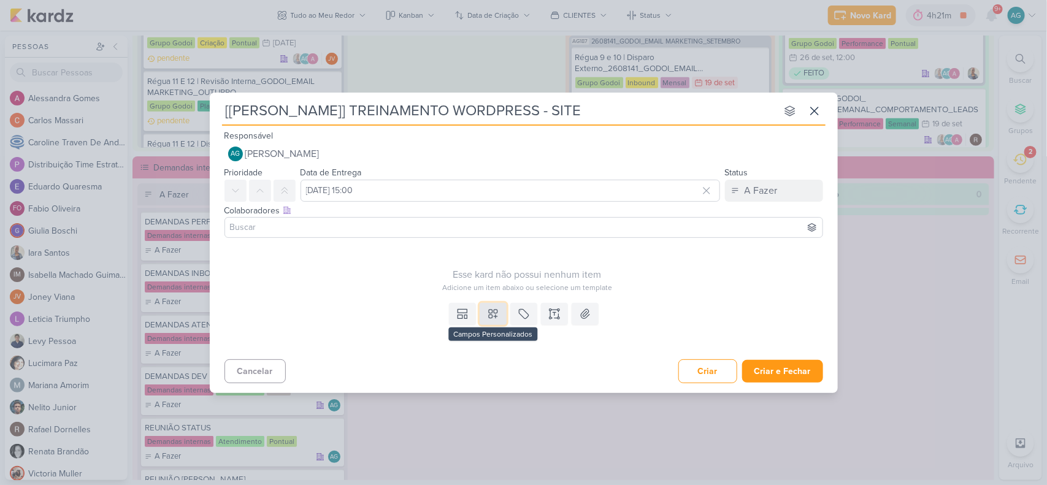
click at [493, 312] on icon at bounding box center [493, 314] width 12 height 12
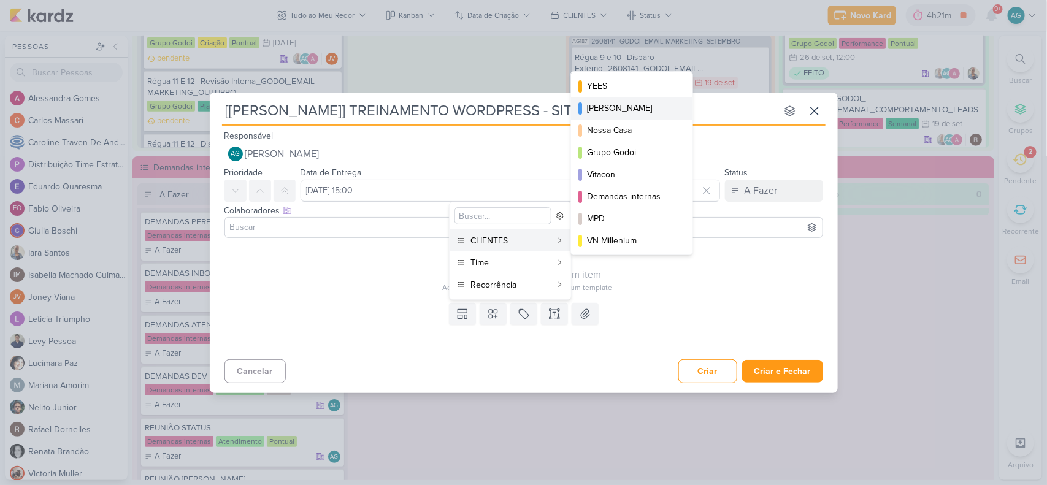
click at [615, 110] on div "Teixeira Duarte" at bounding box center [632, 108] width 91 height 13
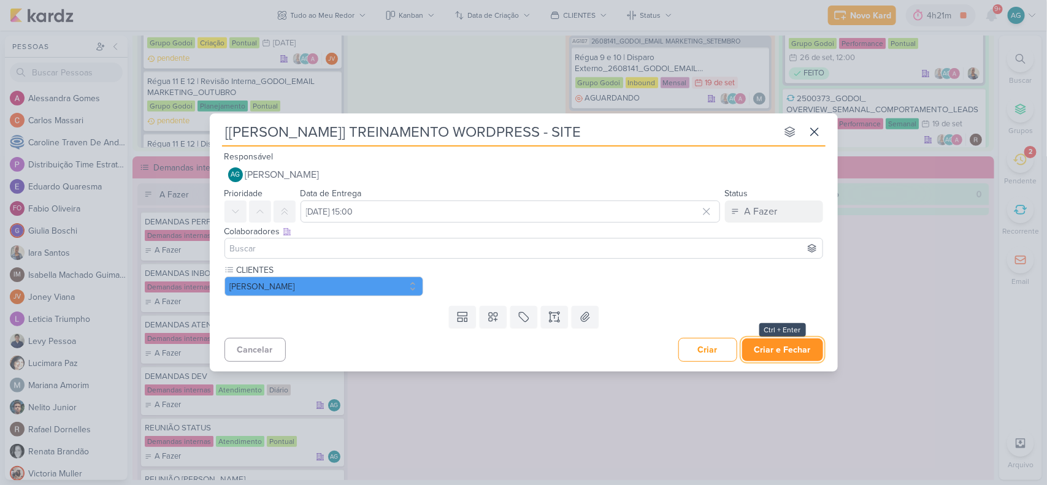
click at [792, 345] on button "Criar e Fechar" at bounding box center [782, 350] width 81 height 23
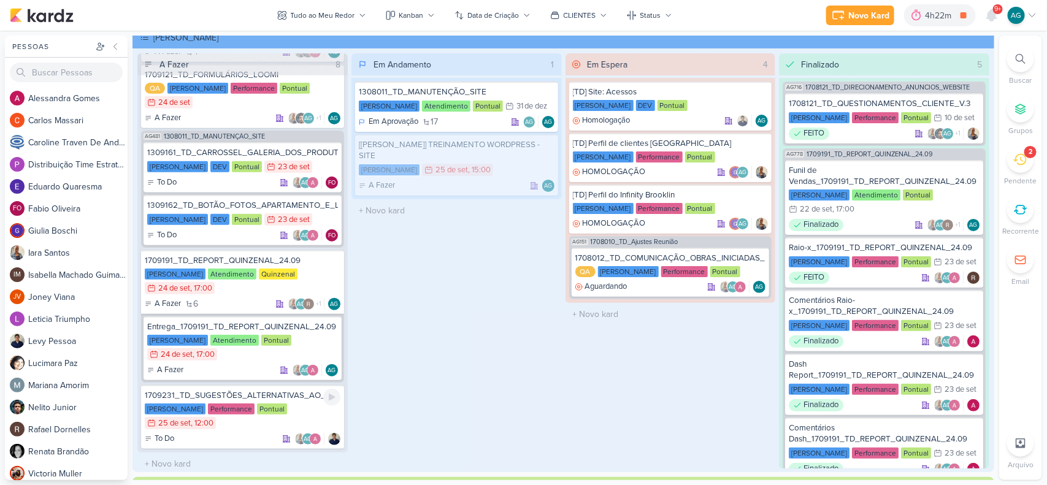
scroll to position [455, 0]
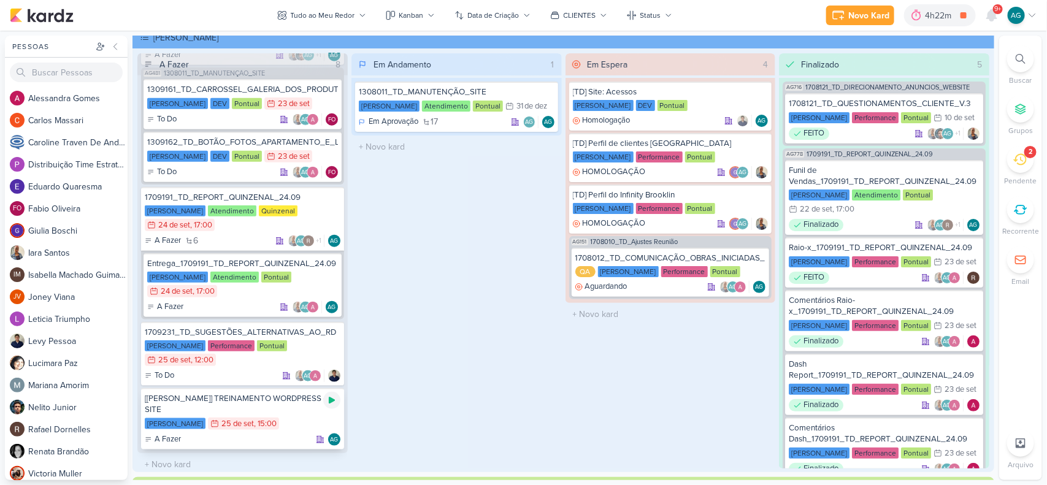
click at [333, 396] on icon at bounding box center [332, 401] width 10 height 10
click at [333, 398] on icon at bounding box center [332, 401] width 6 height 6
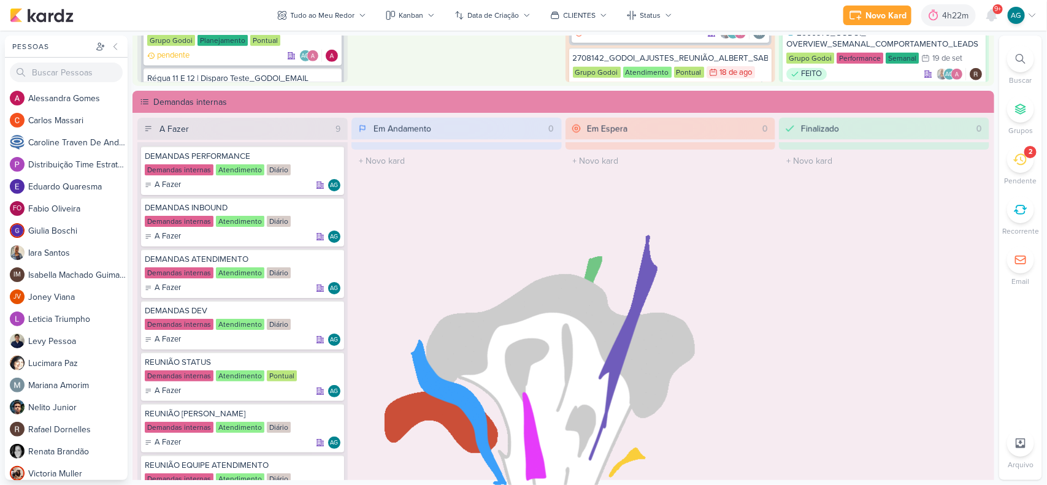
scroll to position [853, 0]
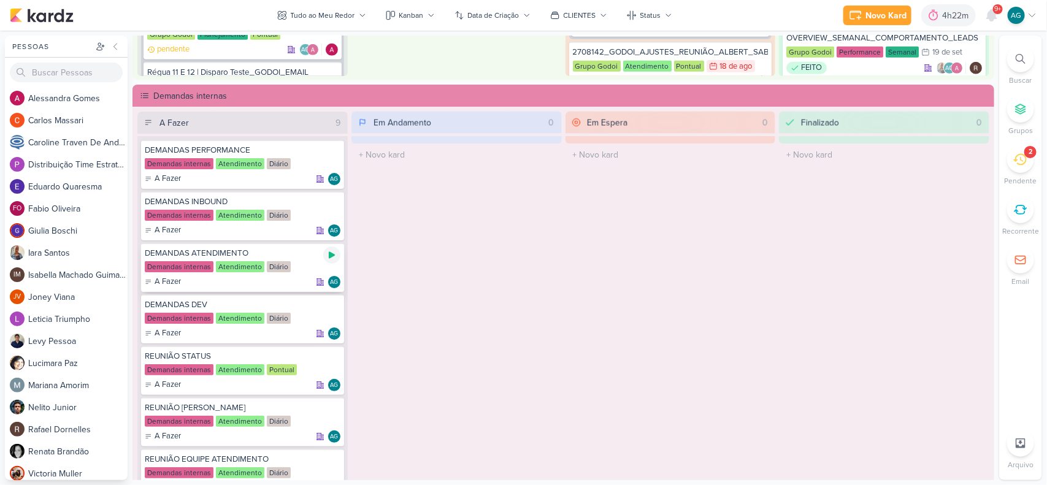
click at [332, 259] on div at bounding box center [331, 255] width 17 height 17
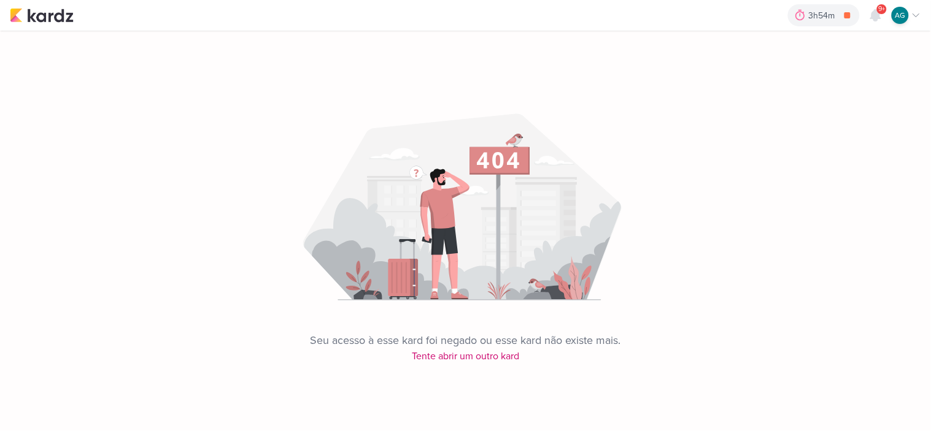
click at [501, 364] on html "1.99.0 3h54m DEMANDAS ATENDIMENTO 0h0m Hoje 3h54m Semana 0h0m Mês 0h0m Nenhuma …" at bounding box center [465, 182] width 931 height 364
click at [501, 360] on div "Seu acesso à esse kard foi negado ou esse kard não existe mais. Tente abrir um …" at bounding box center [465, 197] width 931 height 333
click at [501, 357] on div "Seu acesso à esse kard foi negado ou esse kard não existe mais. Tente abrir um …" at bounding box center [465, 197] width 931 height 333
click at [54, 21] on img at bounding box center [42, 15] width 64 height 15
click at [62, 13] on img at bounding box center [42, 15] width 64 height 15
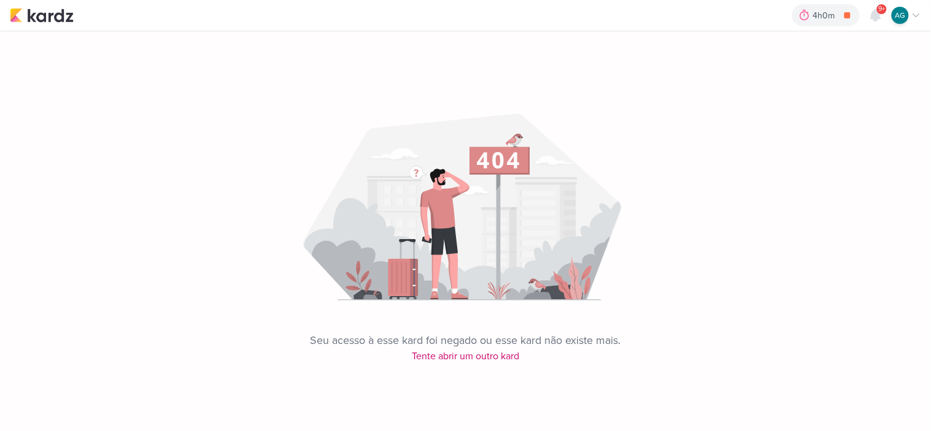
click at [480, 356] on div "Seu acesso à esse kard foi negado ou esse kard não existe mais. Tente abrir um …" at bounding box center [465, 197] width 931 height 333
click at [57, 23] on div "4h0m DEMANDAS ATENDIMENTO 0h0m Hoje 4h0m Semana 0h0m Mês 0h0m Nenhuma Sessão" at bounding box center [465, 15] width 911 height 31
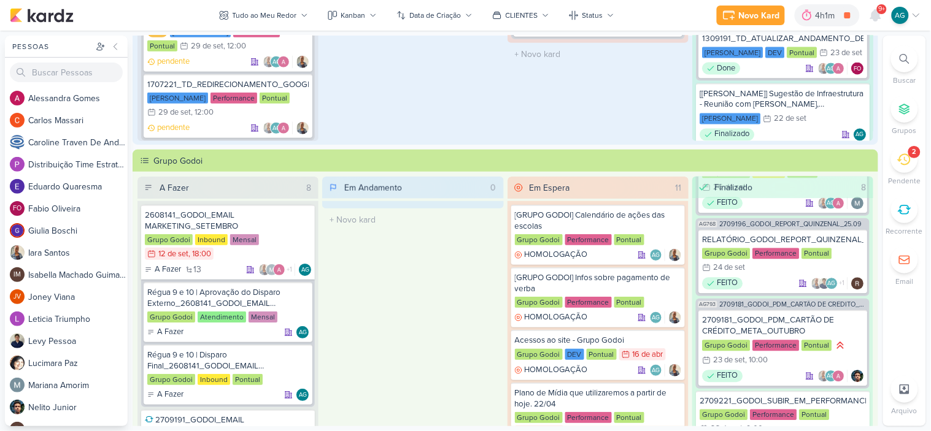
scroll to position [272, 0]
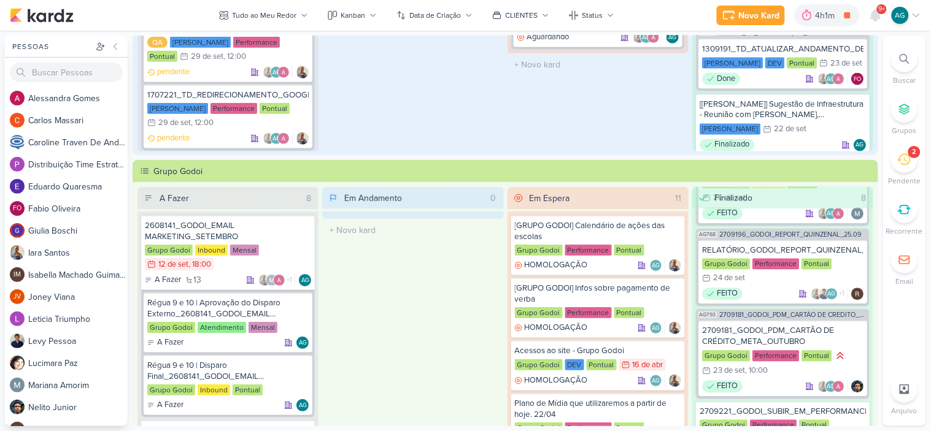
click at [905, 60] on icon at bounding box center [904, 59] width 10 height 10
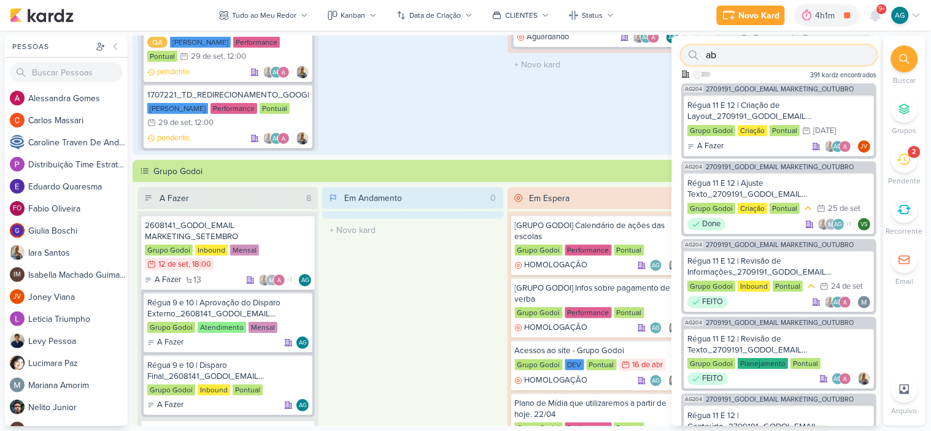
type input "ab"
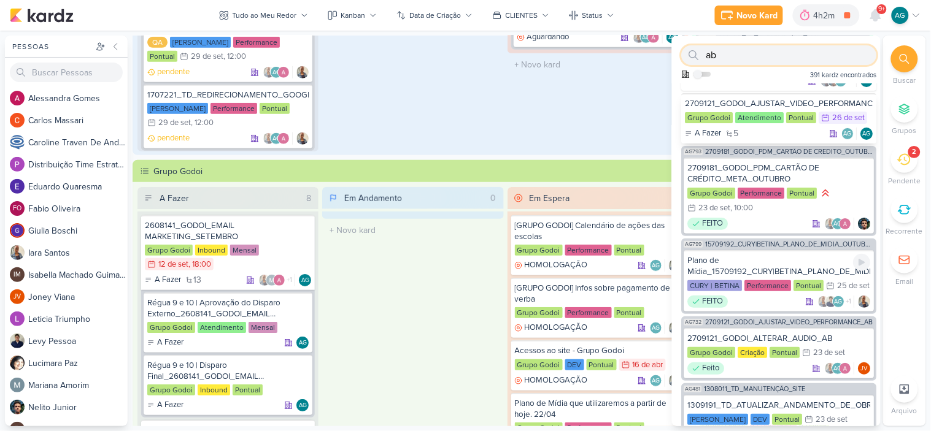
scroll to position [1206, 0]
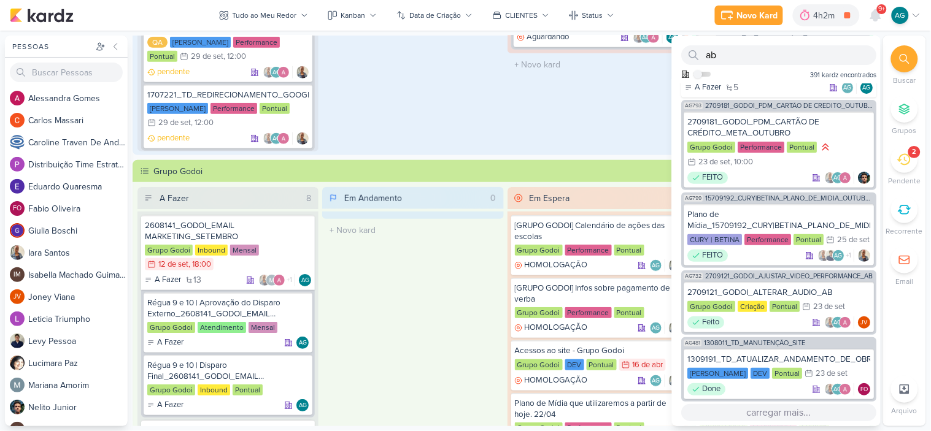
click at [788, 407] on button "carregar mais..." at bounding box center [779, 412] width 195 height 17
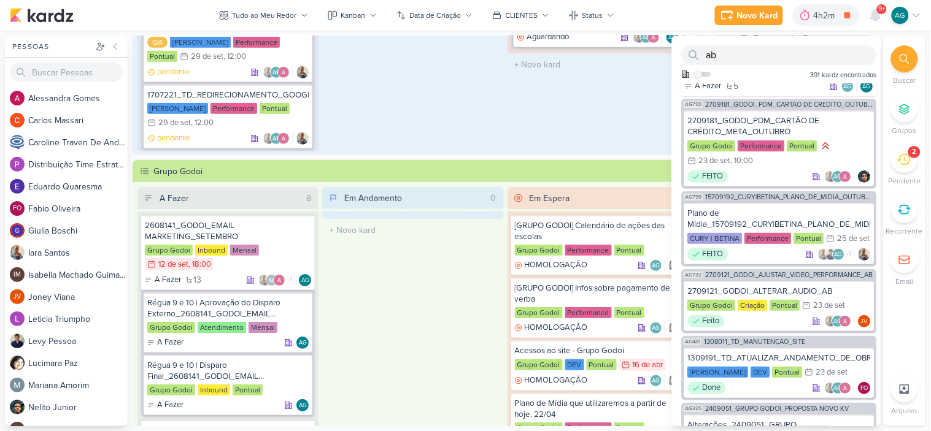
scroll to position [1274, 0]
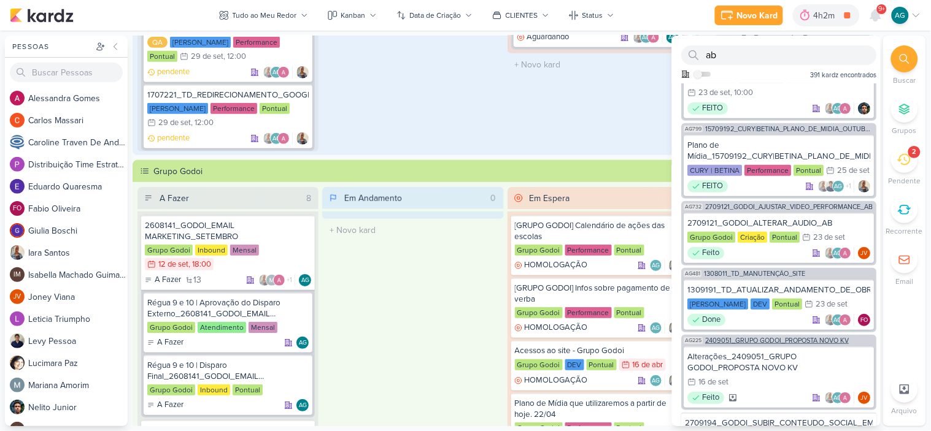
click at [782, 341] on span "2409051_GRUPO GODOI_PROPOSTA NOVO KV" at bounding box center [778, 340] width 144 height 7
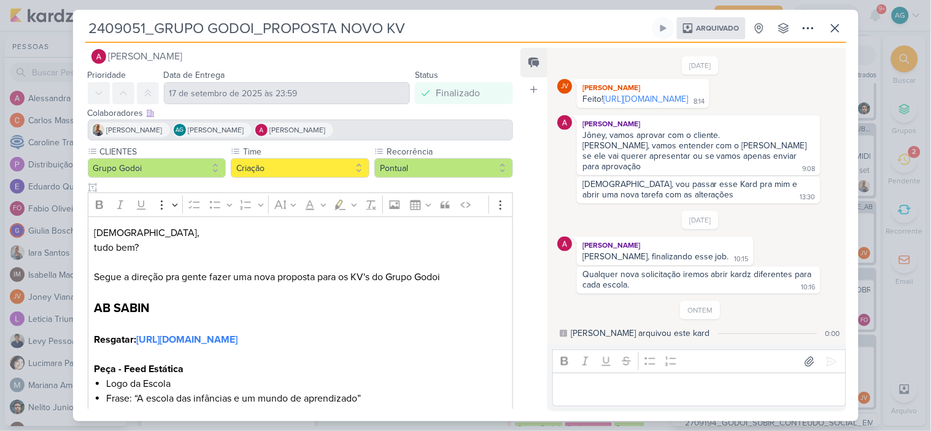
scroll to position [0, 0]
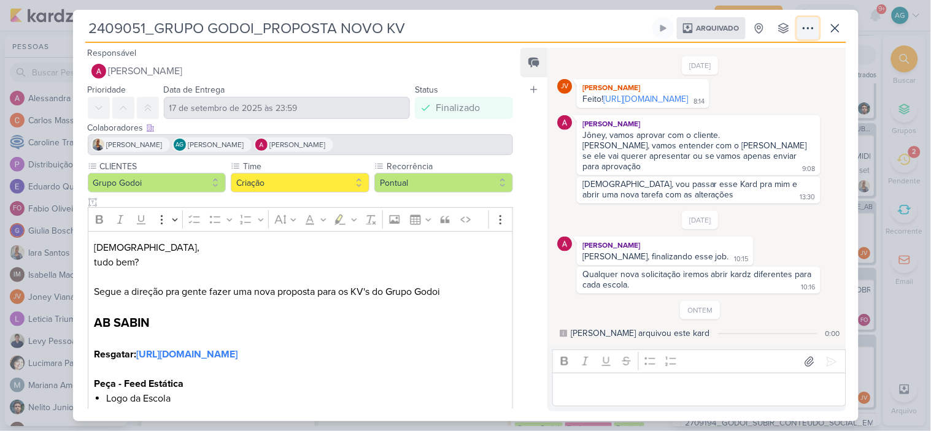
click at [810, 26] on icon at bounding box center [808, 28] width 15 height 15
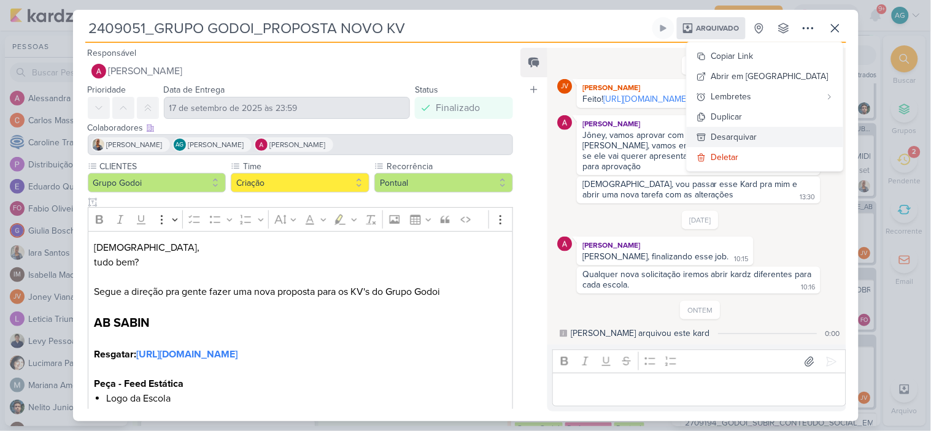
click at [804, 134] on button "Desarquivar" at bounding box center [765, 137] width 156 height 20
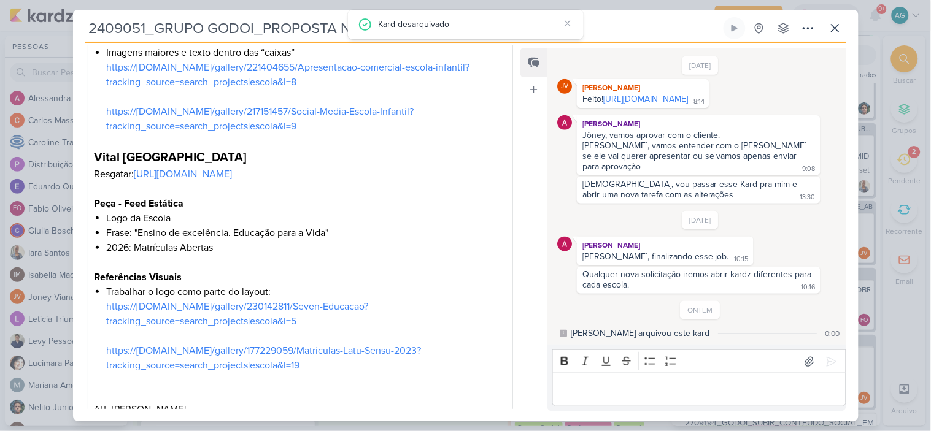
scroll to position [891, 0]
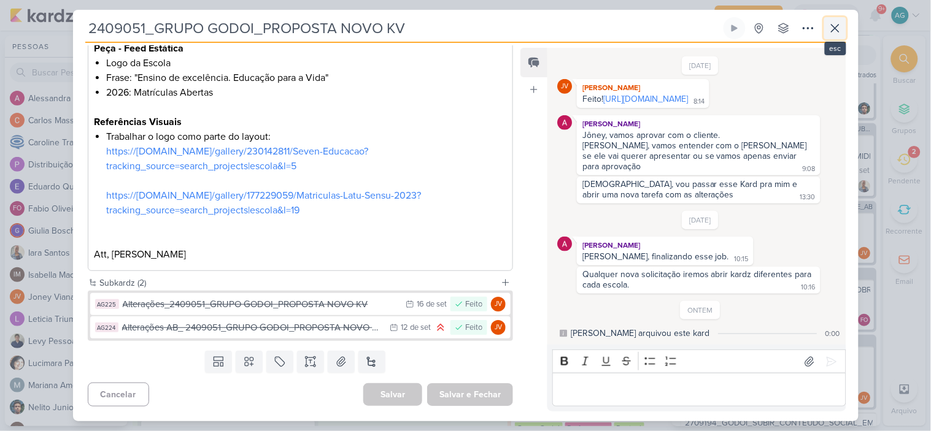
click at [831, 31] on icon at bounding box center [835, 28] width 15 height 15
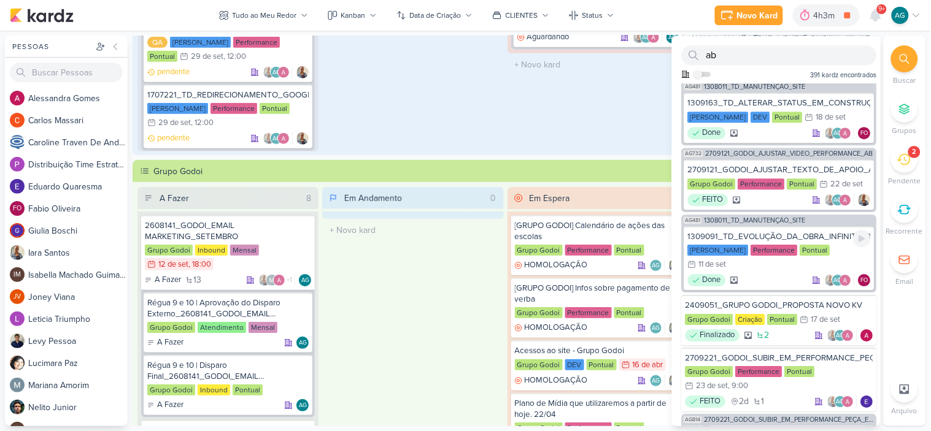
scroll to position [2092, 0]
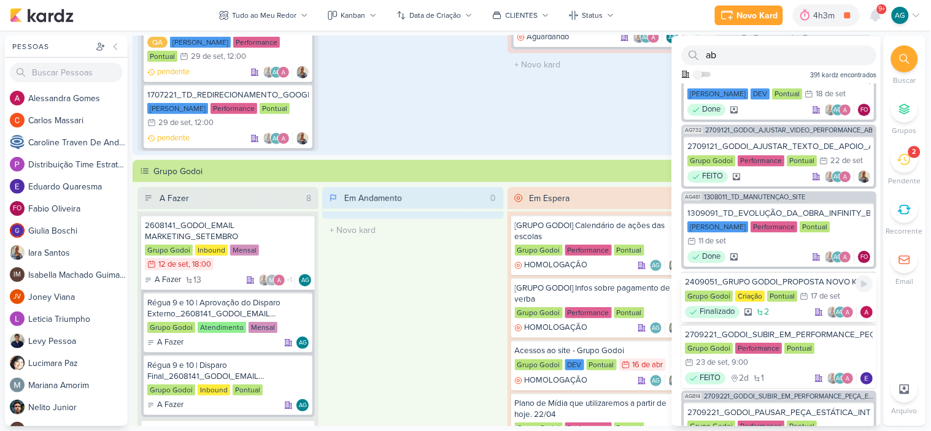
click at [783, 277] on div "2409051_GRUPO GODOI_PROPOSTA NOVO KV" at bounding box center [779, 282] width 188 height 11
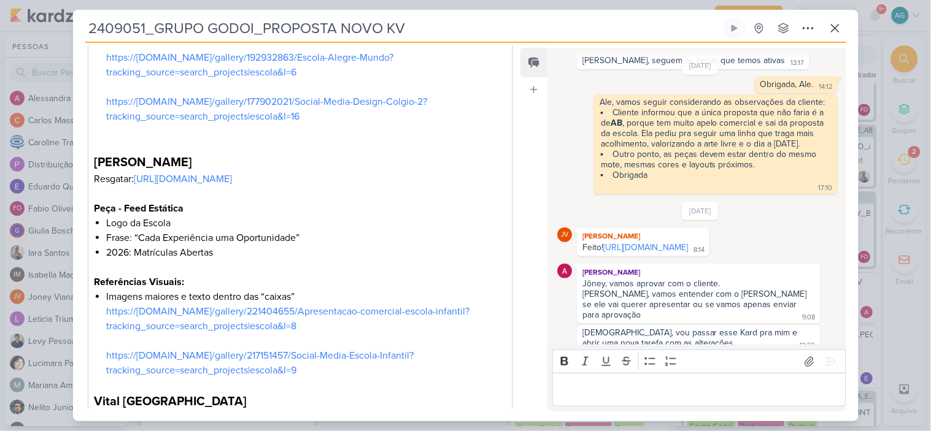
scroll to position [891, 0]
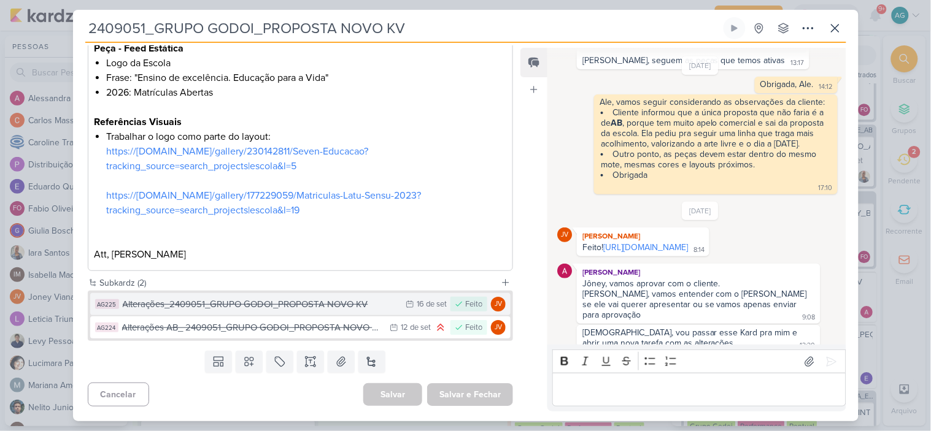
click at [352, 304] on div "Alterações_2409051_GRUPO GODOI_PROPOSTA NOVO KV" at bounding box center [261, 305] width 277 height 14
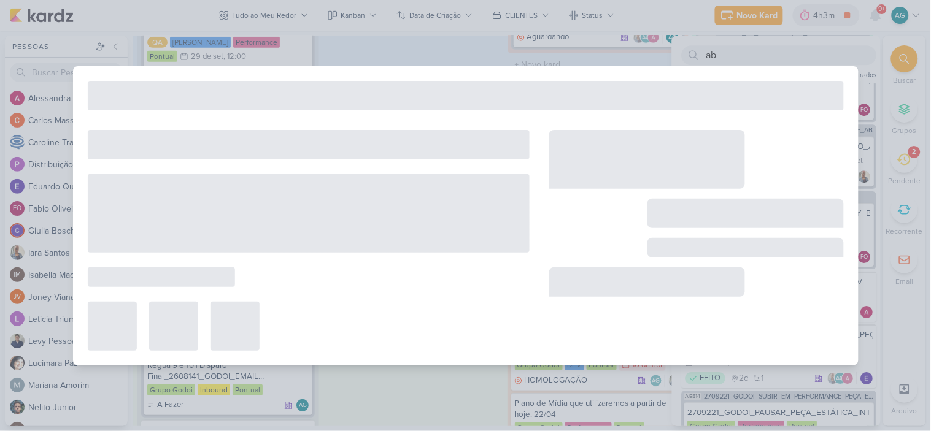
type input "Alterações_2409051_GRUPO GODOI_PROPOSTA NOVO KV"
type input "16 de setembro de 2025 às 23:59"
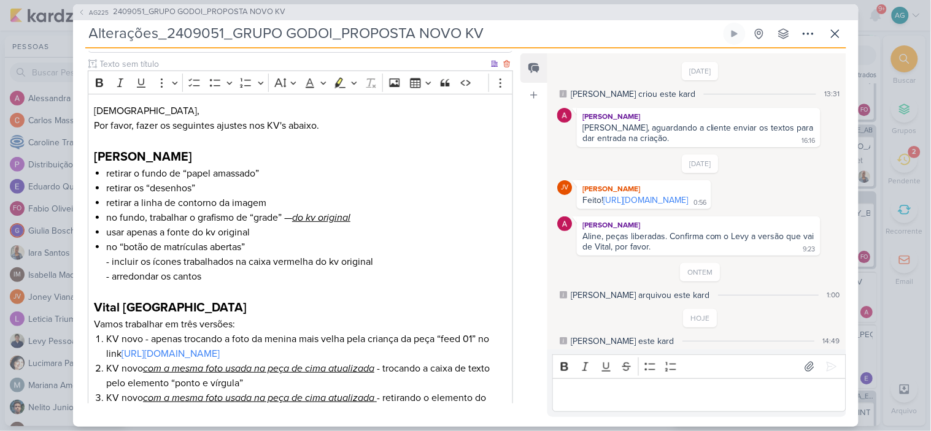
scroll to position [303, 0]
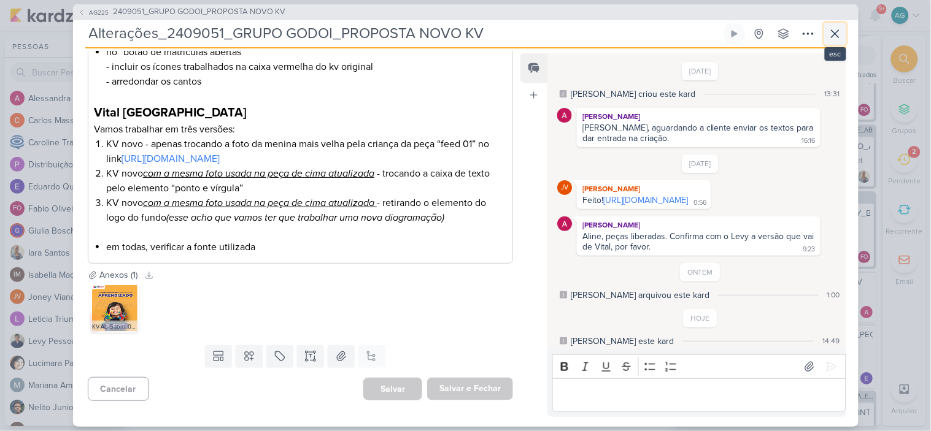
click at [836, 36] on icon at bounding box center [835, 33] width 15 height 15
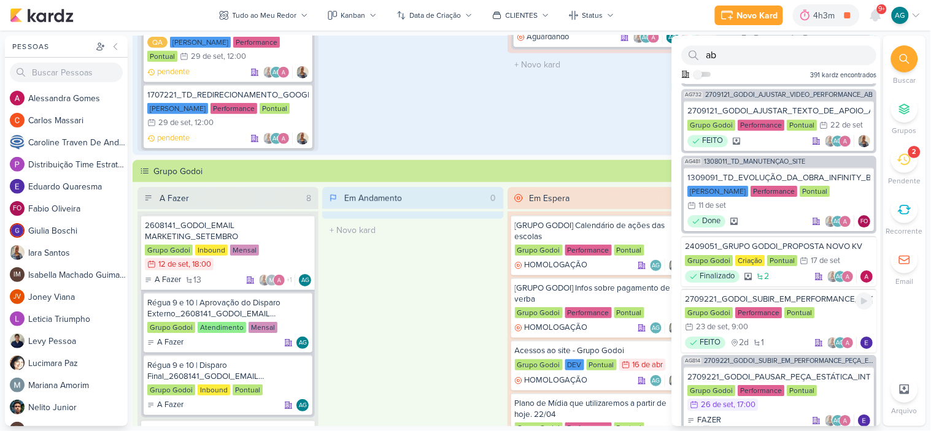
scroll to position [2160, 0]
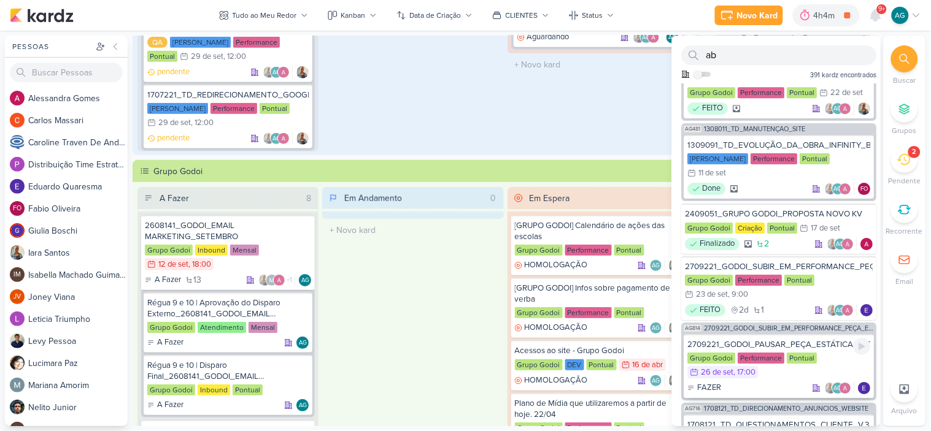
click at [815, 339] on div "2709221_GODOI_PAUSAR_PEÇA_ESTÁTICA_INTEGRAÇÃO_AB" at bounding box center [779, 344] width 183 height 11
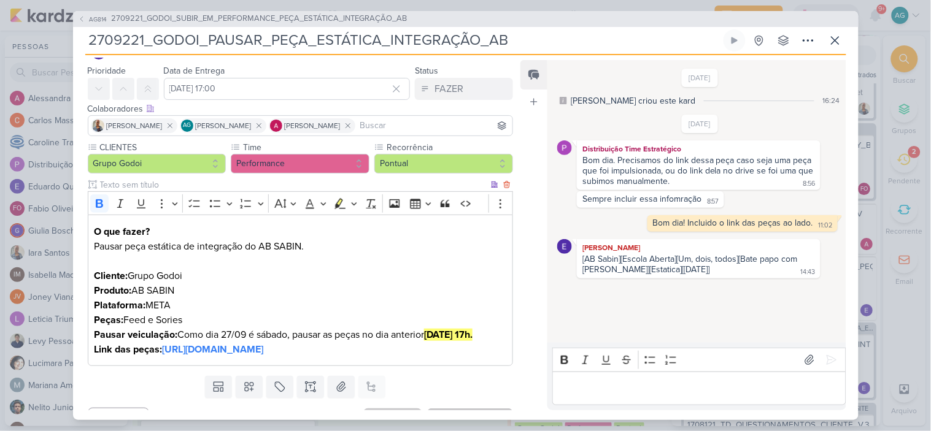
scroll to position [0, 0]
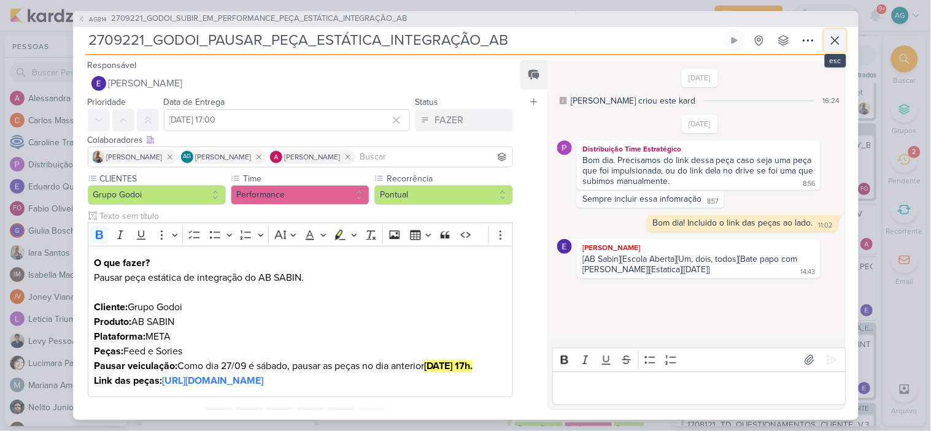
click at [832, 42] on icon at bounding box center [835, 40] width 15 height 15
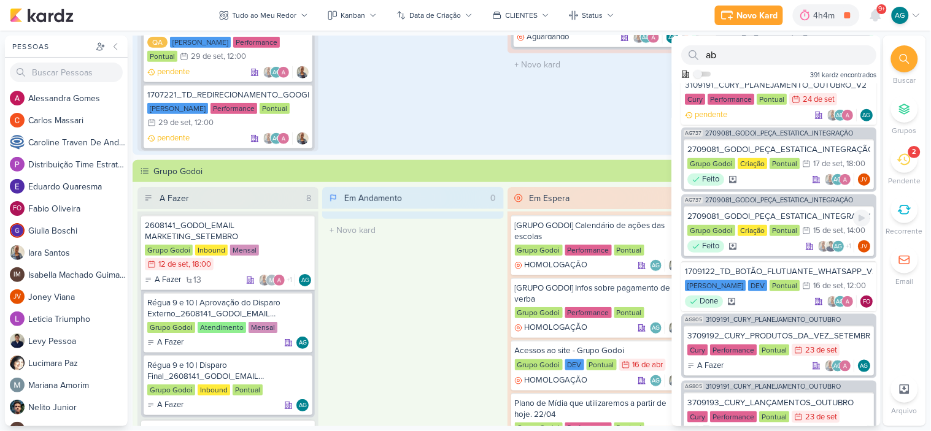
scroll to position [2588, 0]
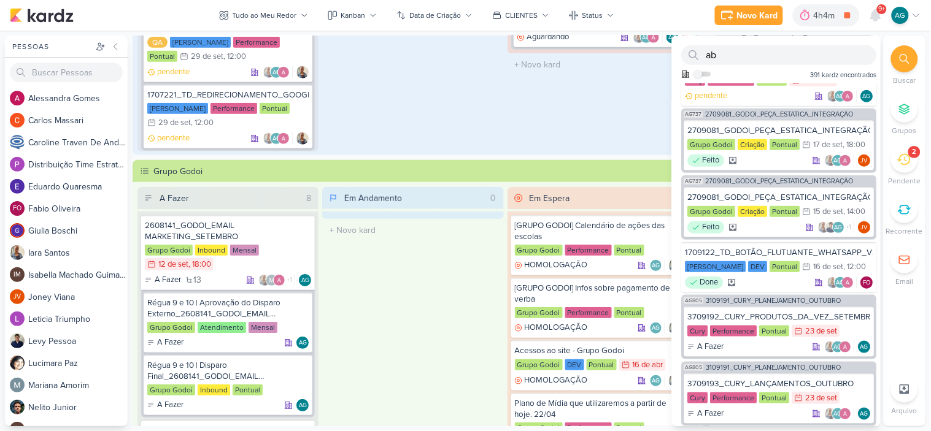
click at [788, 429] on button "carregar mais..." at bounding box center [779, 437] width 195 height 17
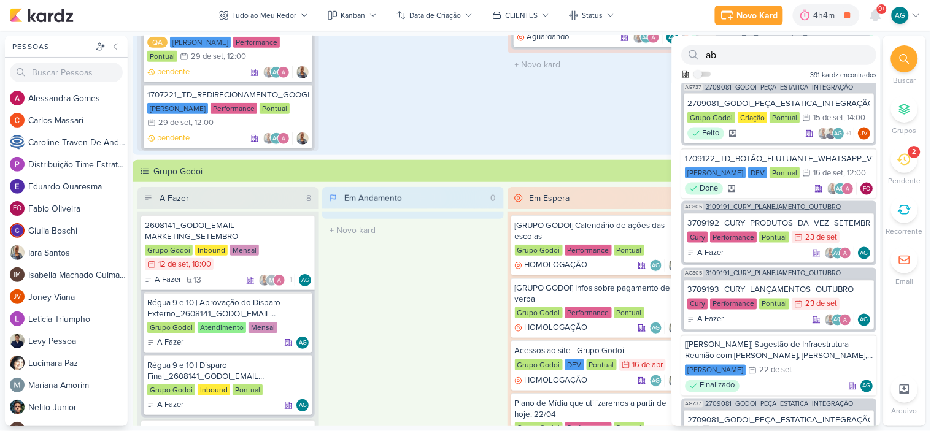
scroll to position [2793, 0]
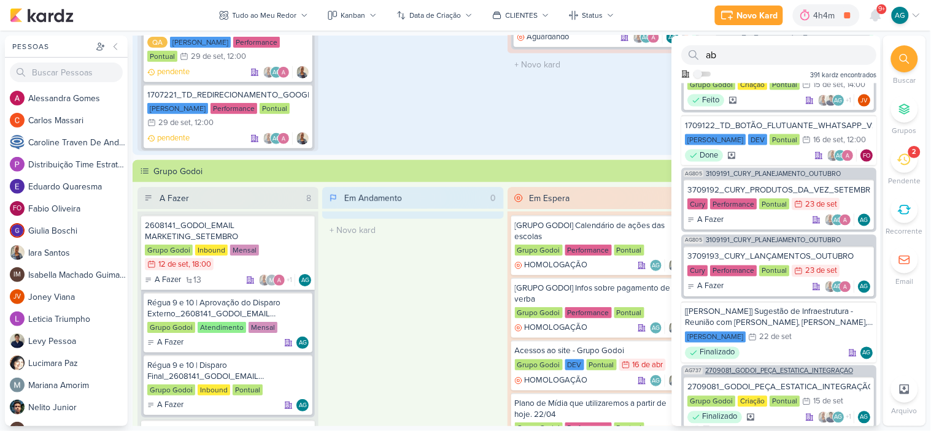
click at [779, 368] on span "2709081_GODOI_PEÇA_ESTATICA_INTEGRAÇÃO" at bounding box center [780, 371] width 148 height 7
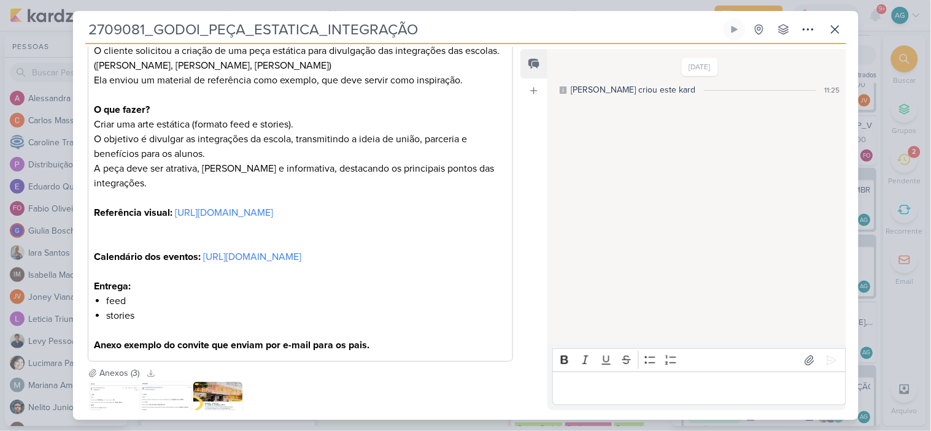
scroll to position [500, 0]
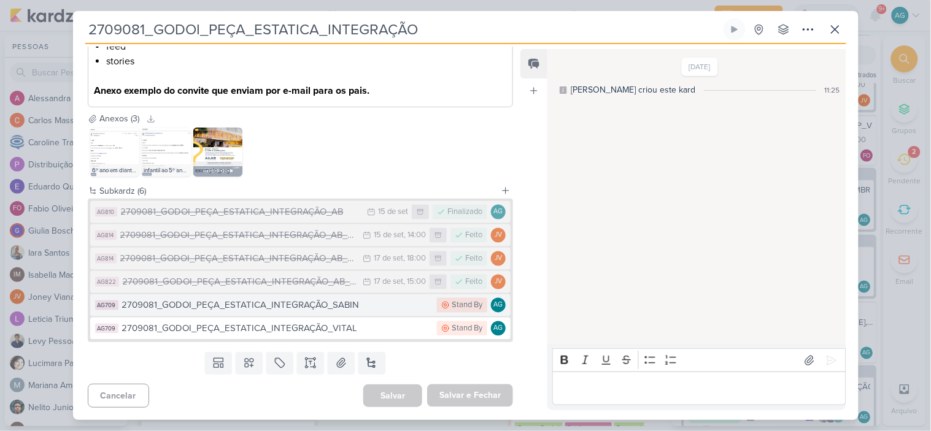
click at [328, 309] on div "2709081_GODOI_PEÇA_ESTATICA_INTEGRAÇÃO_SABIN" at bounding box center [276, 306] width 309 height 14
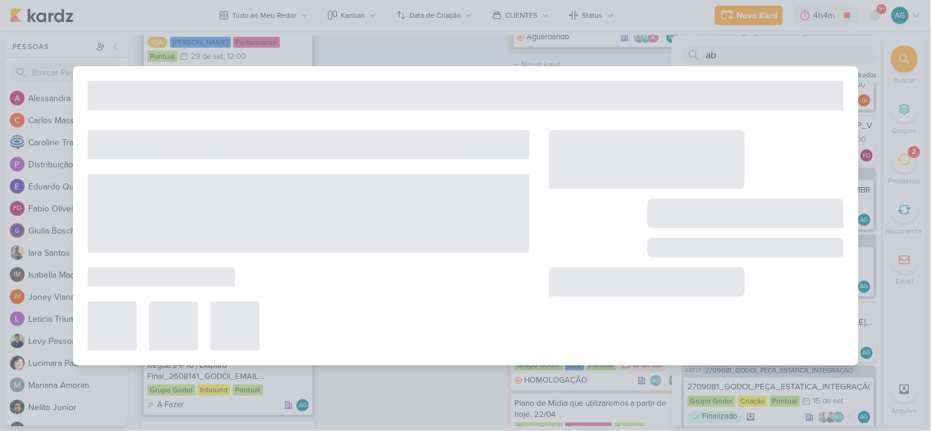
type input "2709081_GODOI_PEÇA_ESTATICA_INTEGRAÇÃO_SABIN"
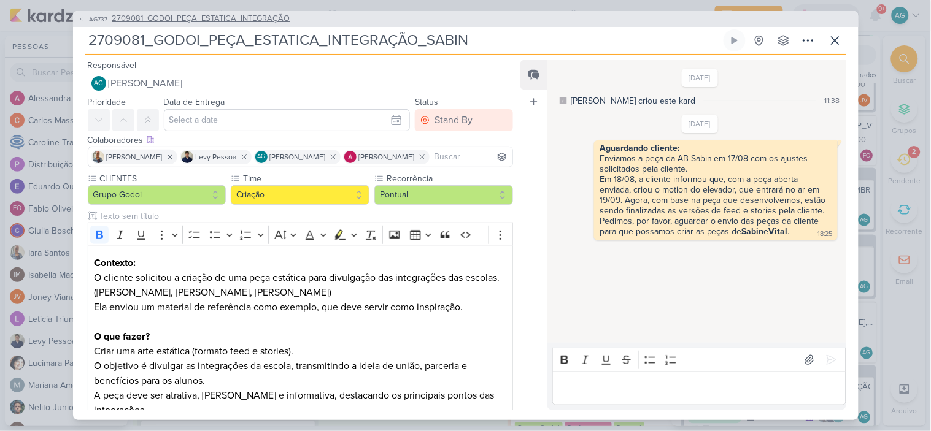
click at [213, 20] on span "2709081_GODOI_PEÇA_ESTATICA_INTEGRAÇÃO" at bounding box center [201, 19] width 178 height 12
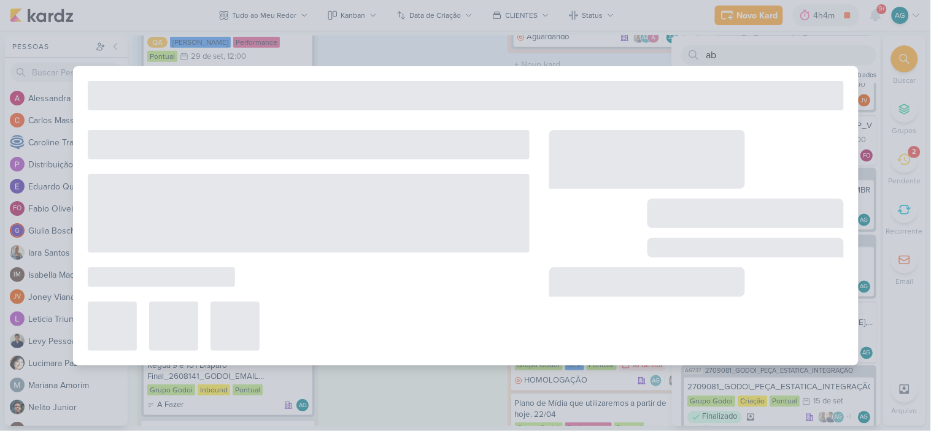
type input "2709081_GODOI_PEÇA_ESTATICA_INTEGRAÇÃO"
type input "22 de setembro de 2025 às 23:59"
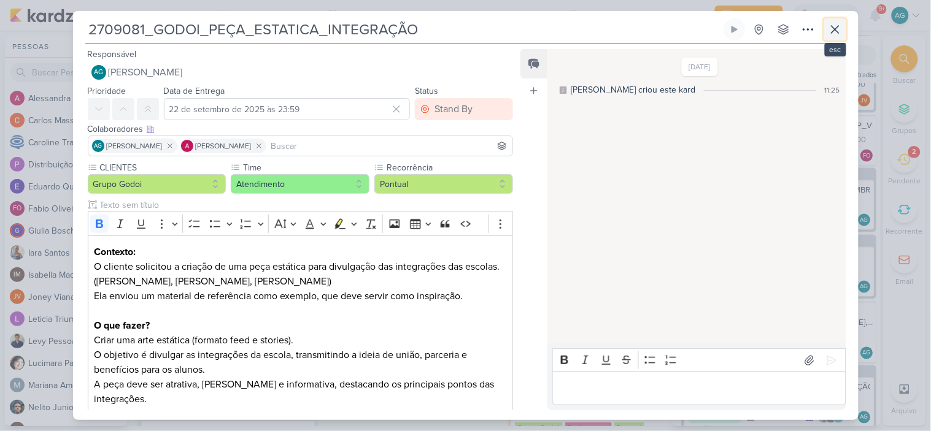
click at [837, 33] on icon at bounding box center [835, 29] width 15 height 15
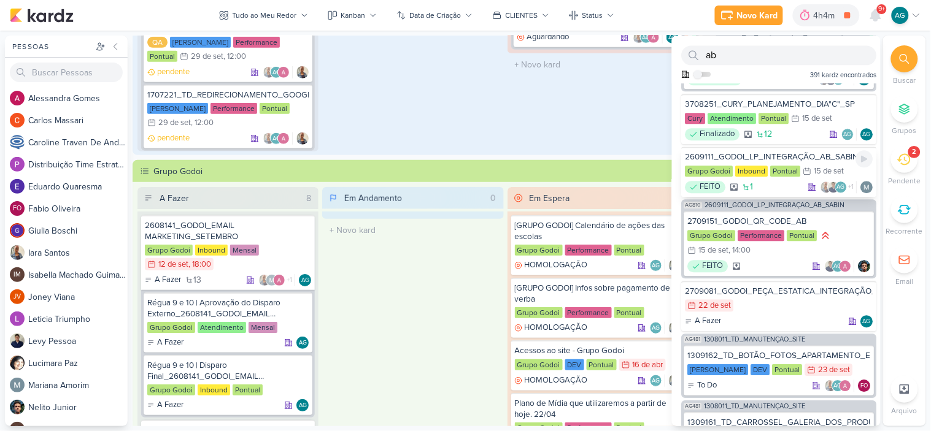
scroll to position [3133, 0]
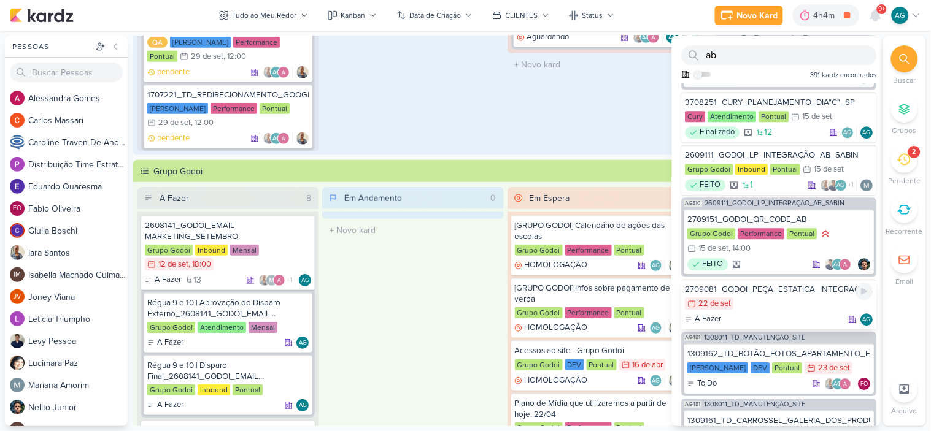
click at [794, 284] on div "2709081_GODOI_PEÇA_ESTATICA_INTEGRAÇÃO_AB_V5" at bounding box center [779, 289] width 188 height 11
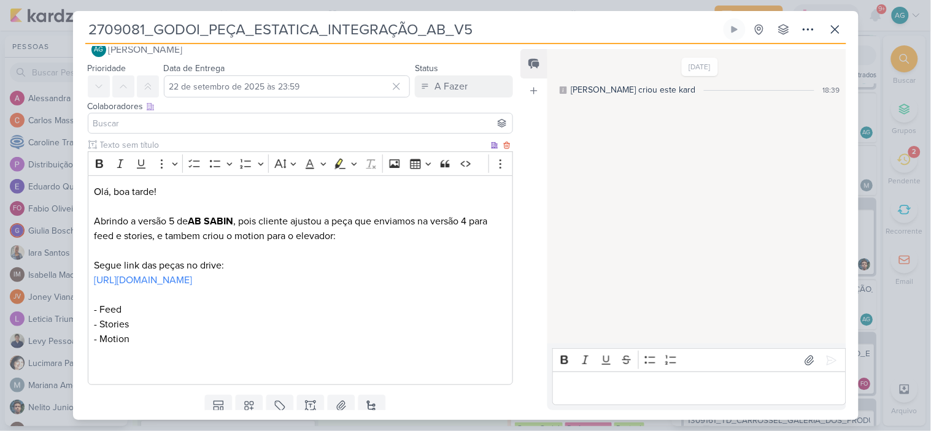
scroll to position [0, 0]
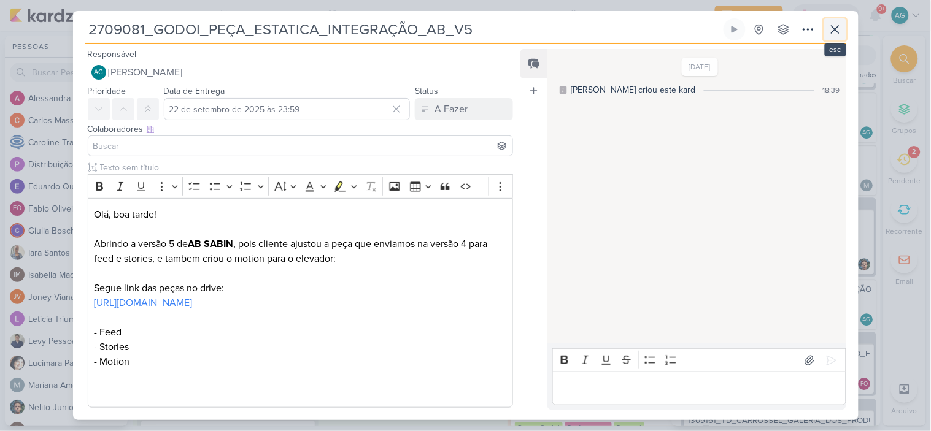
click at [841, 29] on icon at bounding box center [835, 29] width 15 height 15
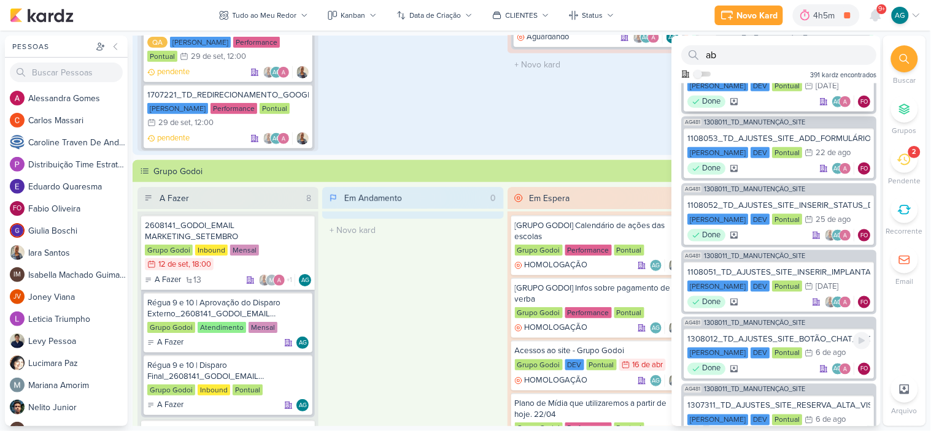
scroll to position [3895, 0]
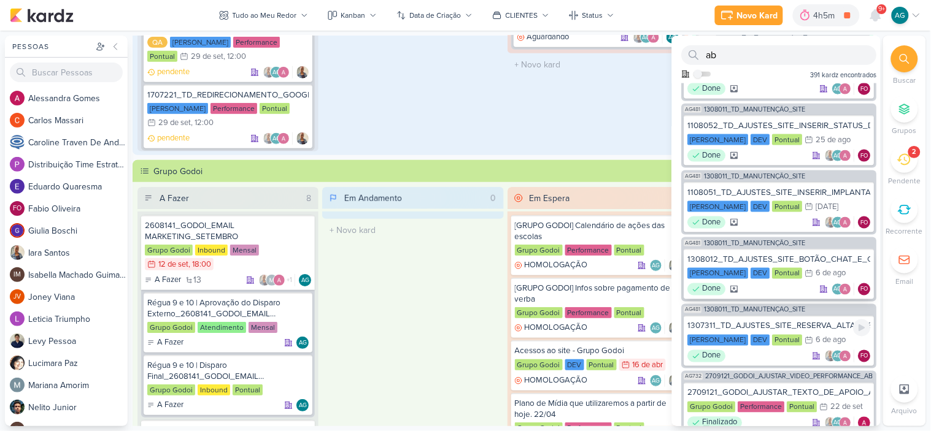
scroll to position [4031, 0]
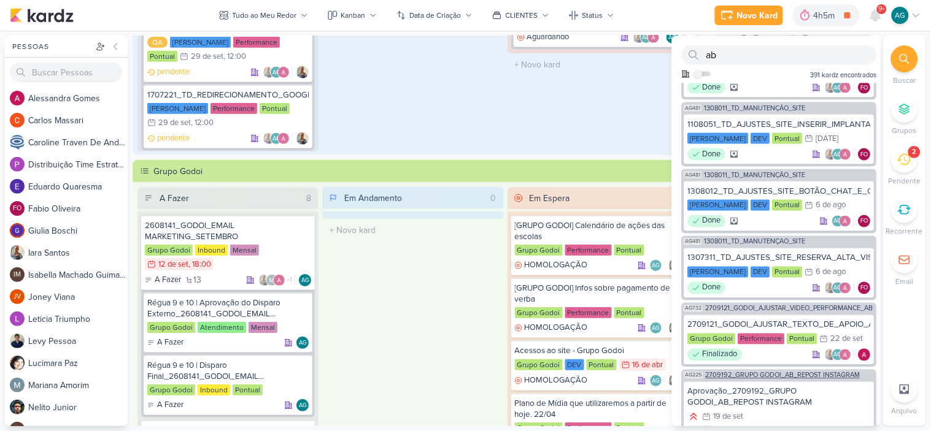
click at [796, 372] on span "2709192_GRUPO GODOI_AB_REPOST INSTAGRAM" at bounding box center [783, 375] width 155 height 7
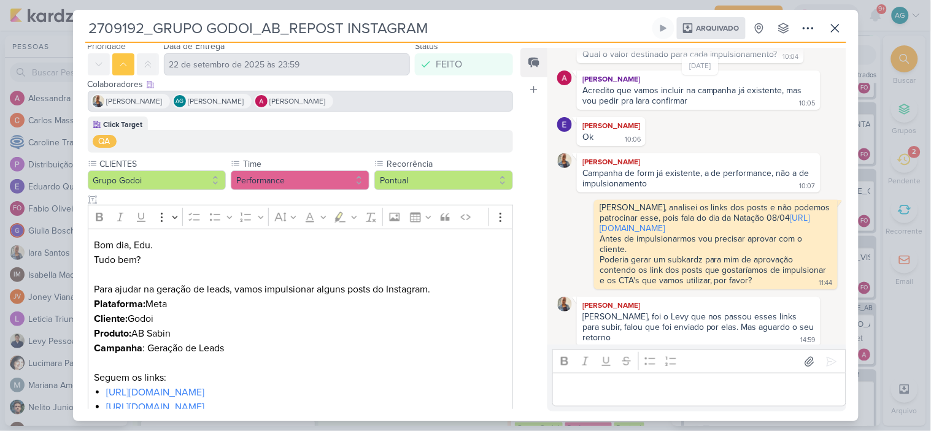
scroll to position [0, 0]
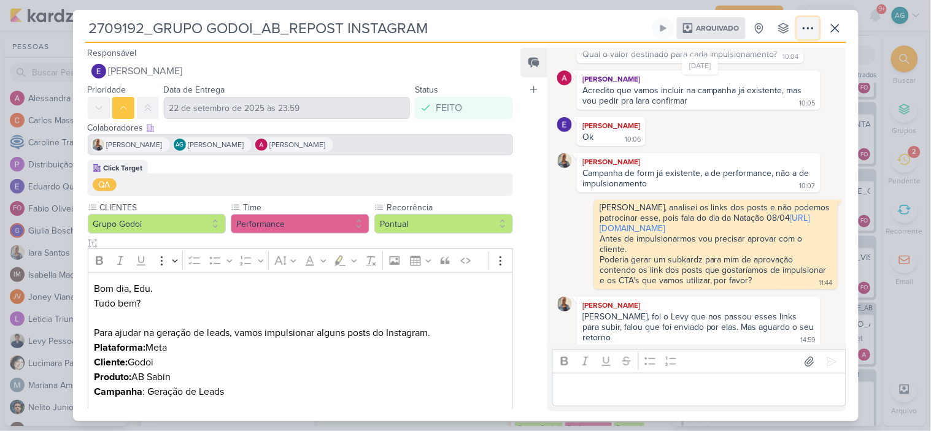
click at [804, 28] on icon at bounding box center [808, 28] width 10 height 1
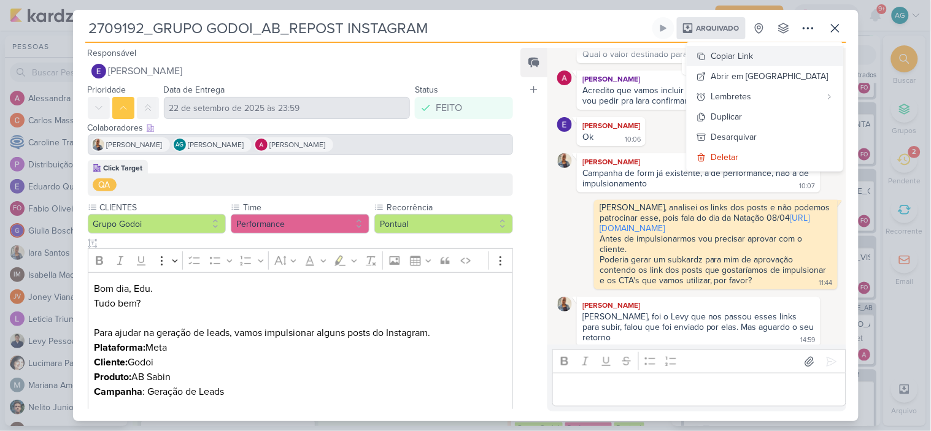
click at [753, 57] on div "Copiar Link" at bounding box center [732, 56] width 42 height 13
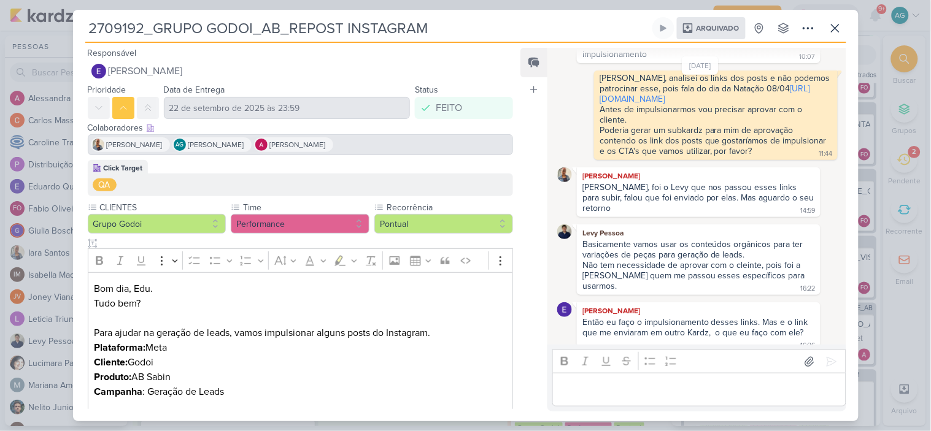
scroll to position [194, 0]
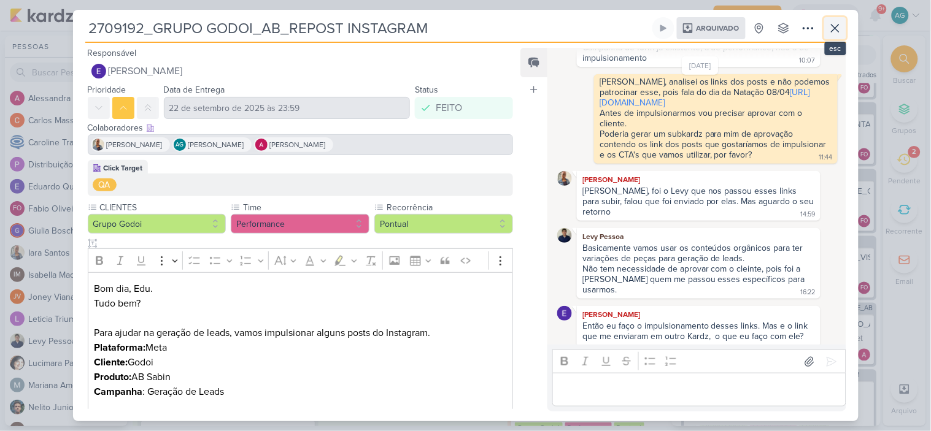
click at [830, 28] on icon at bounding box center [835, 28] width 15 height 15
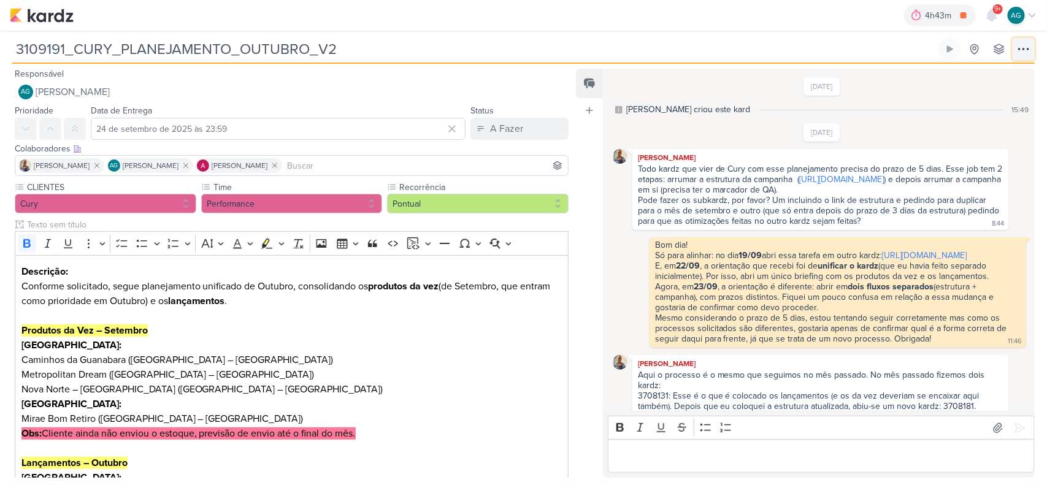
click at [1015, 48] on button at bounding box center [1024, 49] width 22 height 22
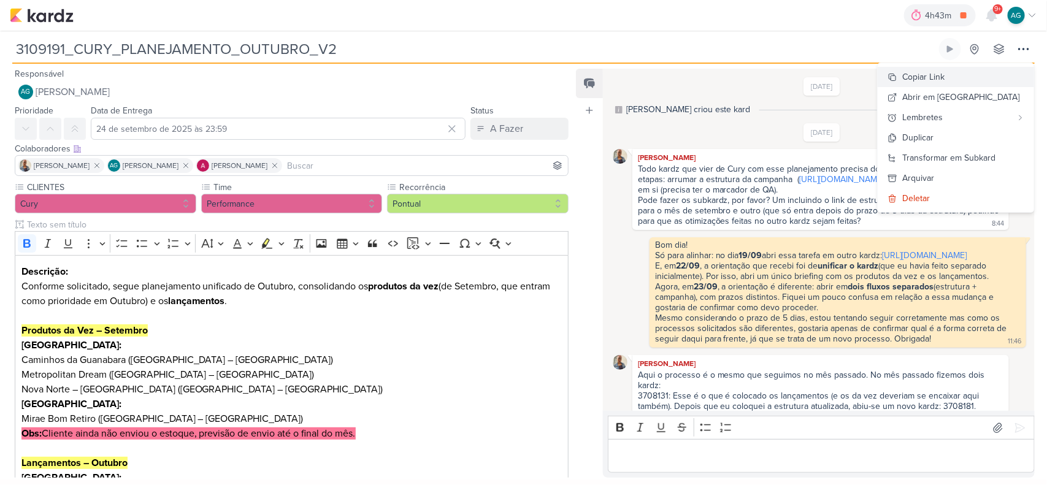
click at [945, 72] on div "Copiar Link" at bounding box center [923, 77] width 42 height 13
